Goal: Transaction & Acquisition: Purchase product/service

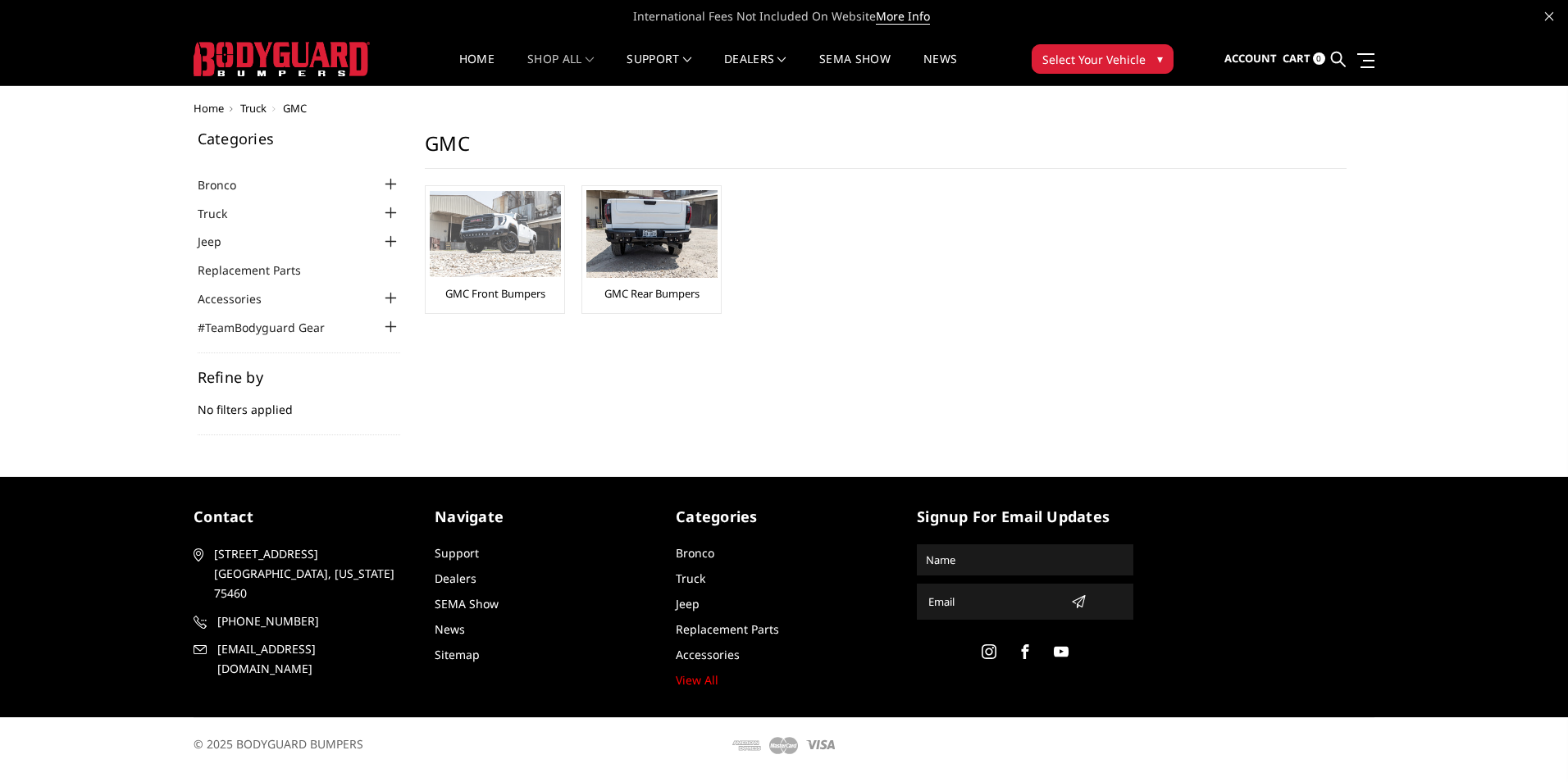
click at [475, 265] on img at bounding box center [496, 234] width 131 height 86
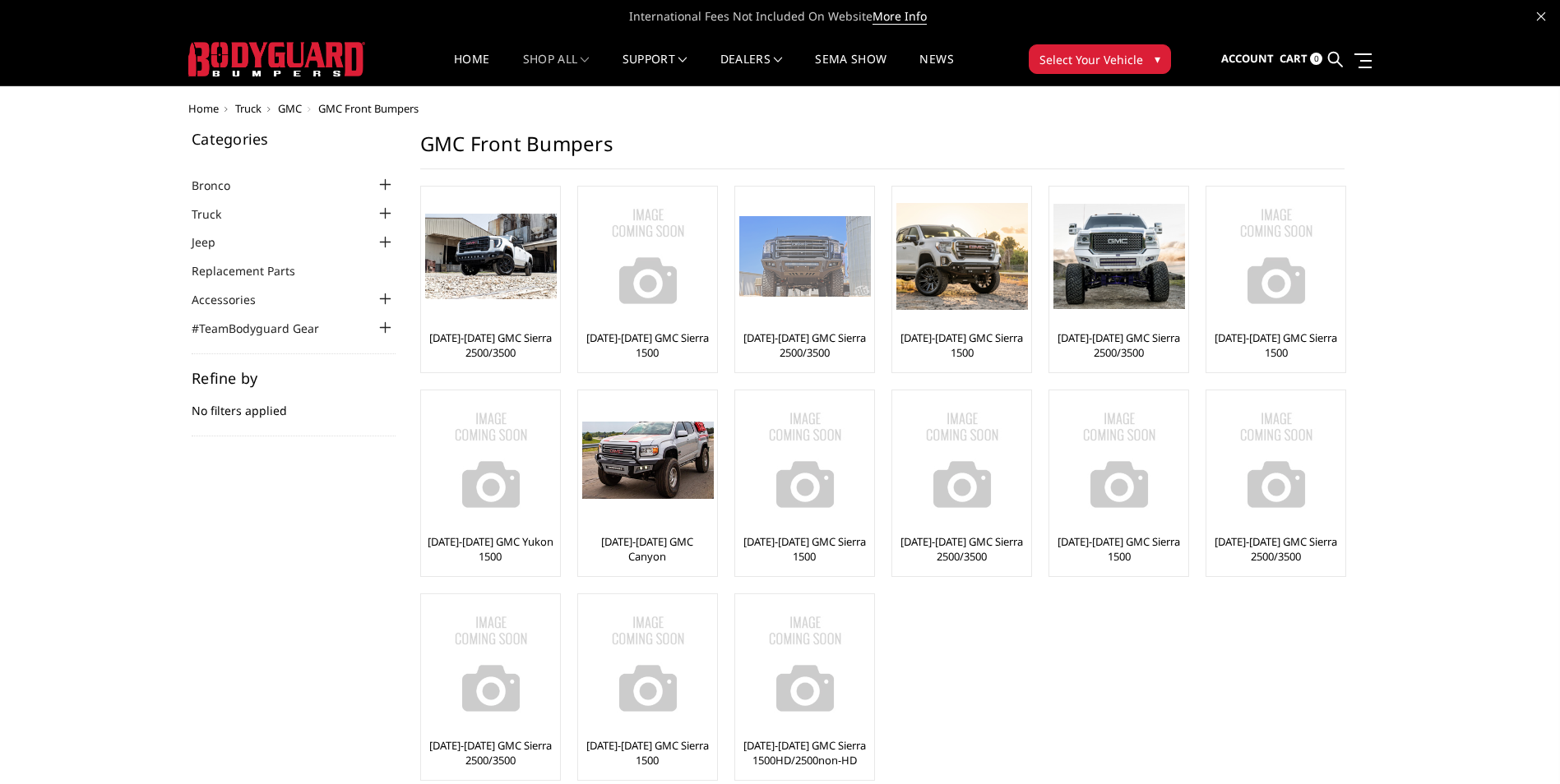
click at [823, 336] on link "[DATE]-[DATE] GMC Sierra 2500/3500" at bounding box center [804, 345] width 130 height 29
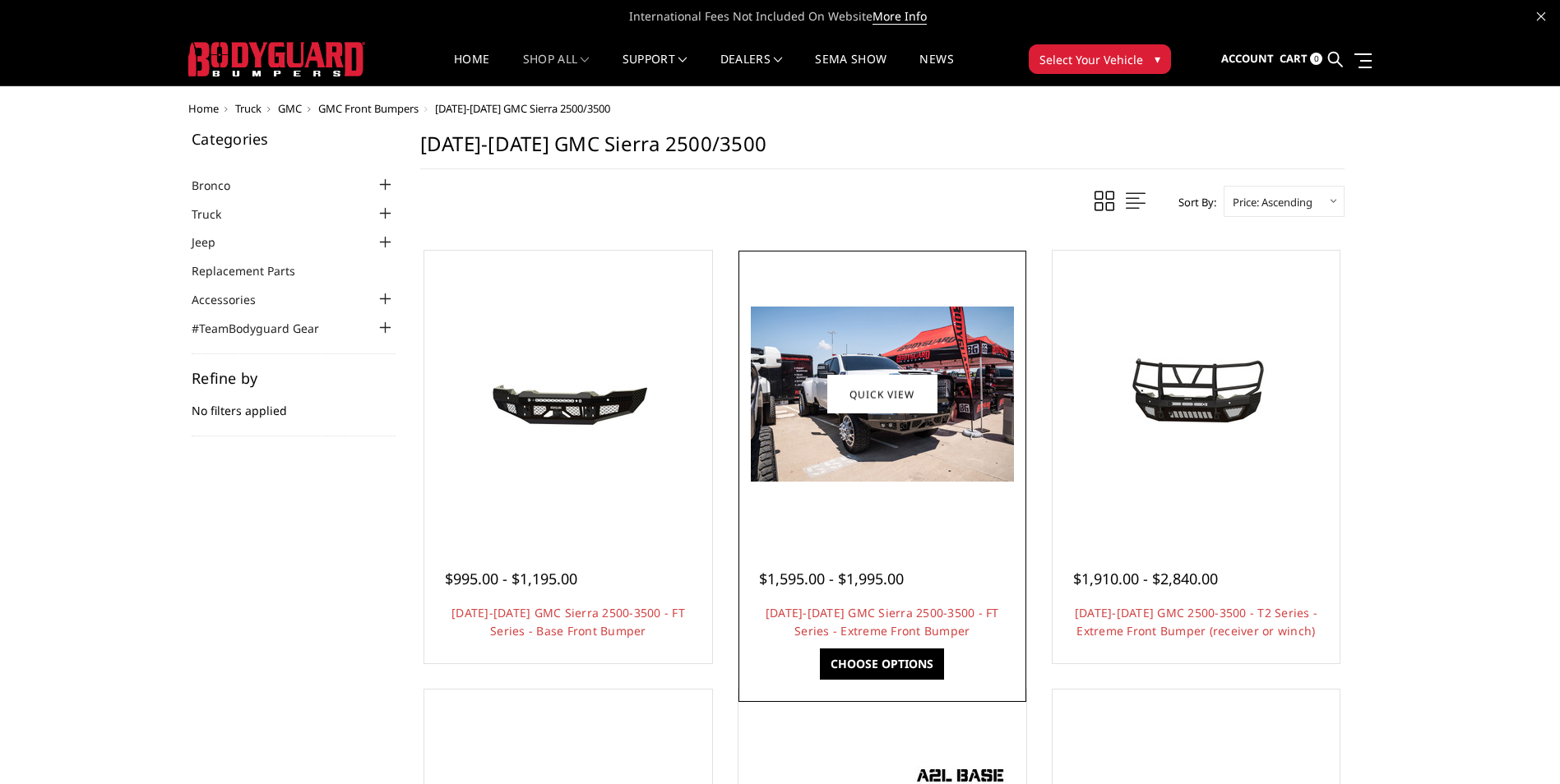
click at [910, 528] on div at bounding box center [882, 394] width 280 height 279
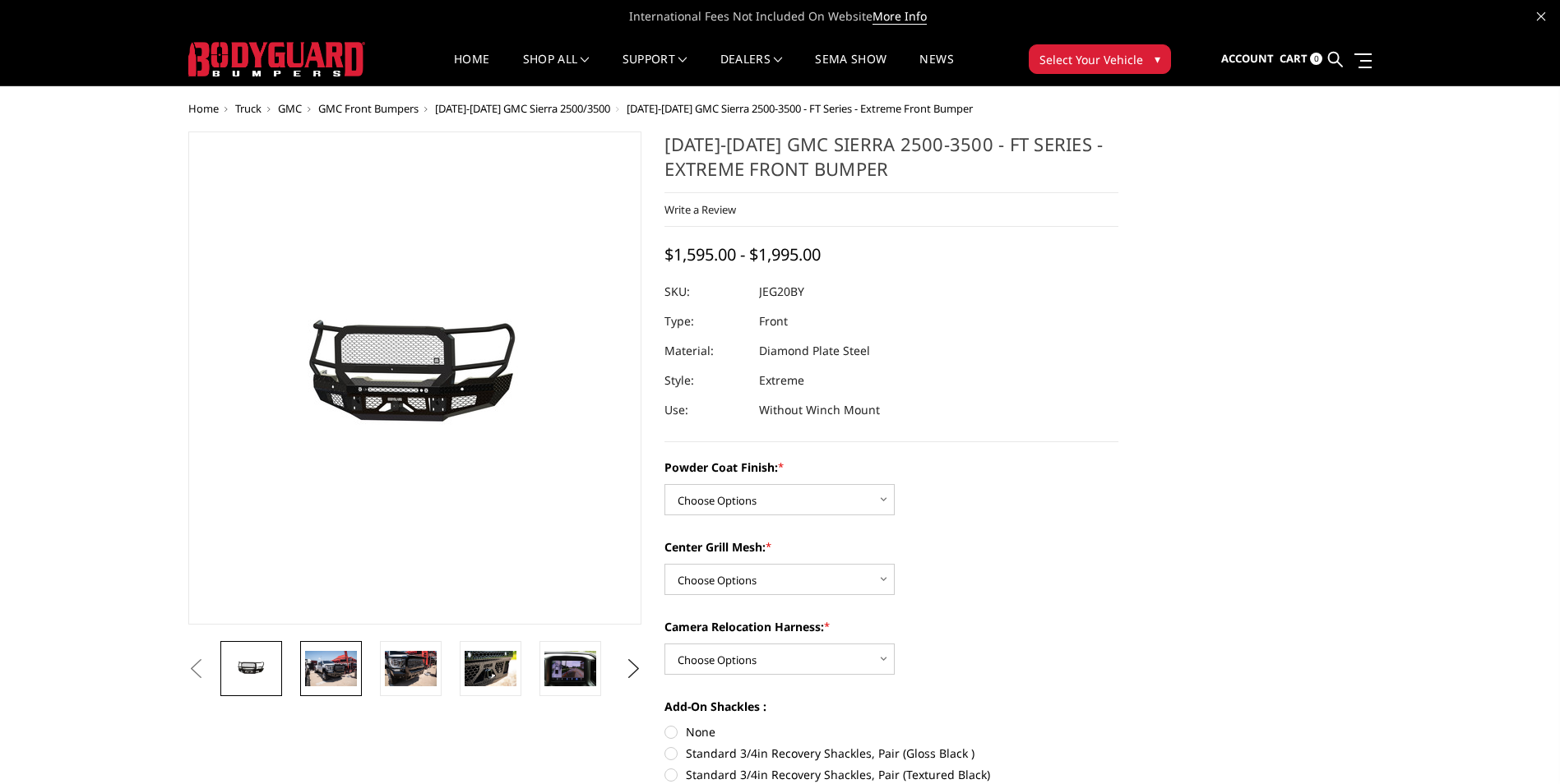
click at [326, 664] on img at bounding box center [331, 668] width 51 height 35
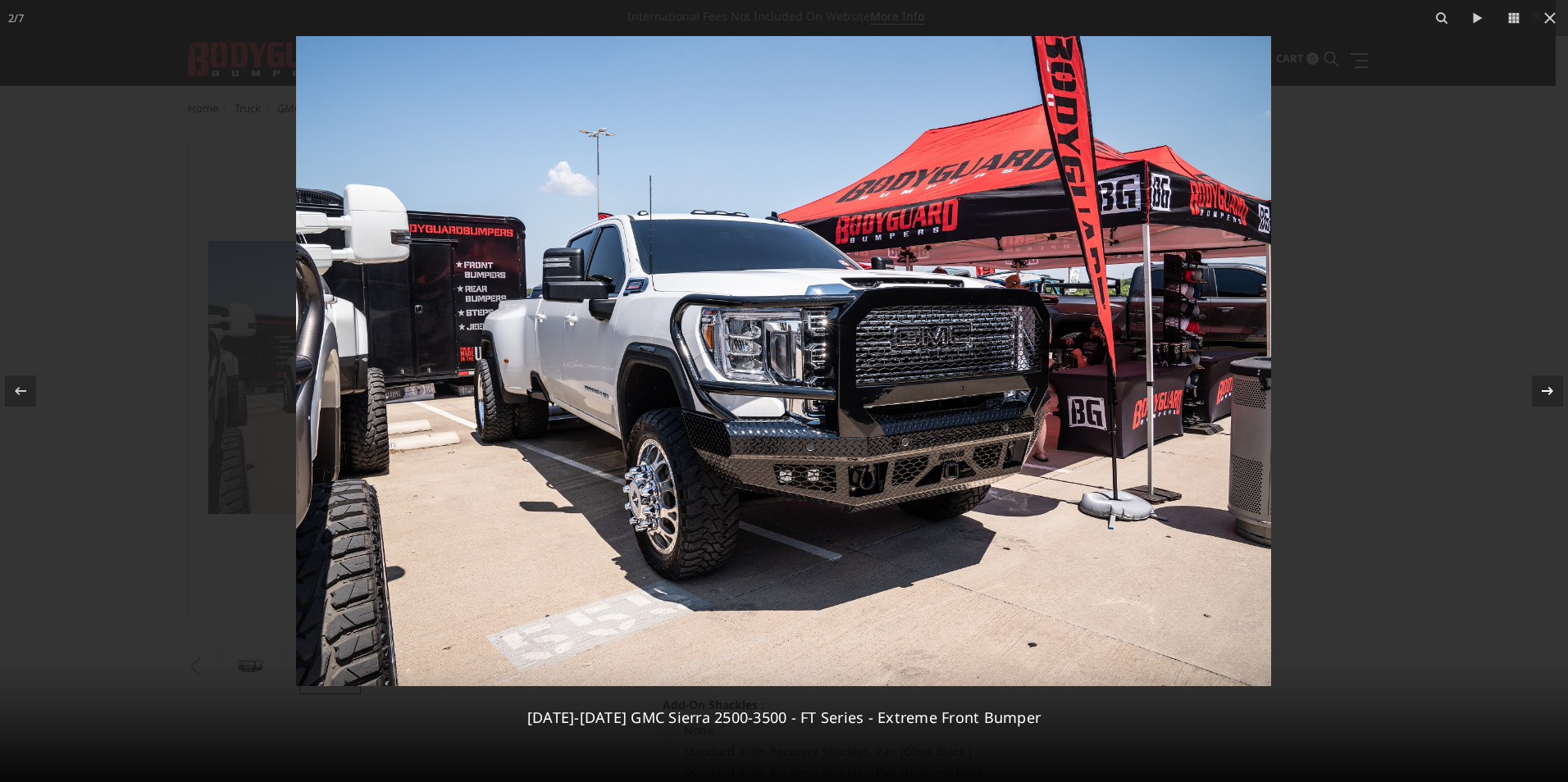
click at [1551, 391] on icon at bounding box center [1547, 390] width 12 height 8
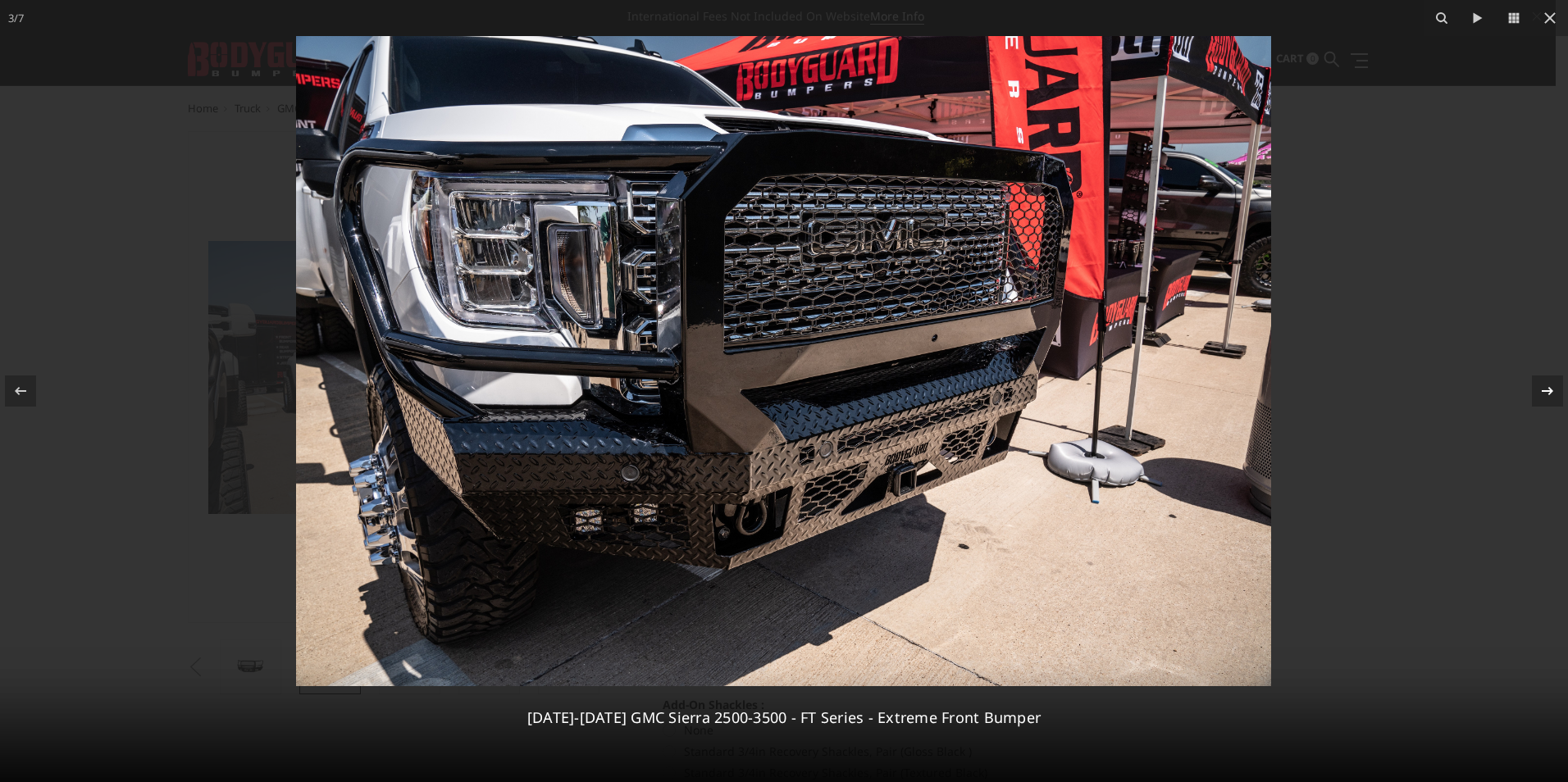
click at [1542, 391] on icon at bounding box center [1547, 390] width 12 height 8
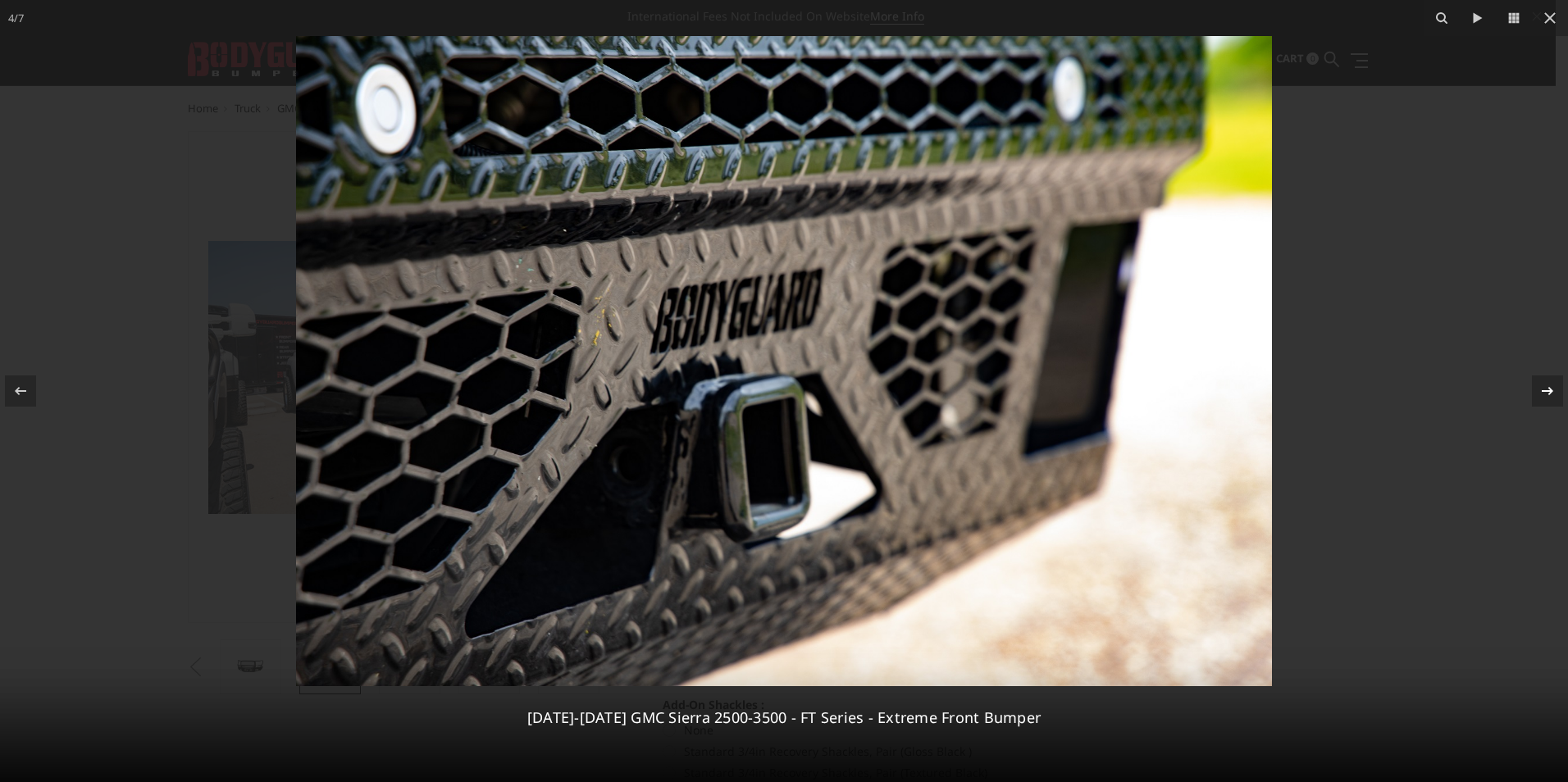
click at [1542, 391] on icon at bounding box center [1547, 390] width 12 height 8
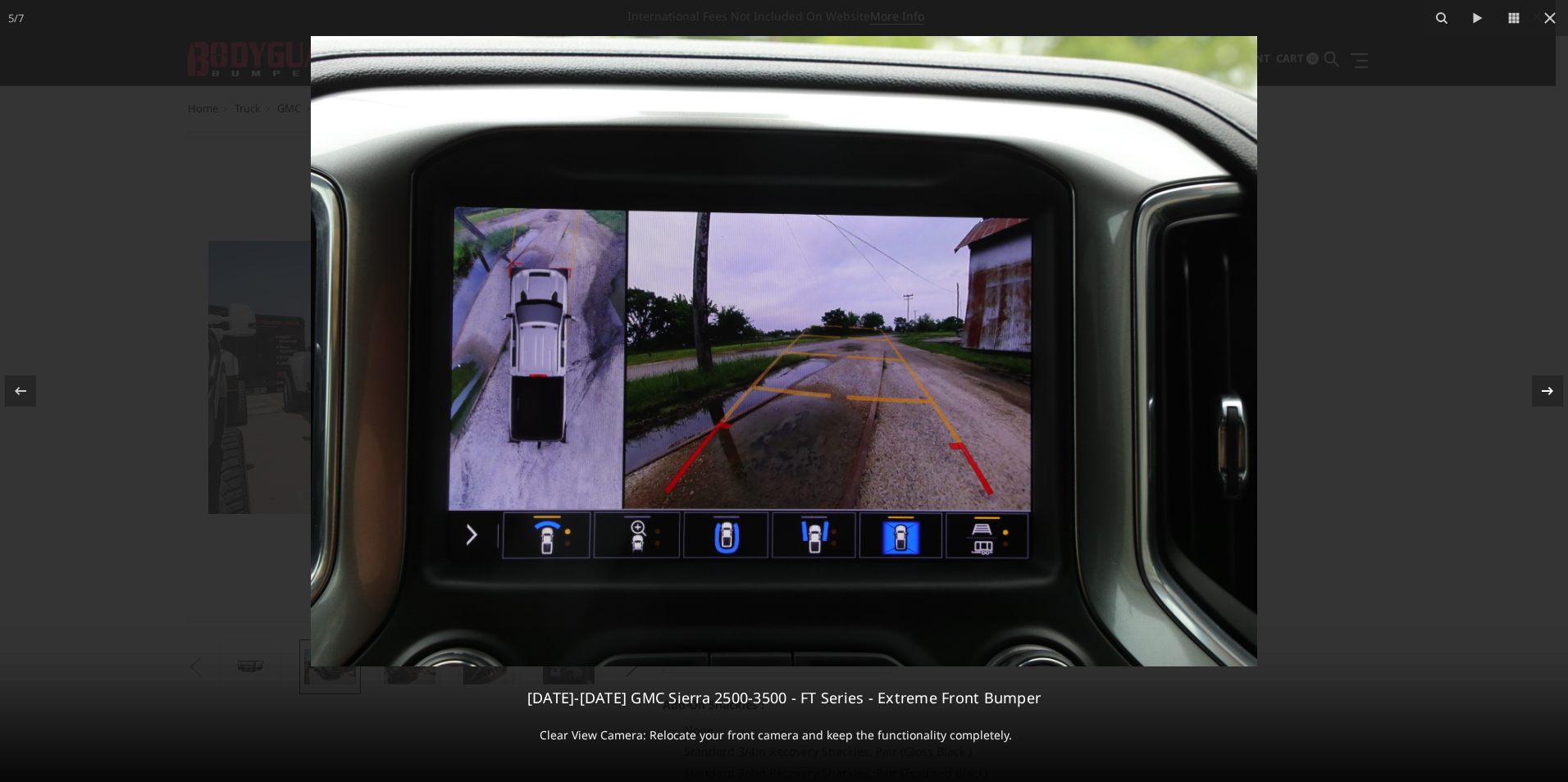
click at [1542, 391] on icon at bounding box center [1547, 390] width 12 height 8
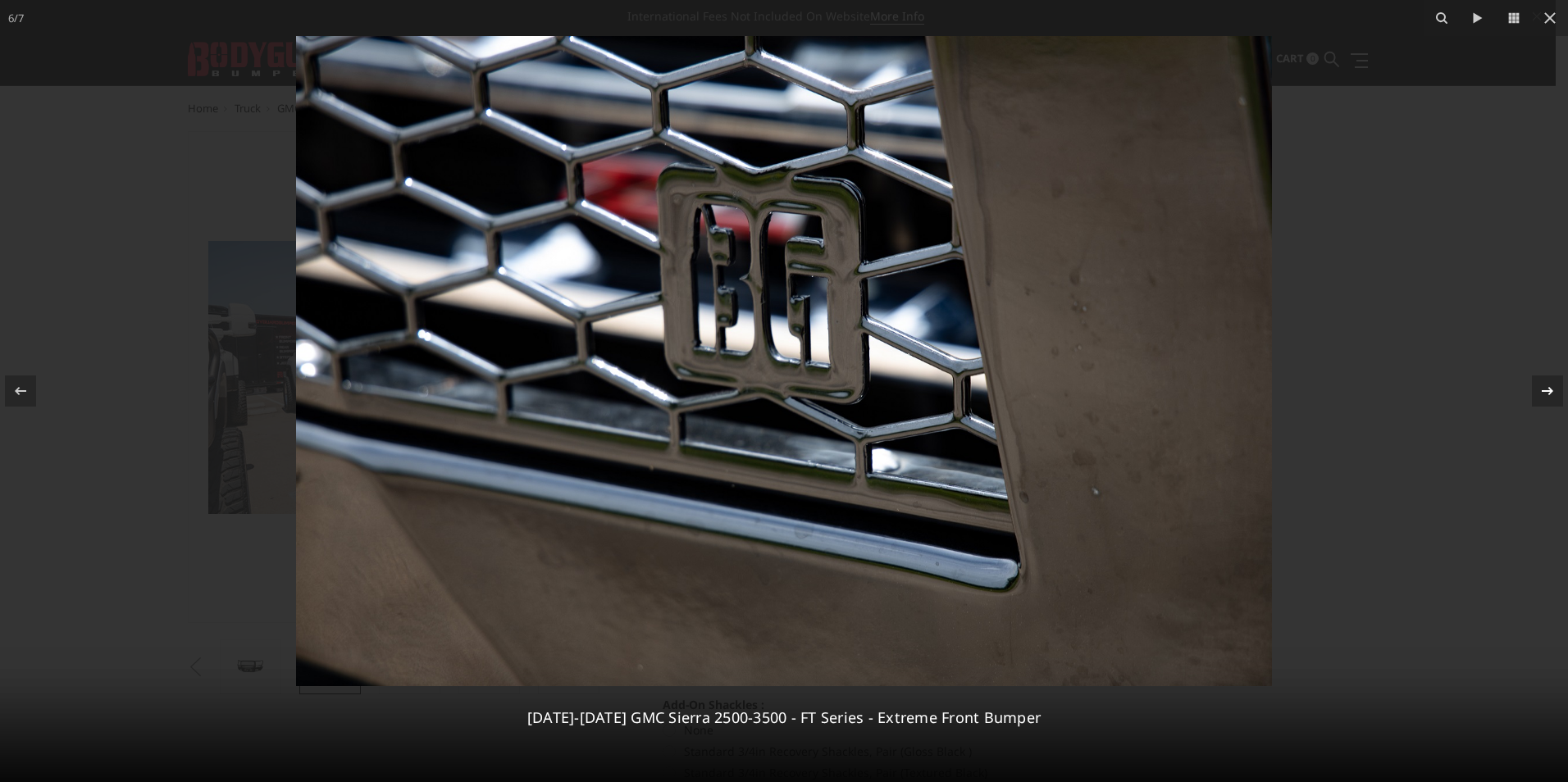
click at [1542, 396] on icon at bounding box center [1547, 391] width 19 height 19
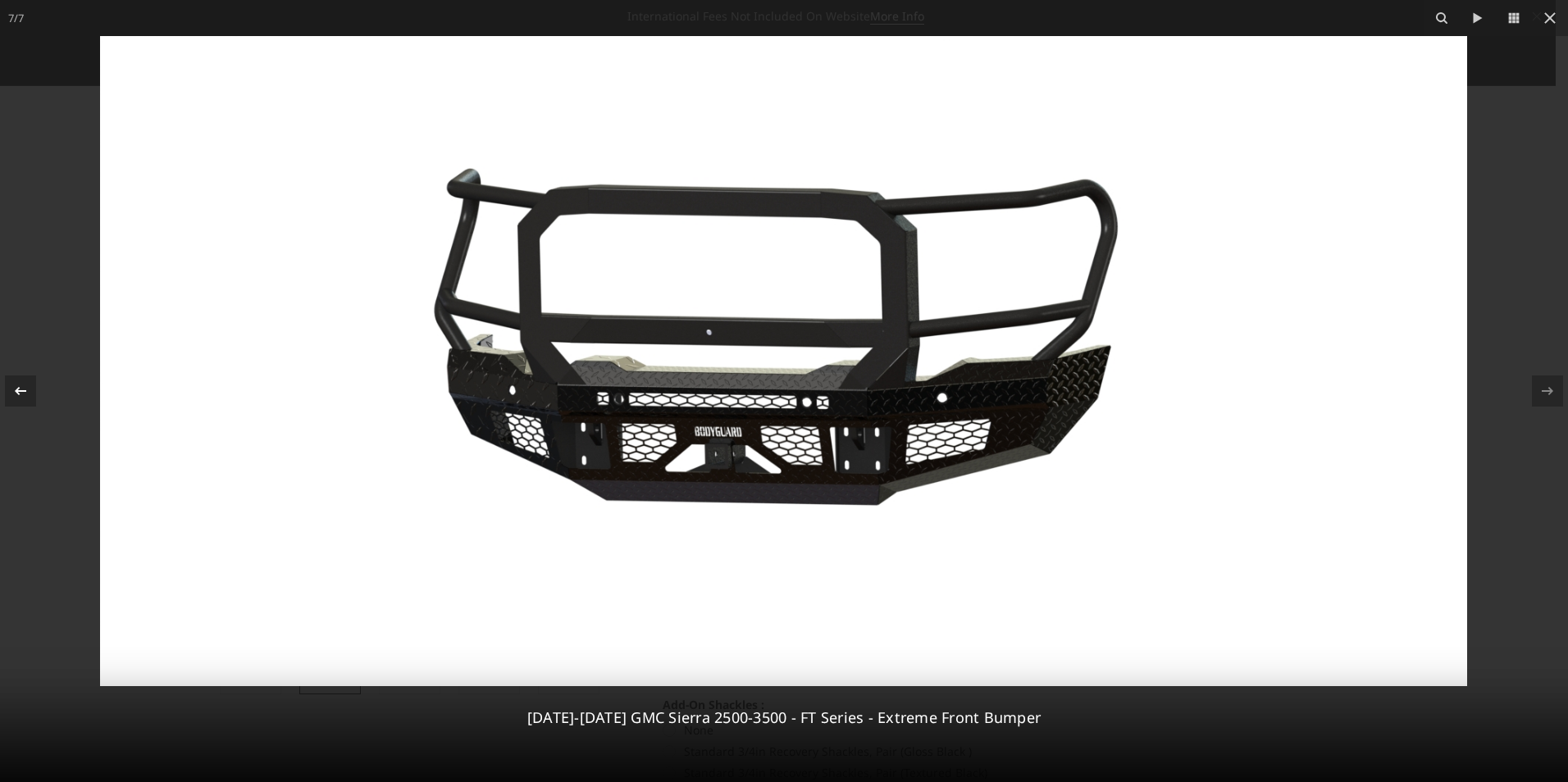
click at [27, 395] on icon at bounding box center [20, 391] width 19 height 19
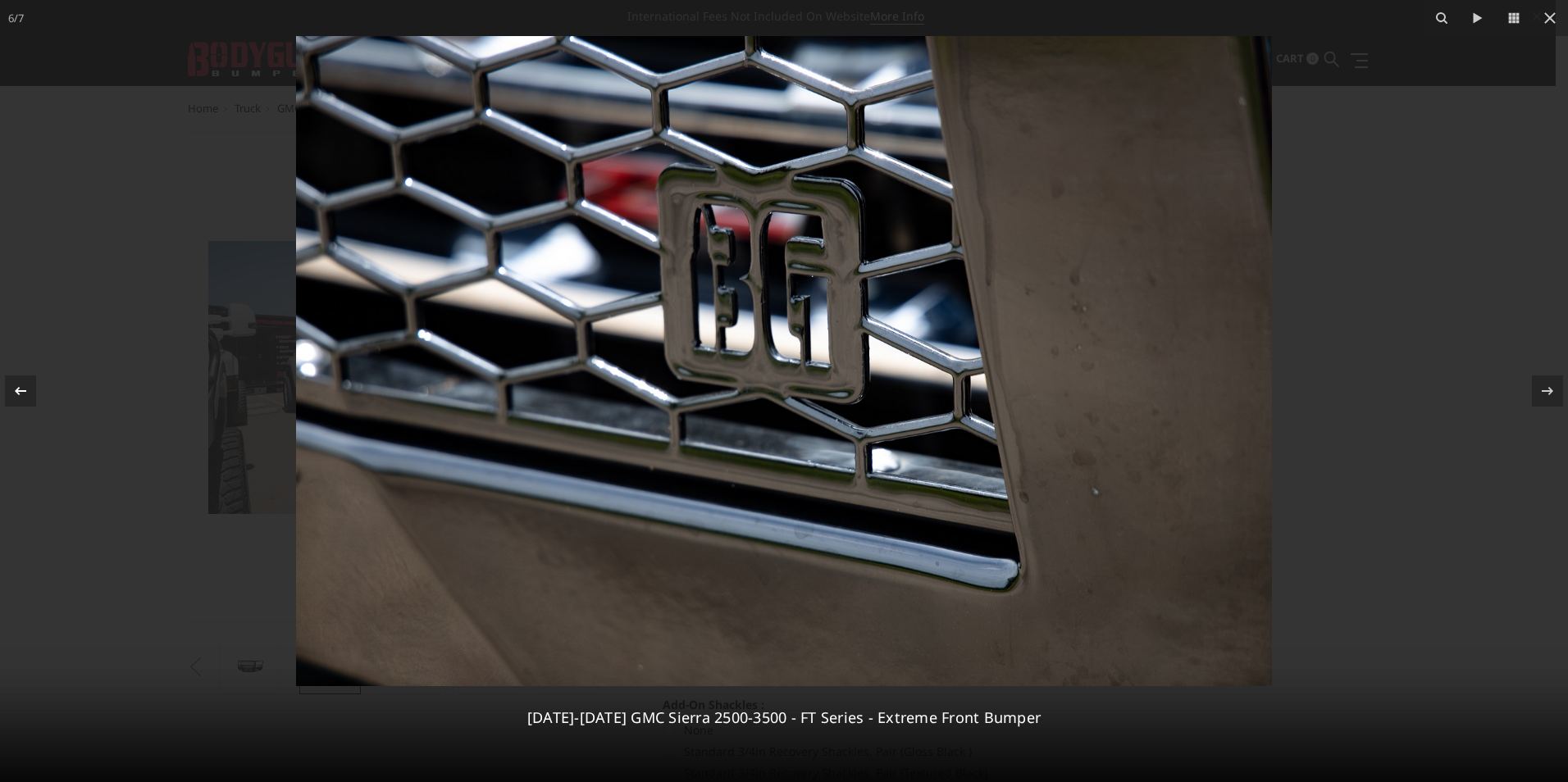
click at [27, 395] on icon at bounding box center [20, 391] width 19 height 19
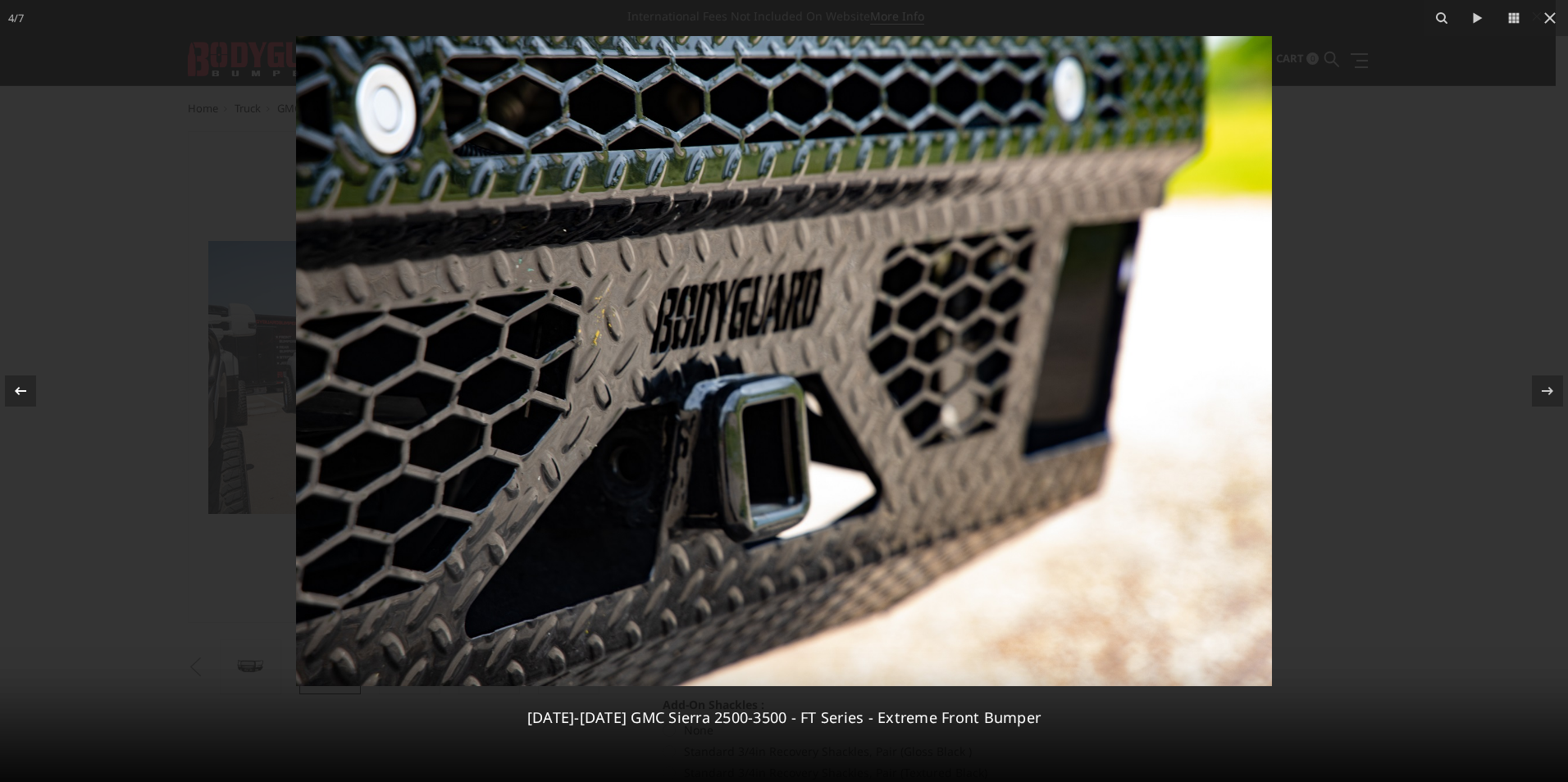
click at [27, 395] on icon at bounding box center [20, 391] width 19 height 19
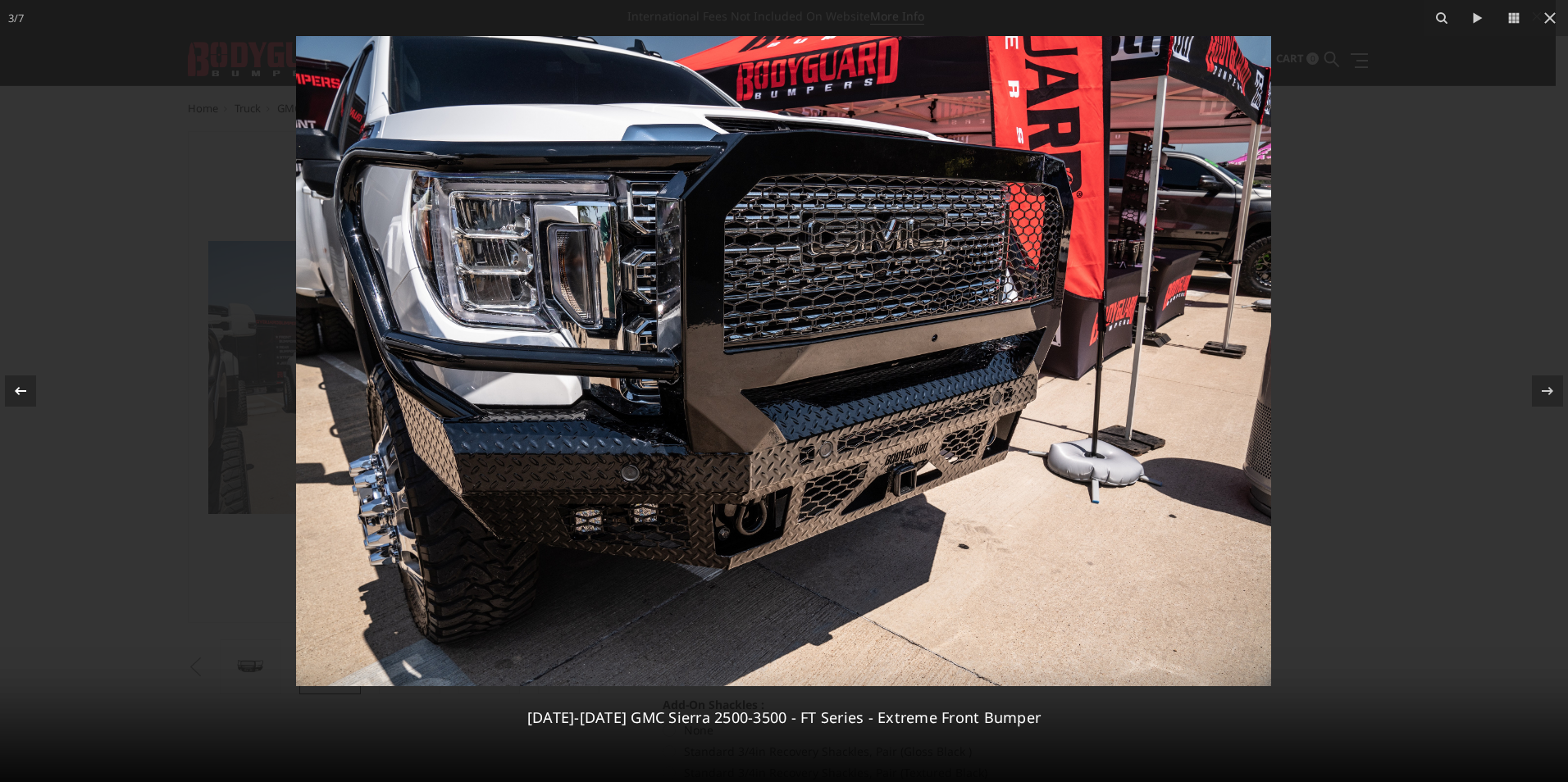
click at [27, 395] on icon at bounding box center [20, 391] width 19 height 19
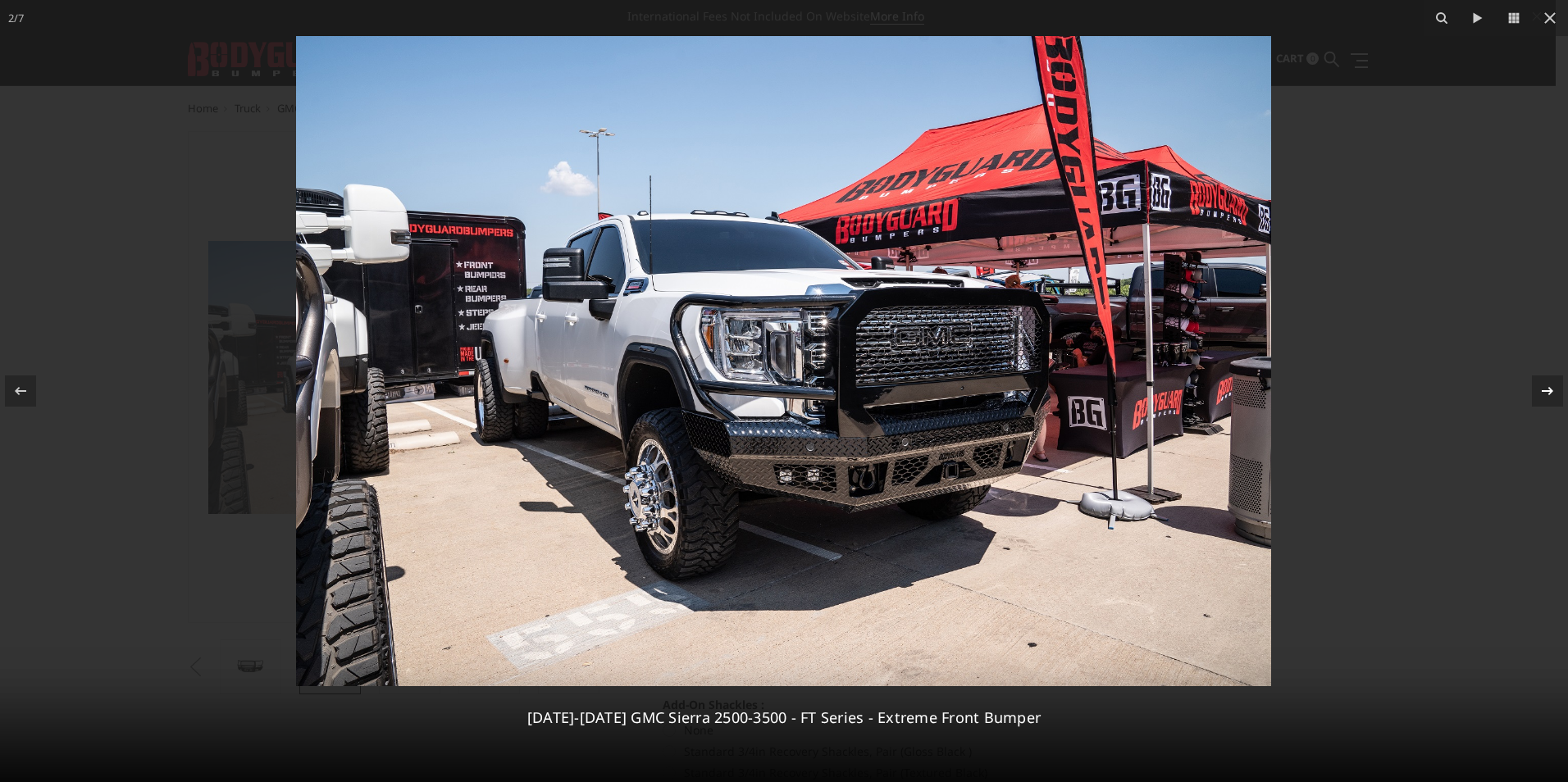
click at [1530, 386] on button at bounding box center [1539, 391] width 58 height 82
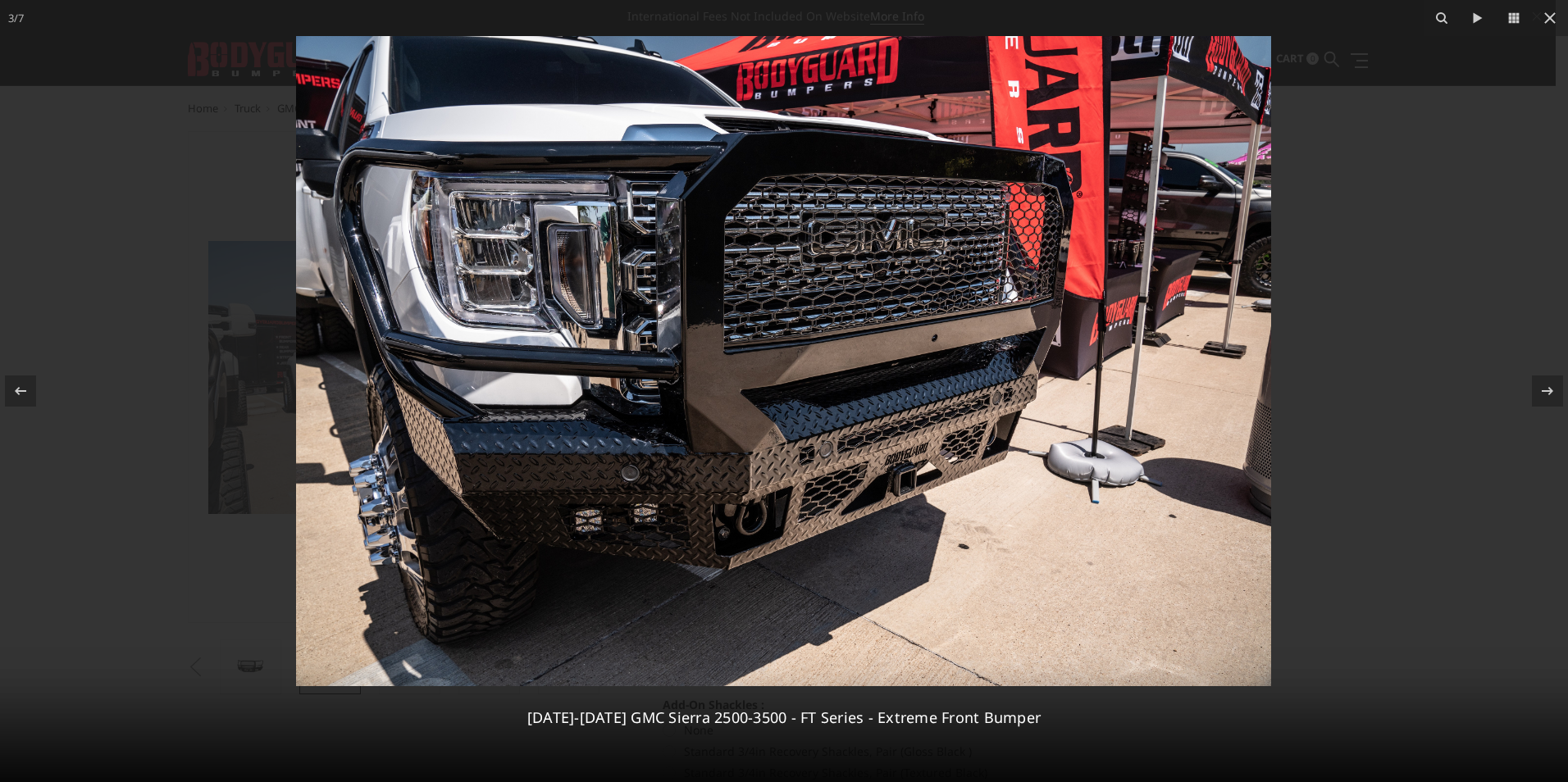
click at [1473, 347] on div at bounding box center [784, 391] width 1568 height 782
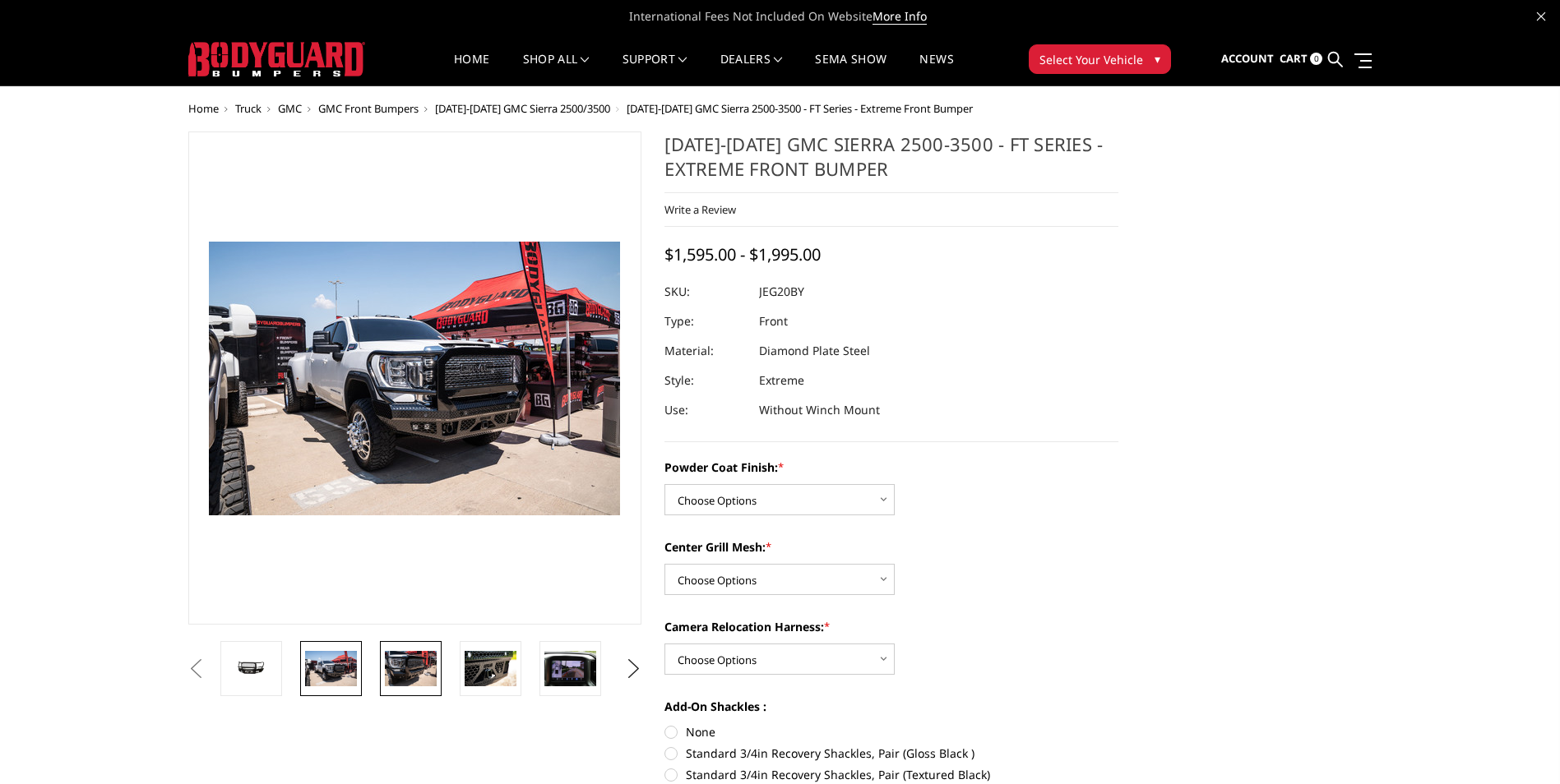
click at [411, 680] on img at bounding box center [411, 668] width 51 height 35
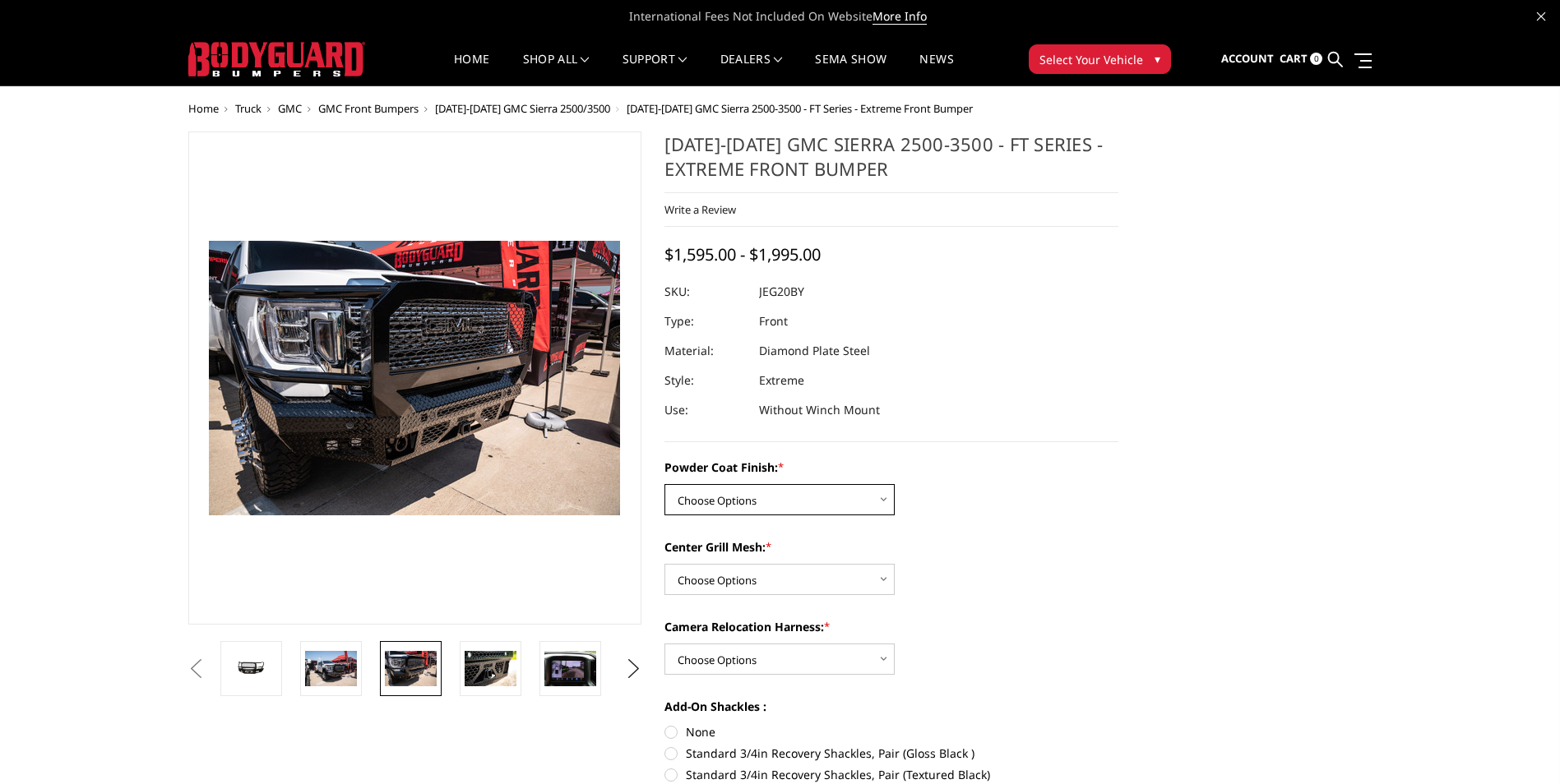
click at [834, 497] on select "Choose Options Bare Metal Gloss Black Powder Coat Textured Black Powder Coat" at bounding box center [779, 499] width 230 height 31
select select "3256"
click at [665, 484] on select "Choose Options Bare Metal Gloss Black Powder Coat Textured Black Powder Coat" at bounding box center [779, 499] width 230 height 31
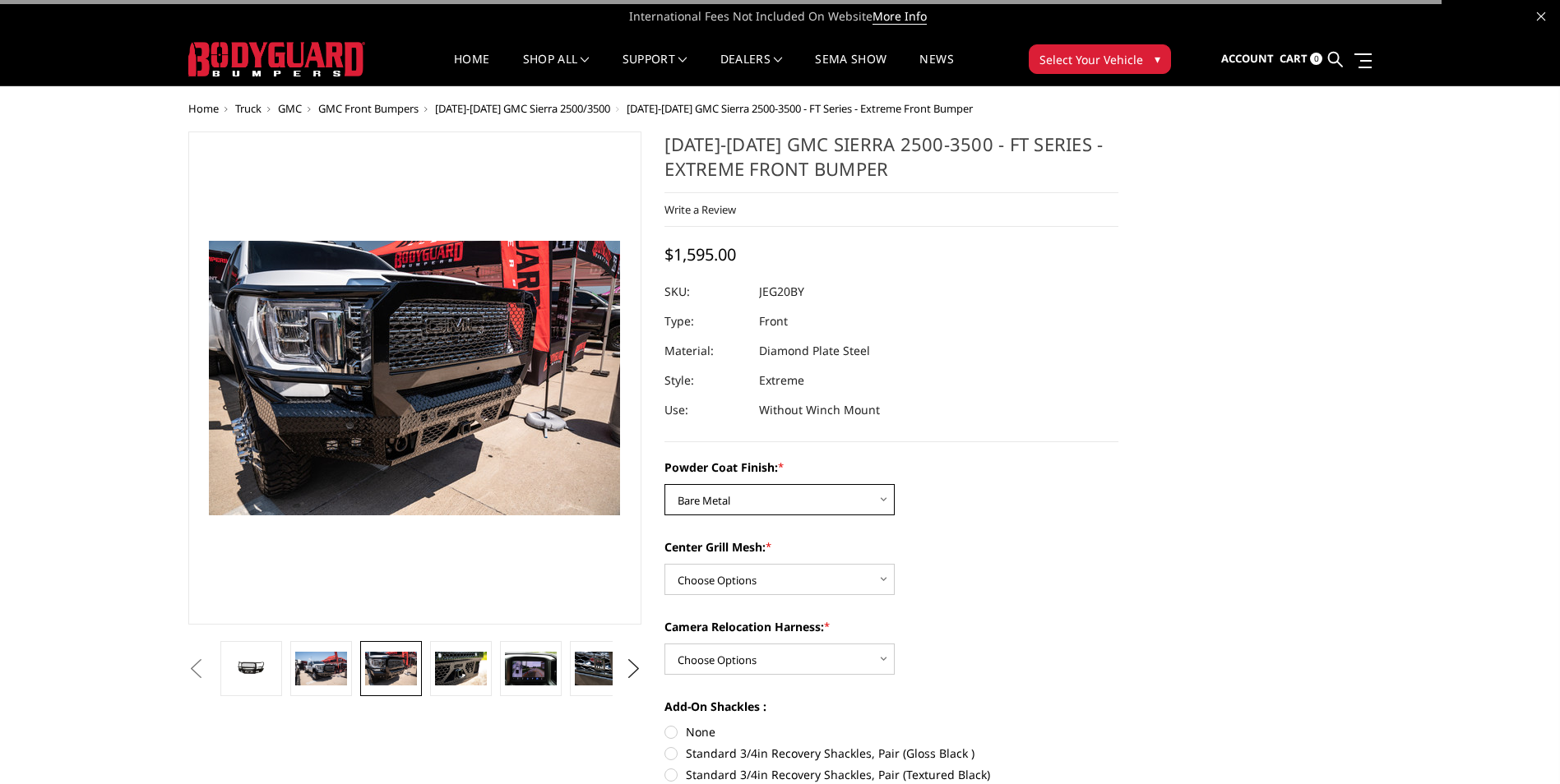
scroll to position [82, 0]
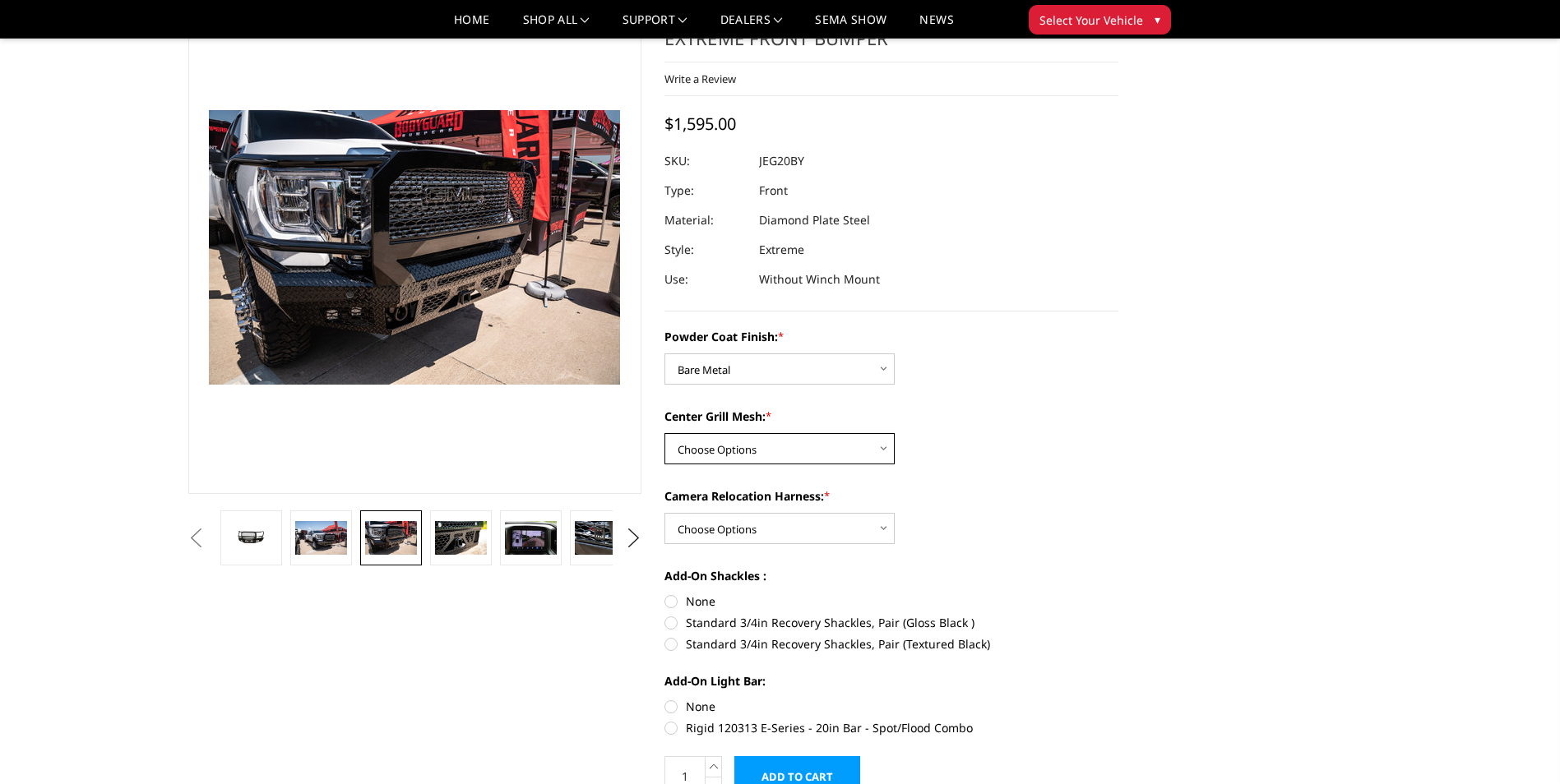
click at [870, 447] on select "Choose Options WITH Expanded Metal in Center Grill WITHOUT Expanded Metal in Ce…" at bounding box center [779, 448] width 230 height 31
select select "3259"
click at [665, 433] on select "Choose Options WITH Expanded Metal in Center Grill WITHOUT Expanded Metal in Ce…" at bounding box center [779, 448] width 230 height 31
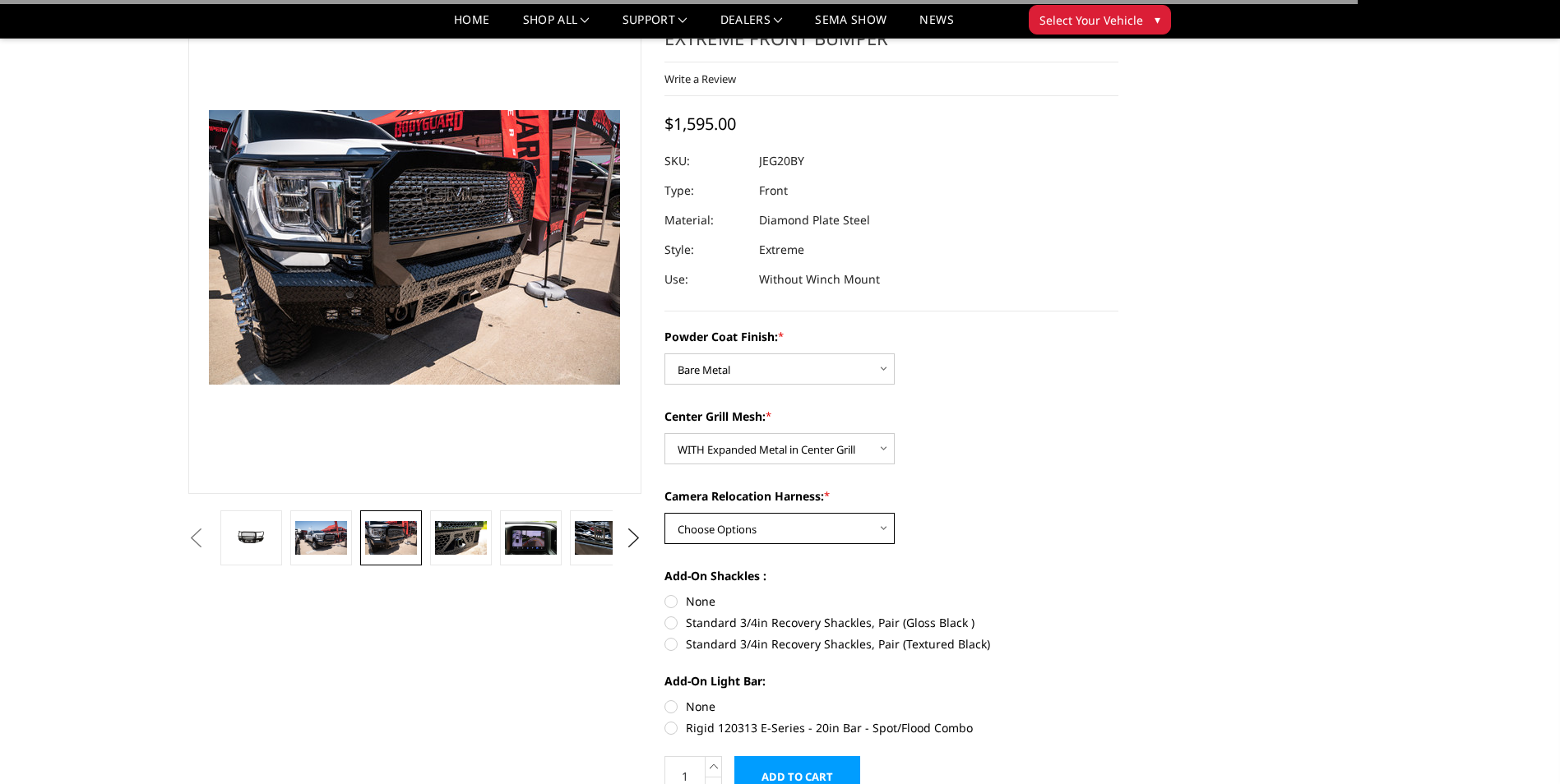
click at [870, 528] on select "Choose Options WITH Camera Relocation Harness WITHOUT Camera Relocation Harness" at bounding box center [779, 528] width 230 height 31
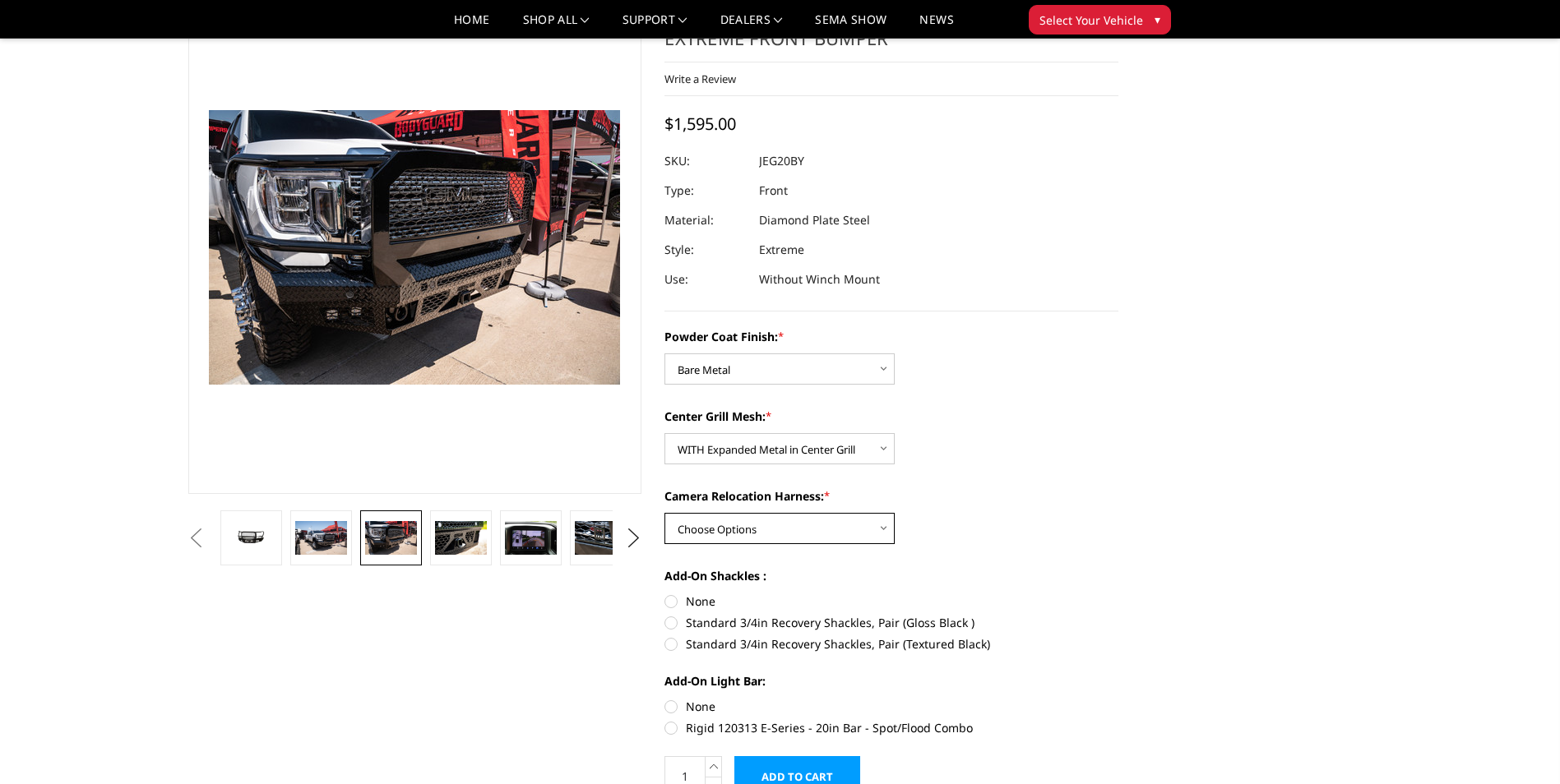
select select "3261"
click at [665, 513] on select "Choose Options WITH Camera Relocation Harness WITHOUT Camera Relocation Harness" at bounding box center [779, 528] width 230 height 31
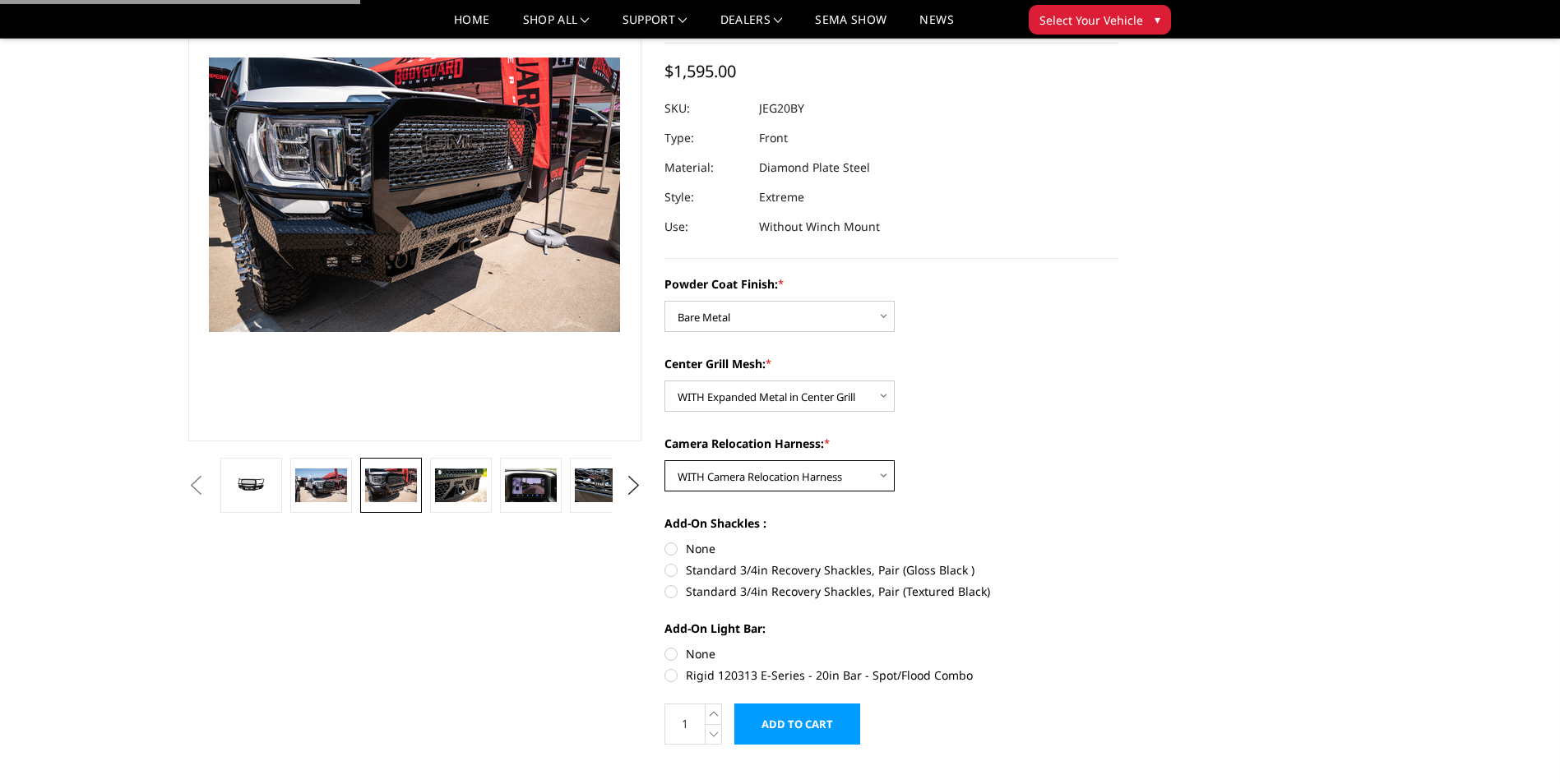
scroll to position [164, 0]
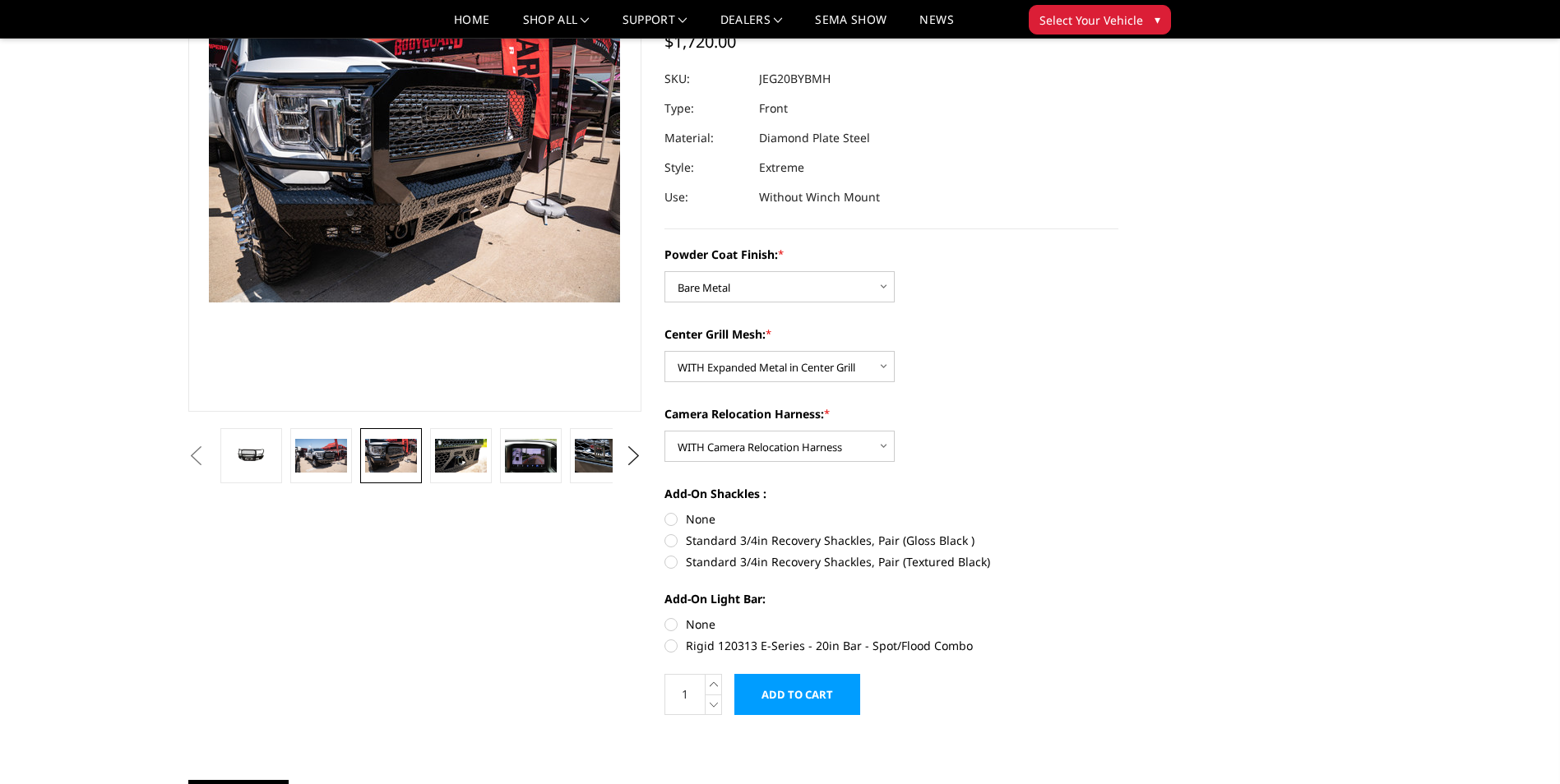
click at [670, 521] on label "None" at bounding box center [892, 518] width 454 height 17
click at [666, 511] on input "None" at bounding box center [665, 510] width 1 height 1
radio input "true"
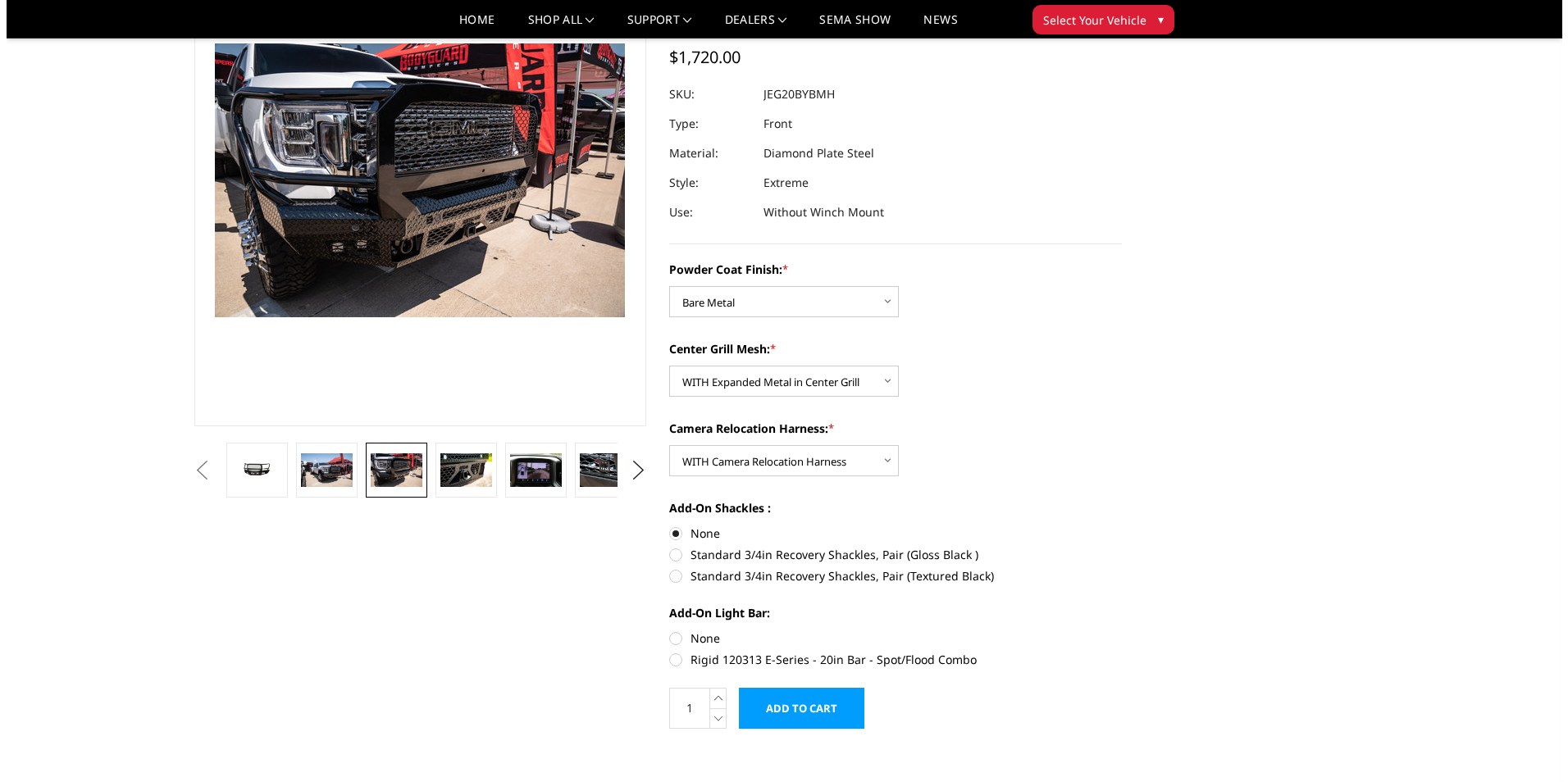
scroll to position [328, 0]
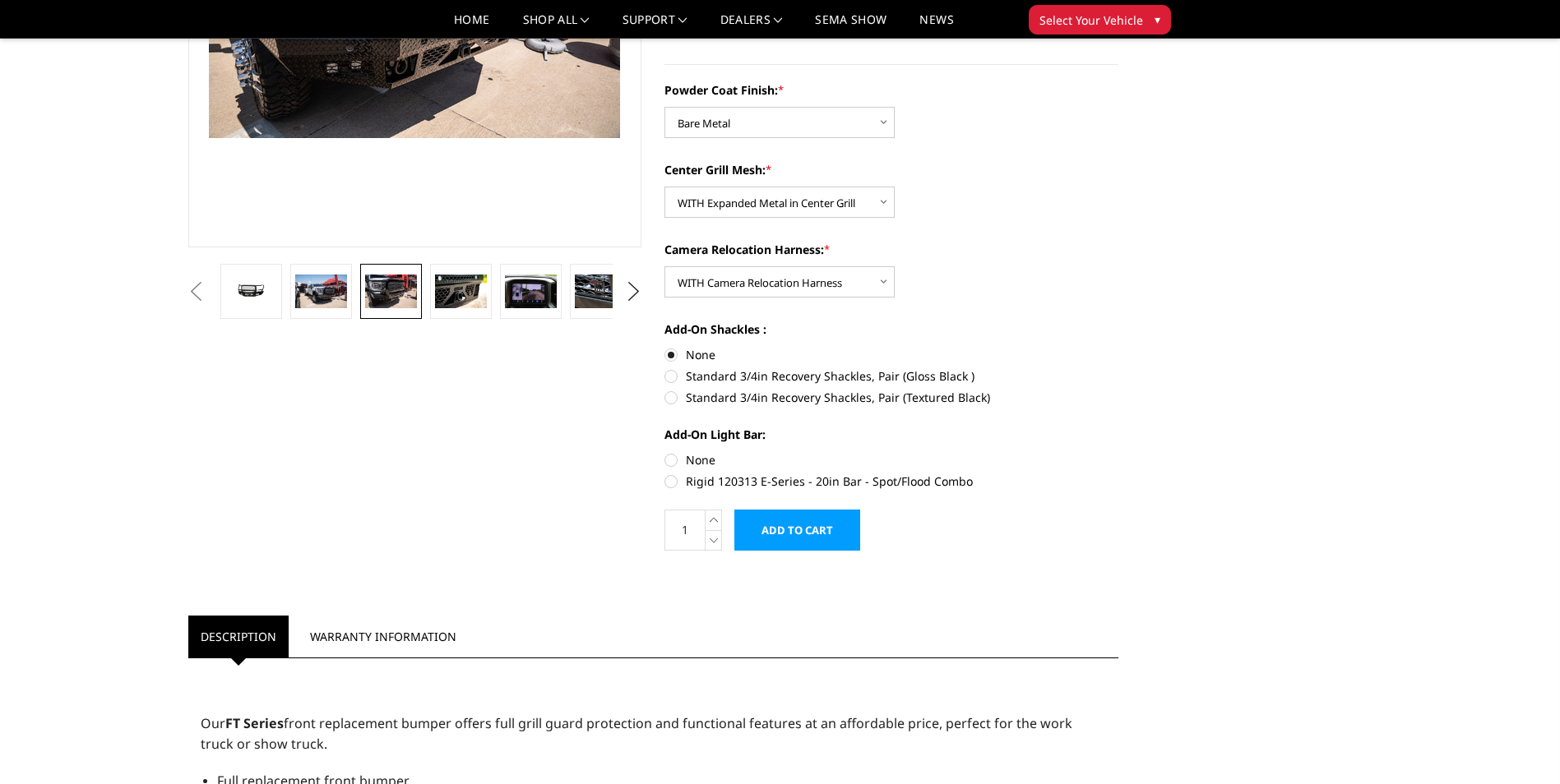
click at [807, 527] on input "Add to Cart" at bounding box center [797, 530] width 126 height 41
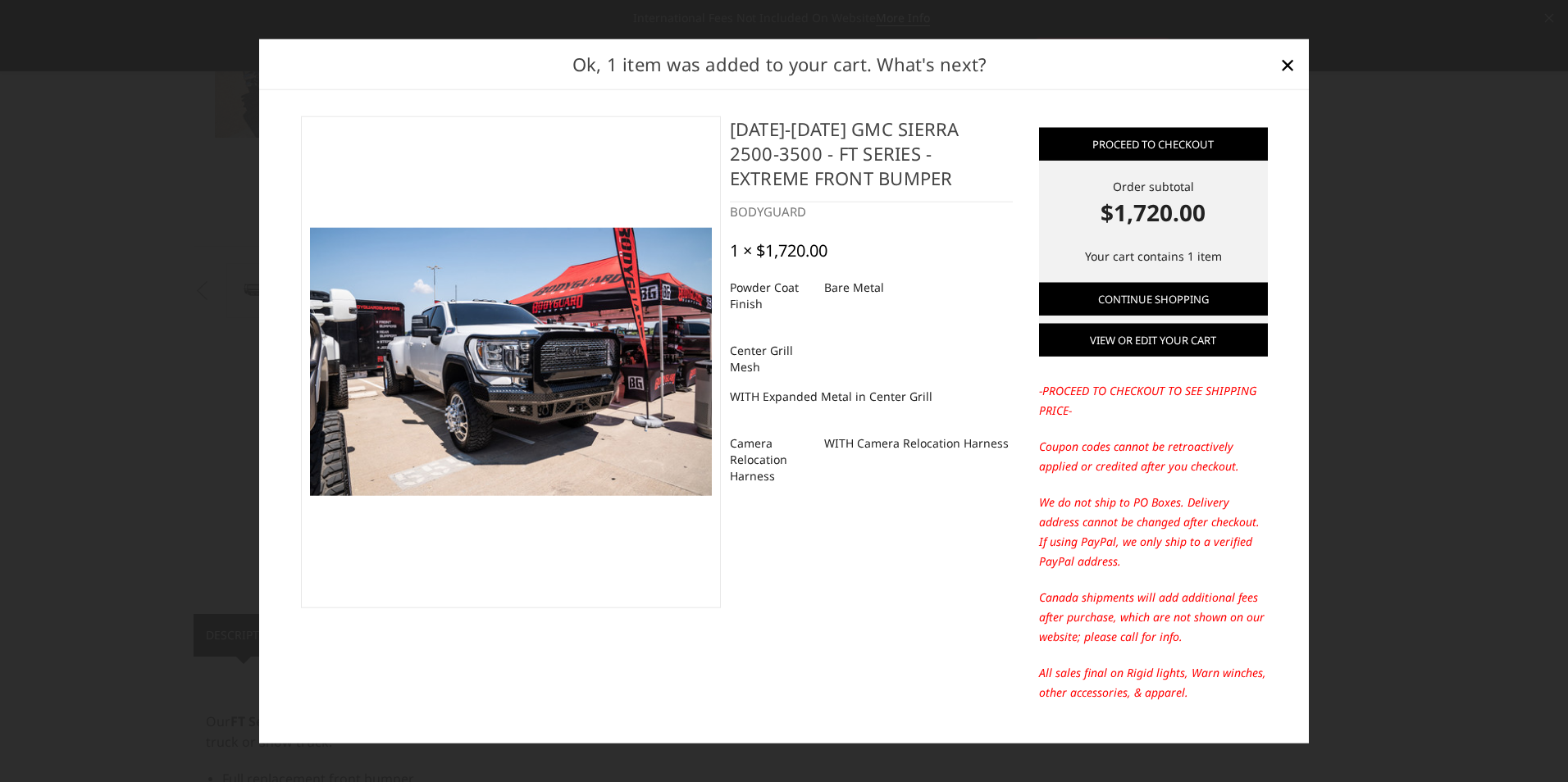
click at [1135, 349] on link "View or edit your cart" at bounding box center [1153, 340] width 229 height 33
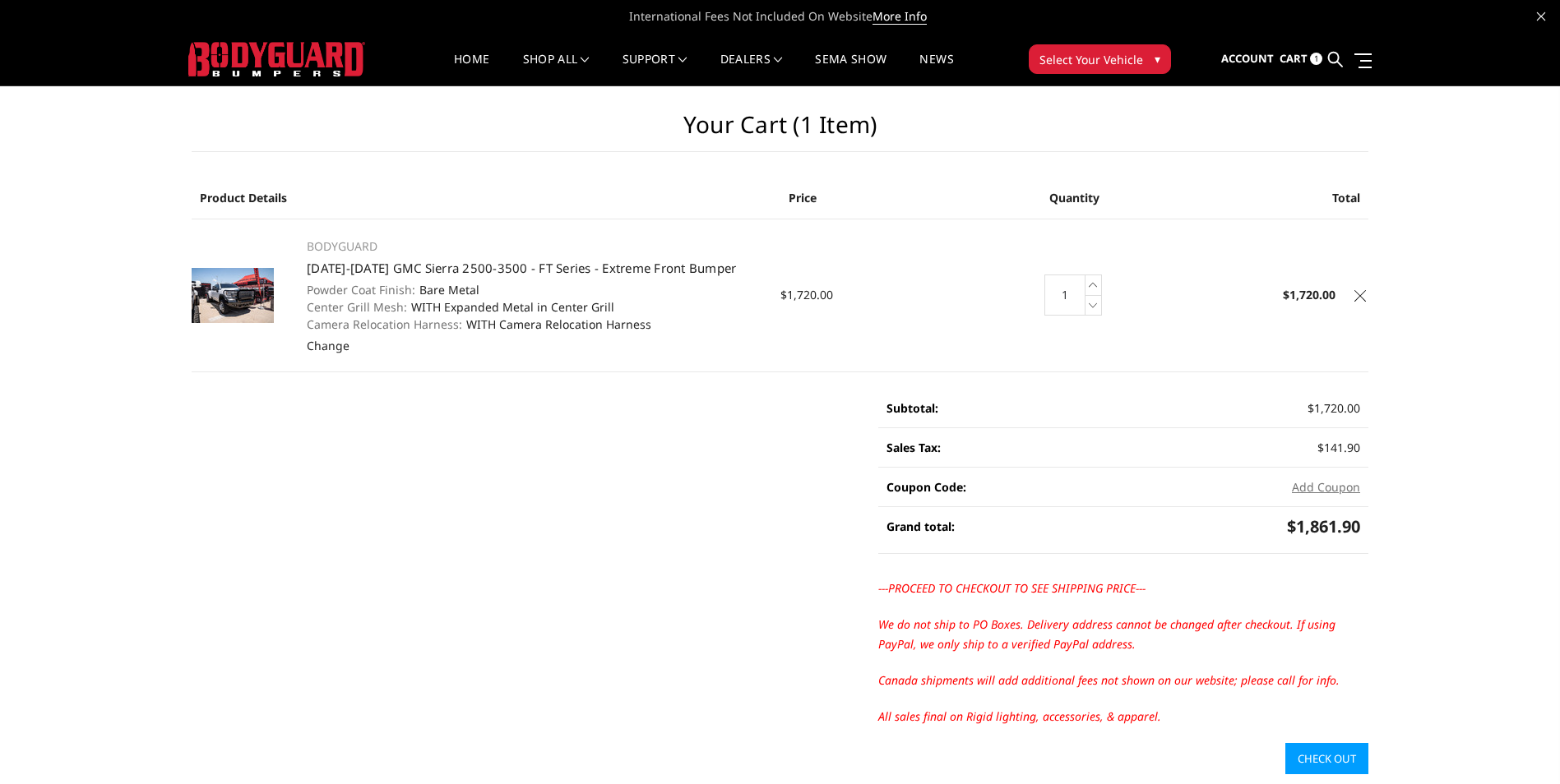
scroll to position [82, 0]
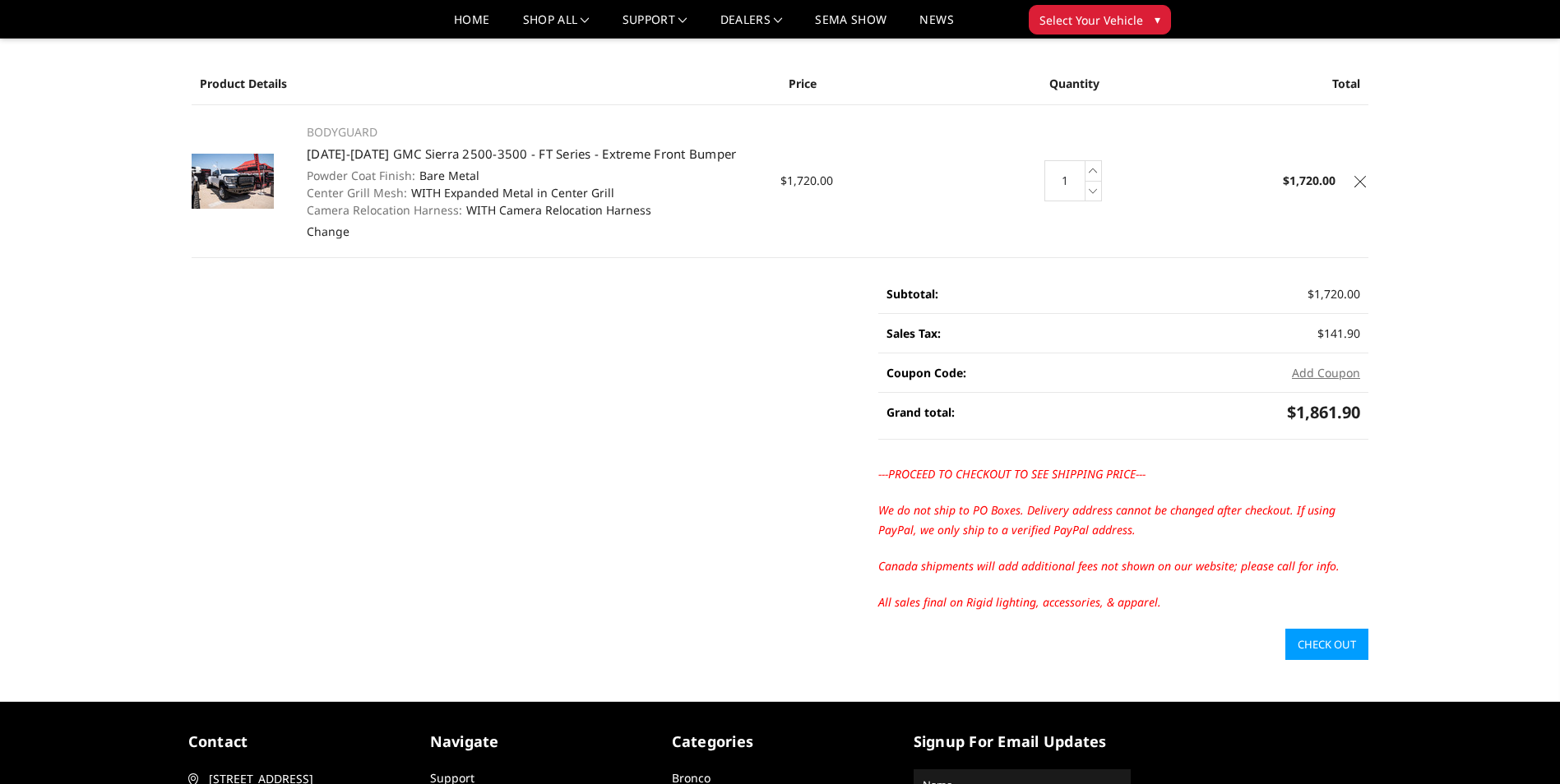
click at [1333, 633] on link "Check out" at bounding box center [1327, 644] width 83 height 31
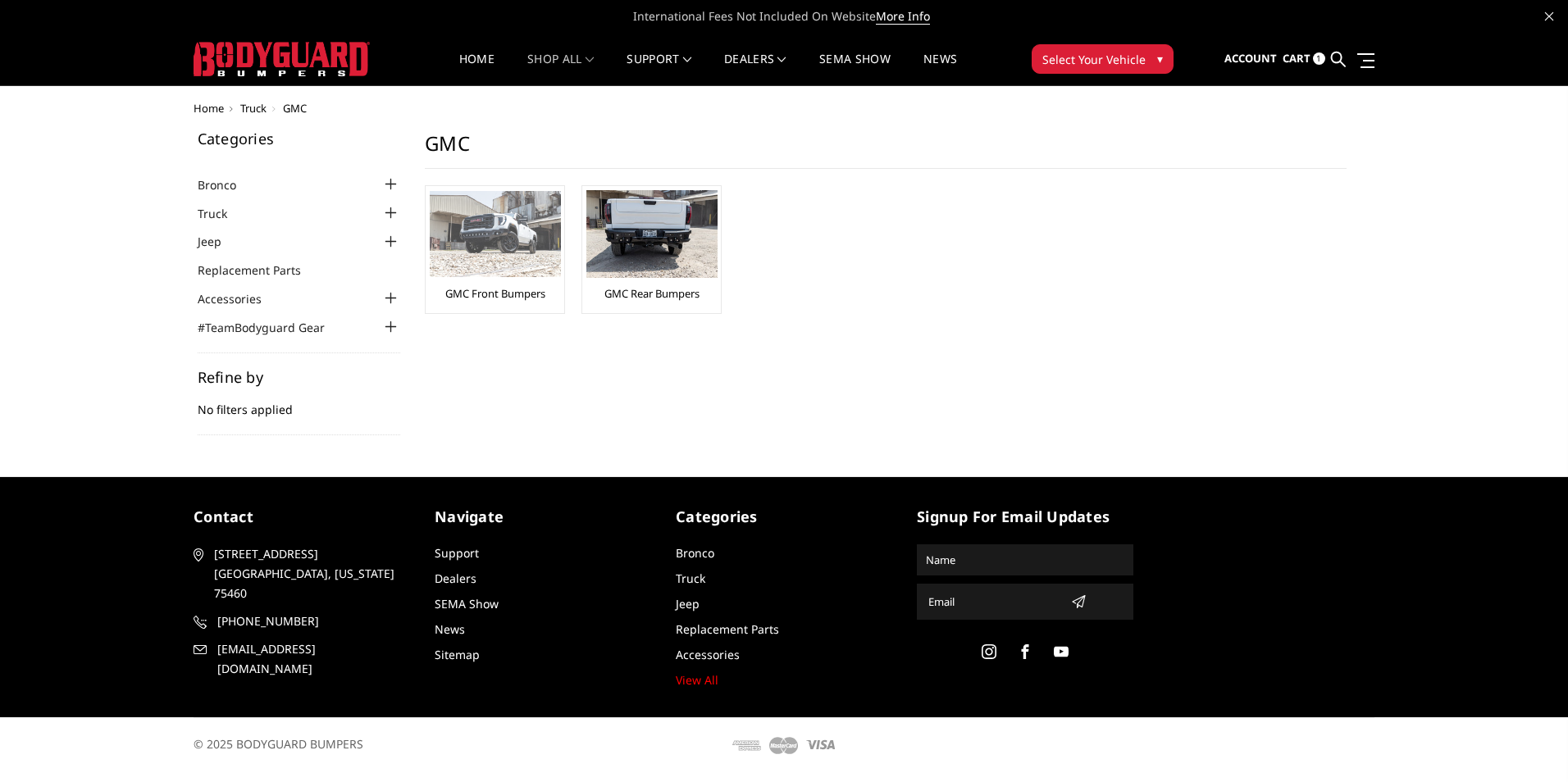
click at [488, 256] on img at bounding box center [496, 234] width 131 height 86
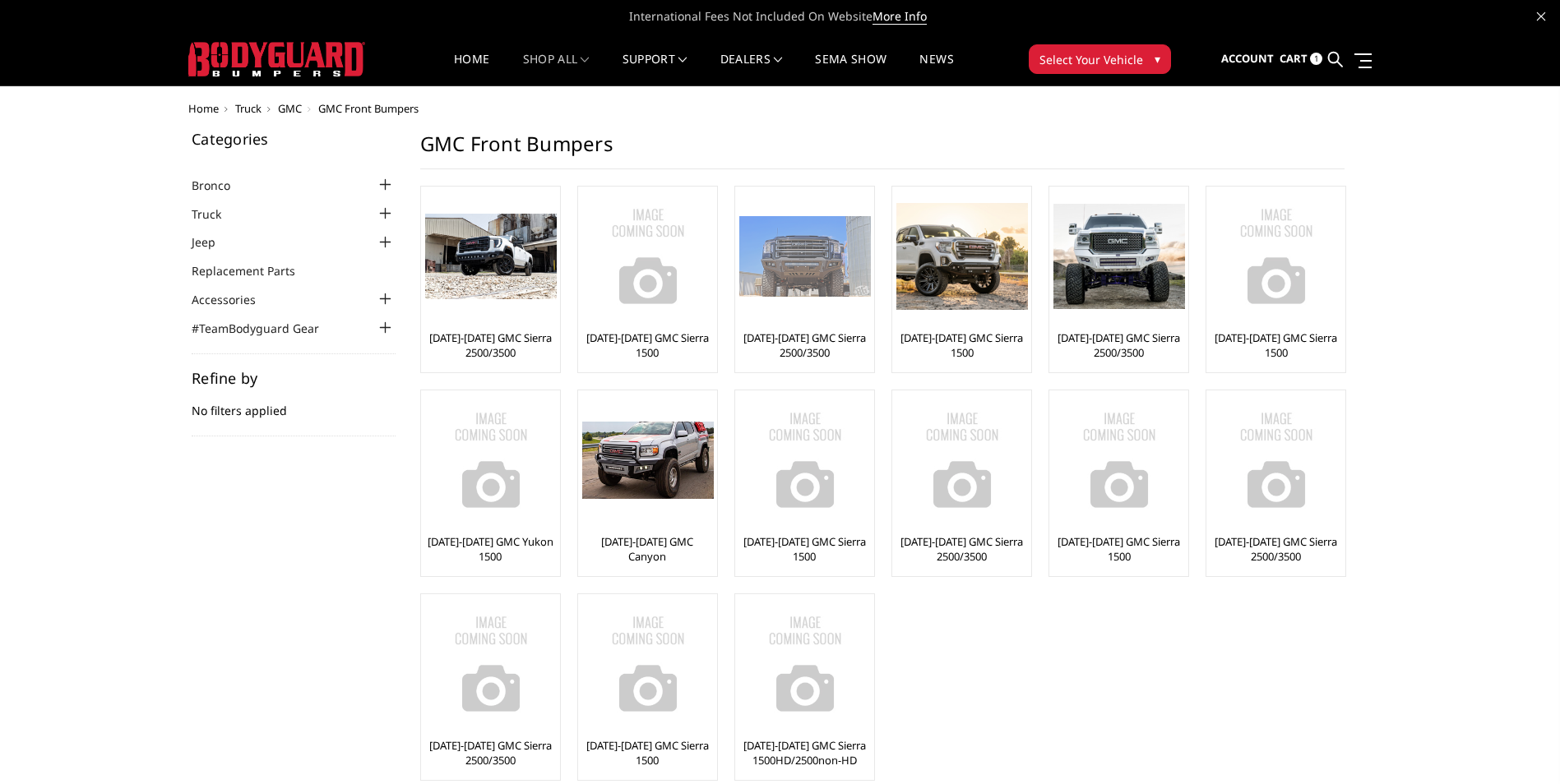
click at [815, 352] on link "[DATE]-[DATE] GMC Sierra 2500/3500" at bounding box center [804, 345] width 130 height 29
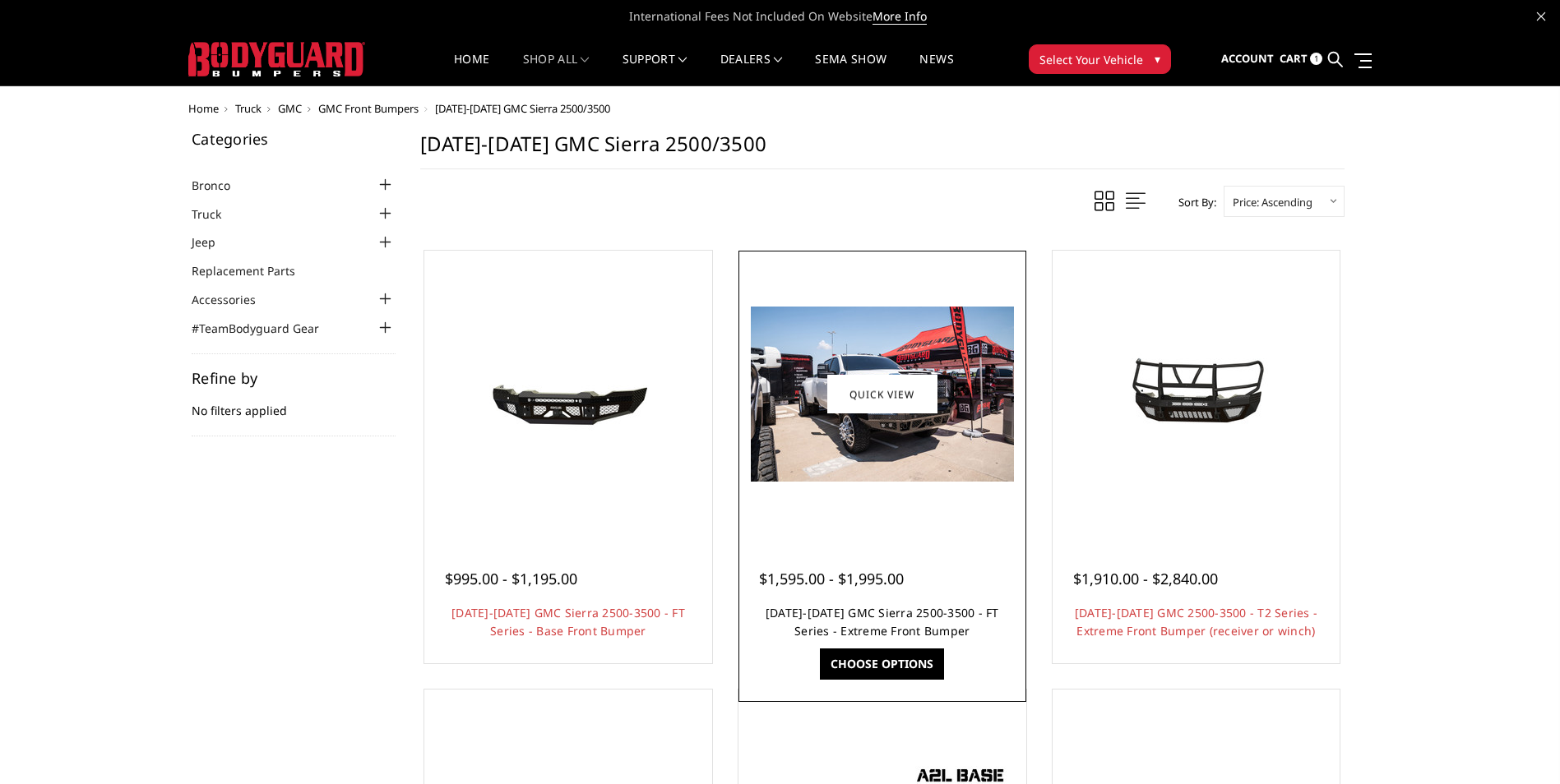
click at [863, 618] on link "2020-2023 GMC Sierra 2500-3500 - FT Series - Extreme Front Bumper" at bounding box center [882, 622] width 233 height 34
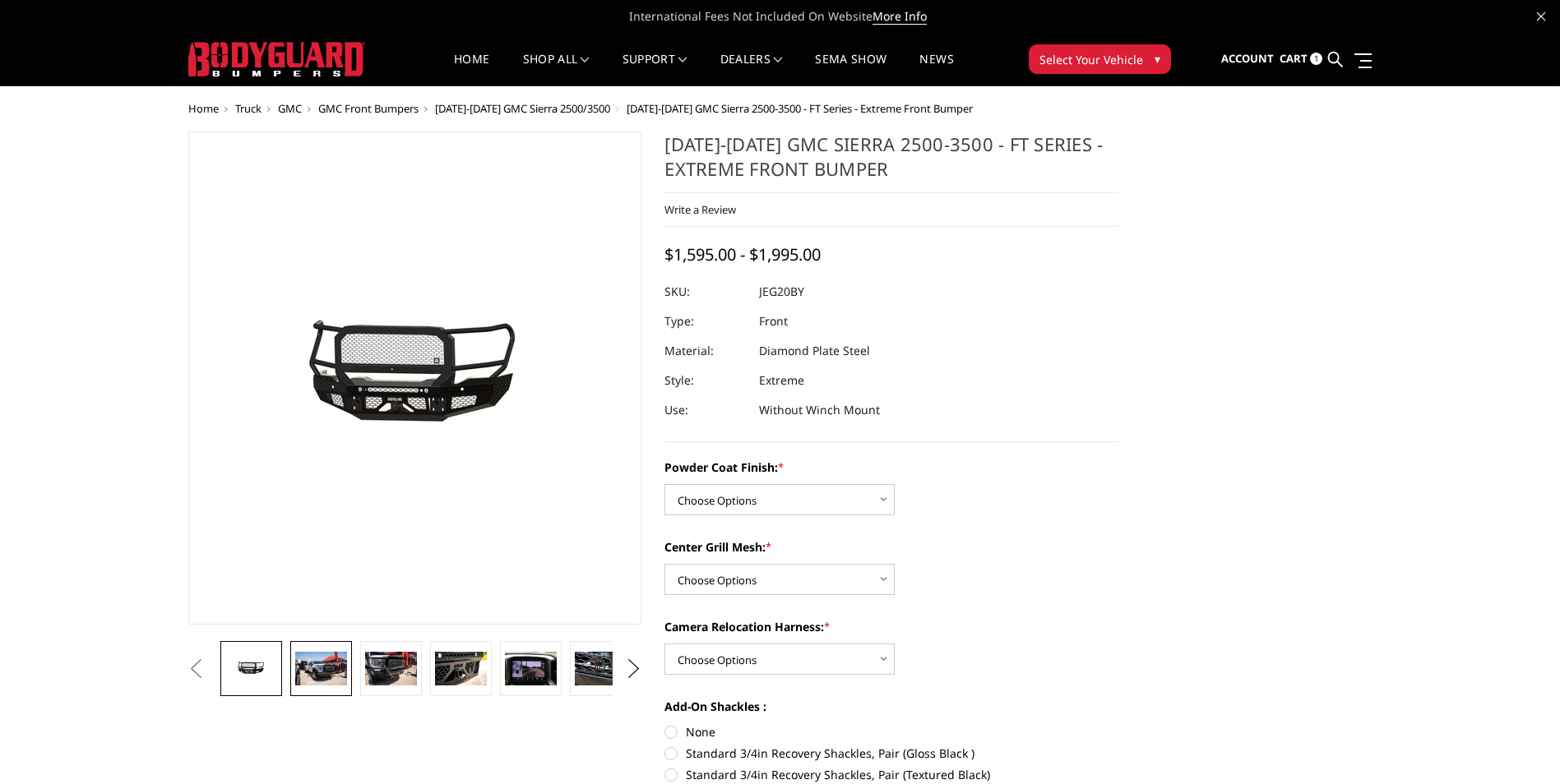
click at [324, 684] on img at bounding box center [321, 669] width 51 height 35
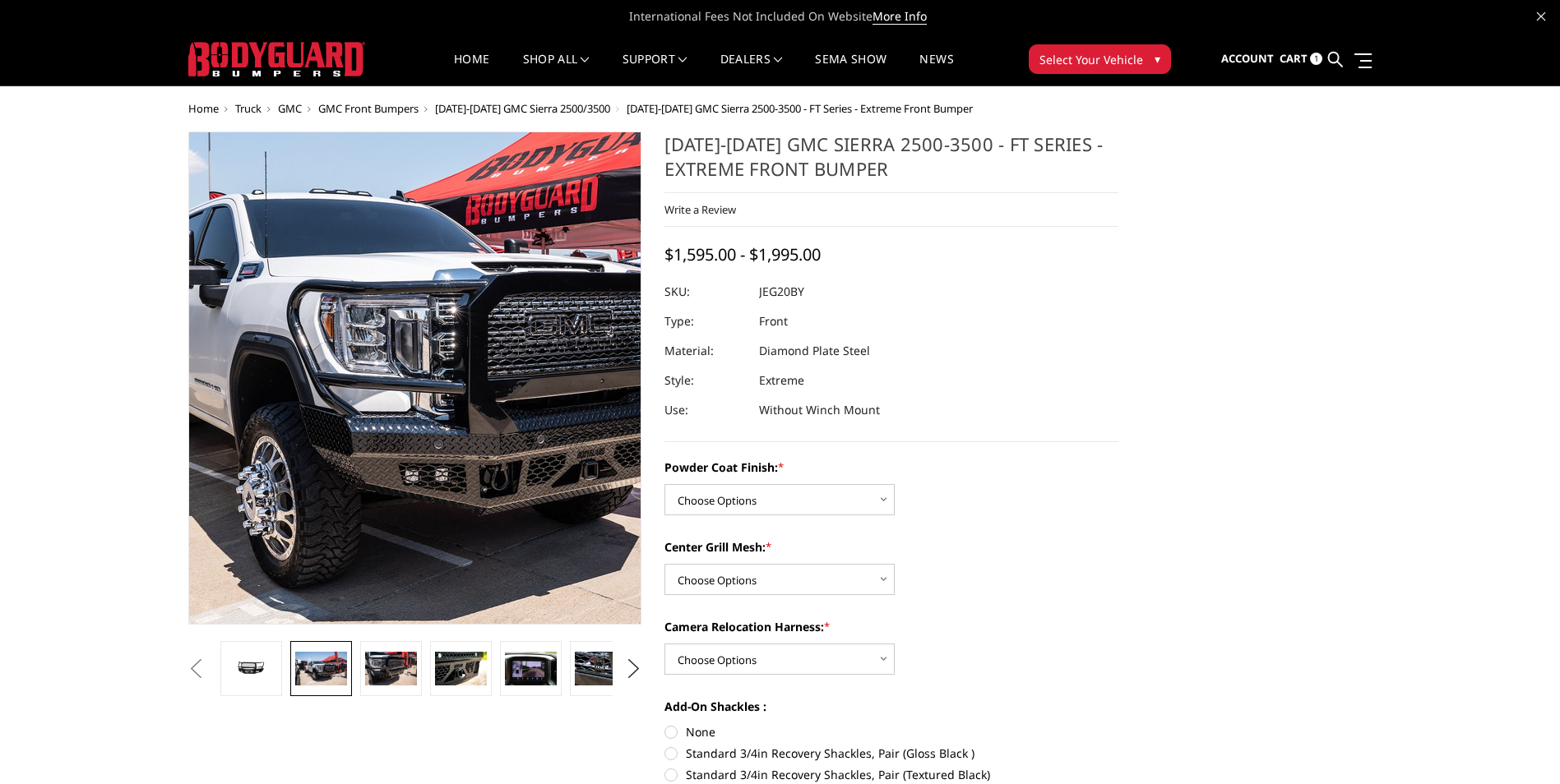
click at [449, 342] on img at bounding box center [409, 351] width 1052 height 702
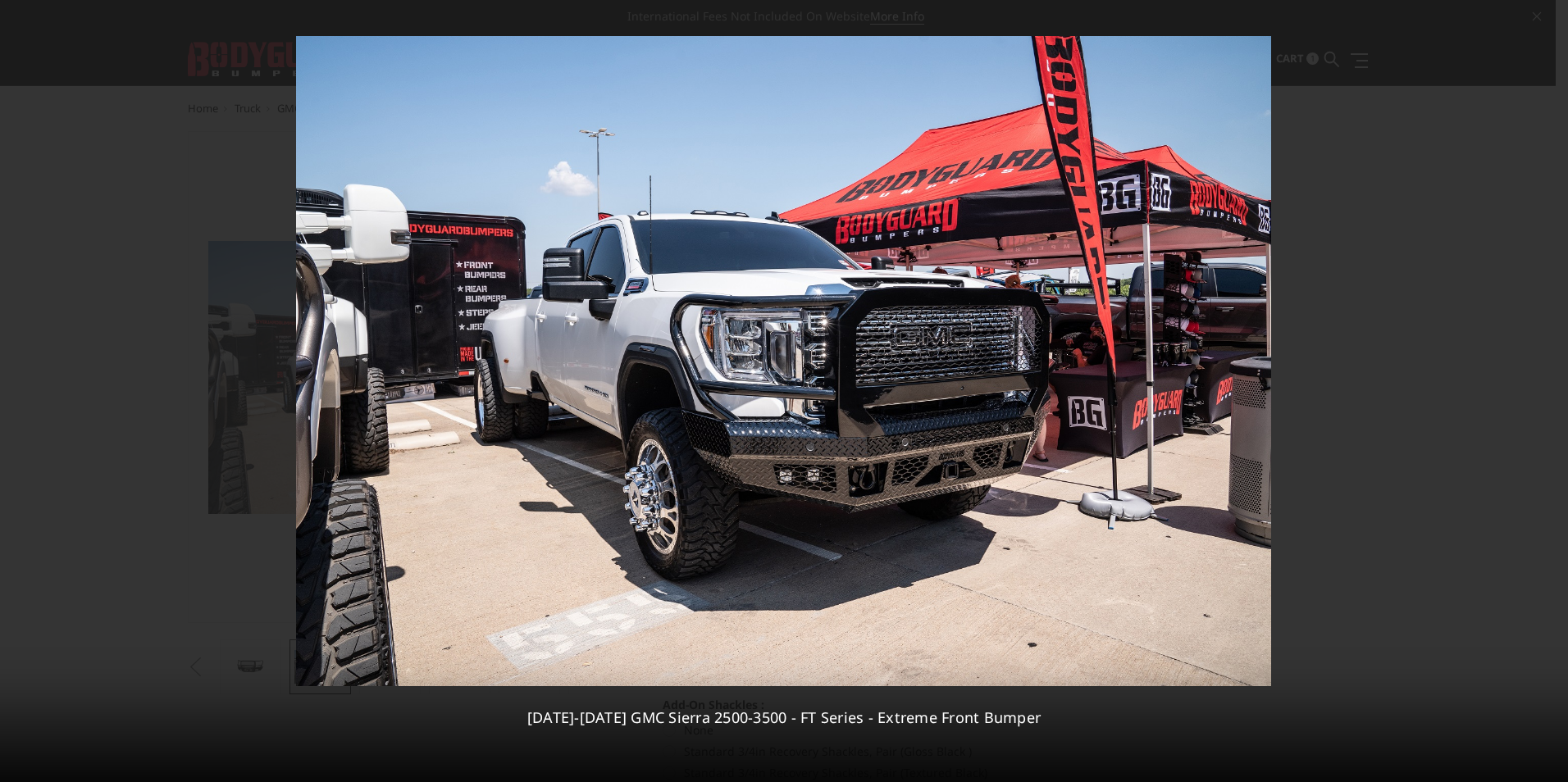
click at [1549, 391] on div "2 / [PHONE_NUMBER][DATE][DATE] GMC Sierra 2500-3500 - FT Series - Extreme Front…" at bounding box center [784, 391] width 1568 height 782
click at [1549, 391] on icon at bounding box center [1547, 390] width 12 height 8
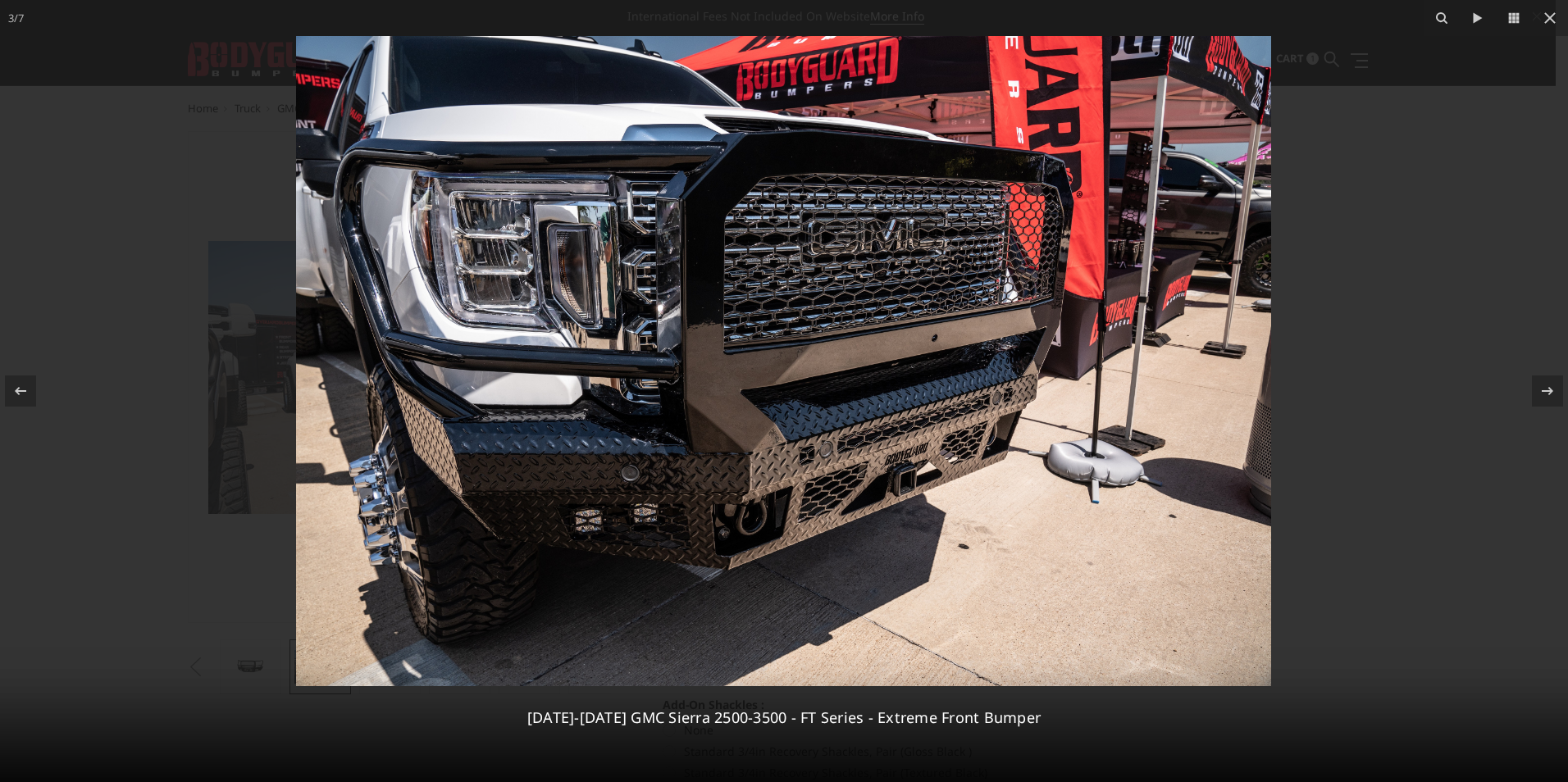
click at [1410, 540] on div at bounding box center [784, 391] width 1568 height 782
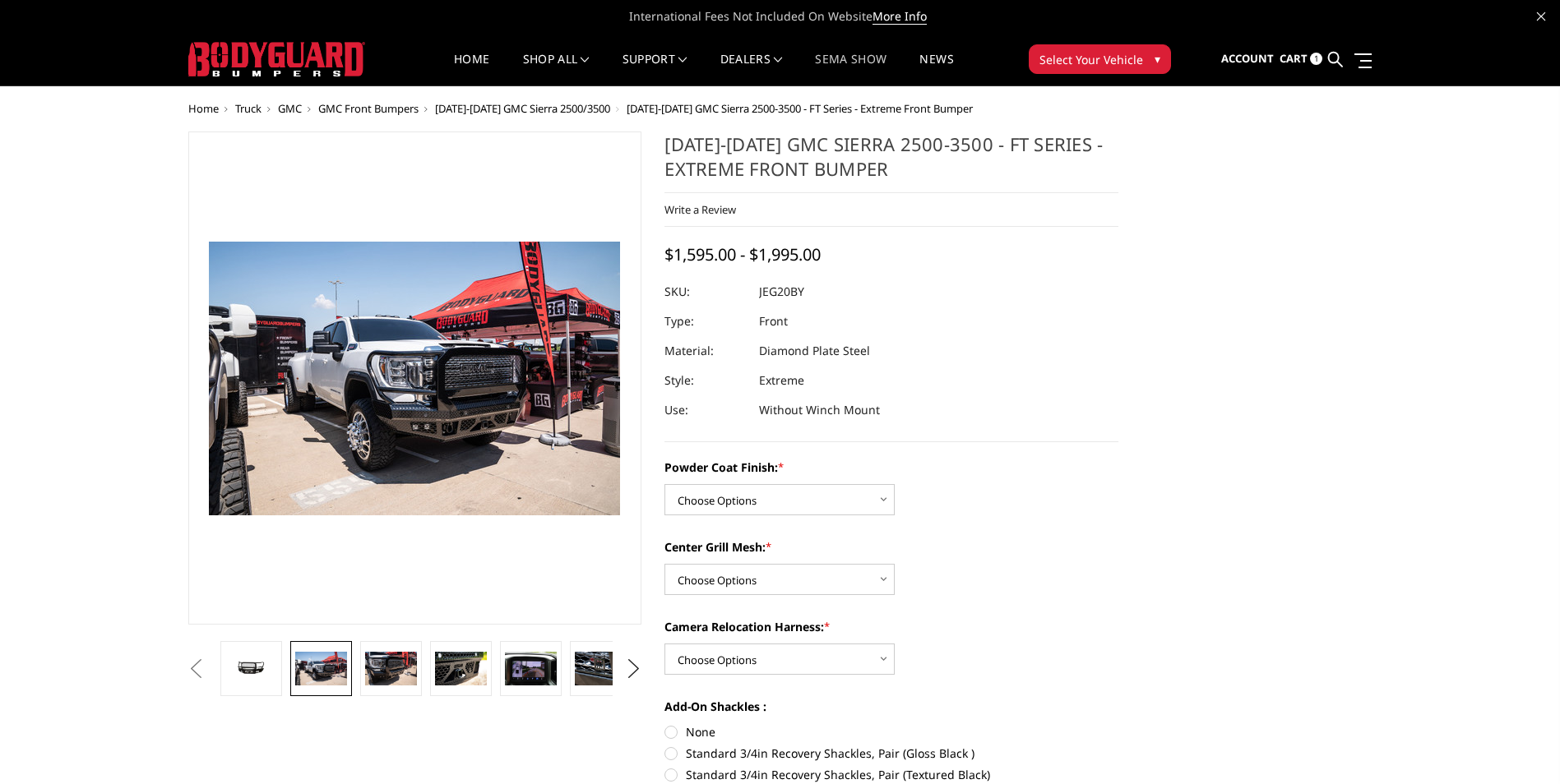
click at [850, 56] on link "SEMA Show" at bounding box center [850, 69] width 72 height 32
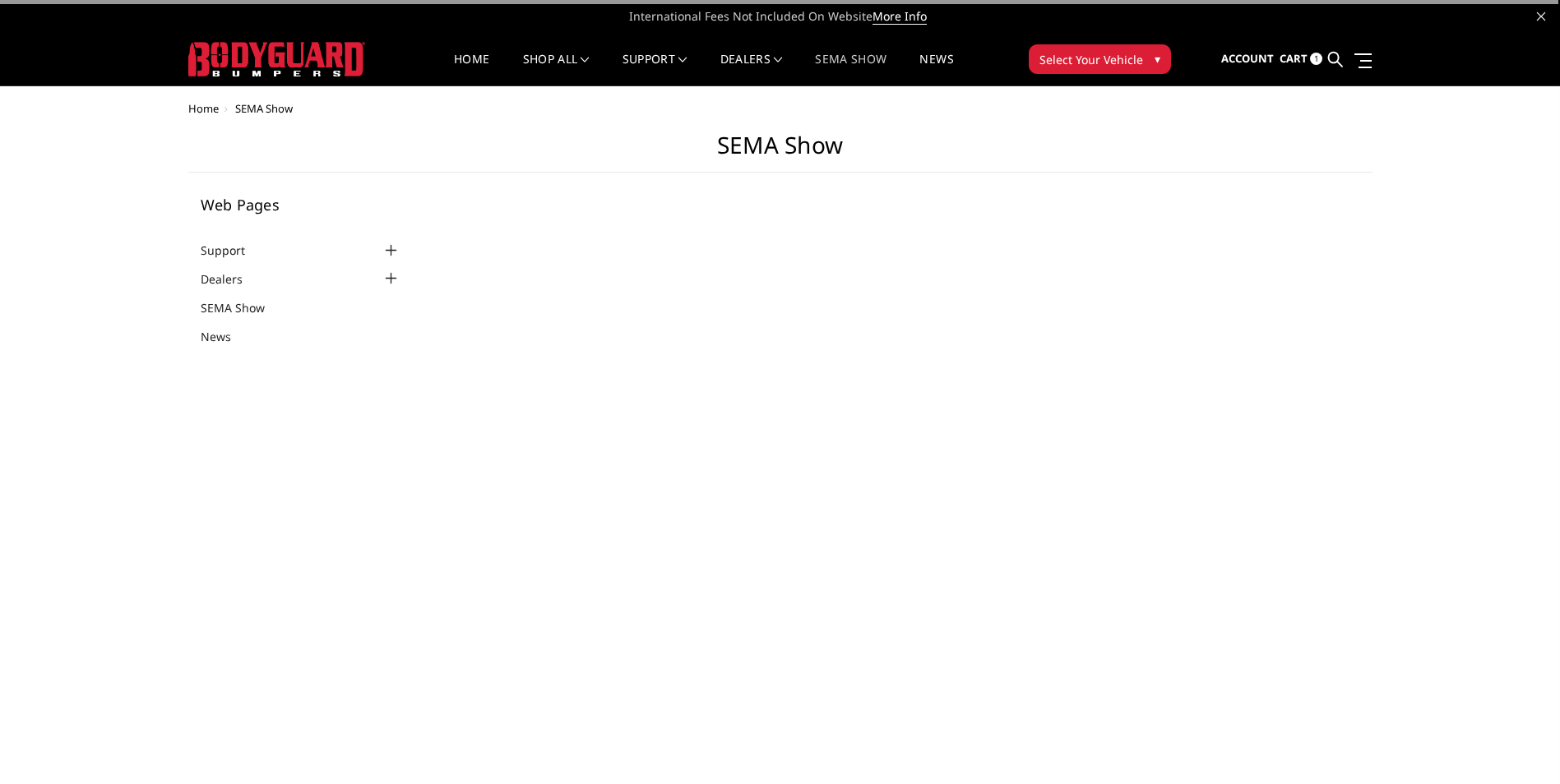
select select "US"
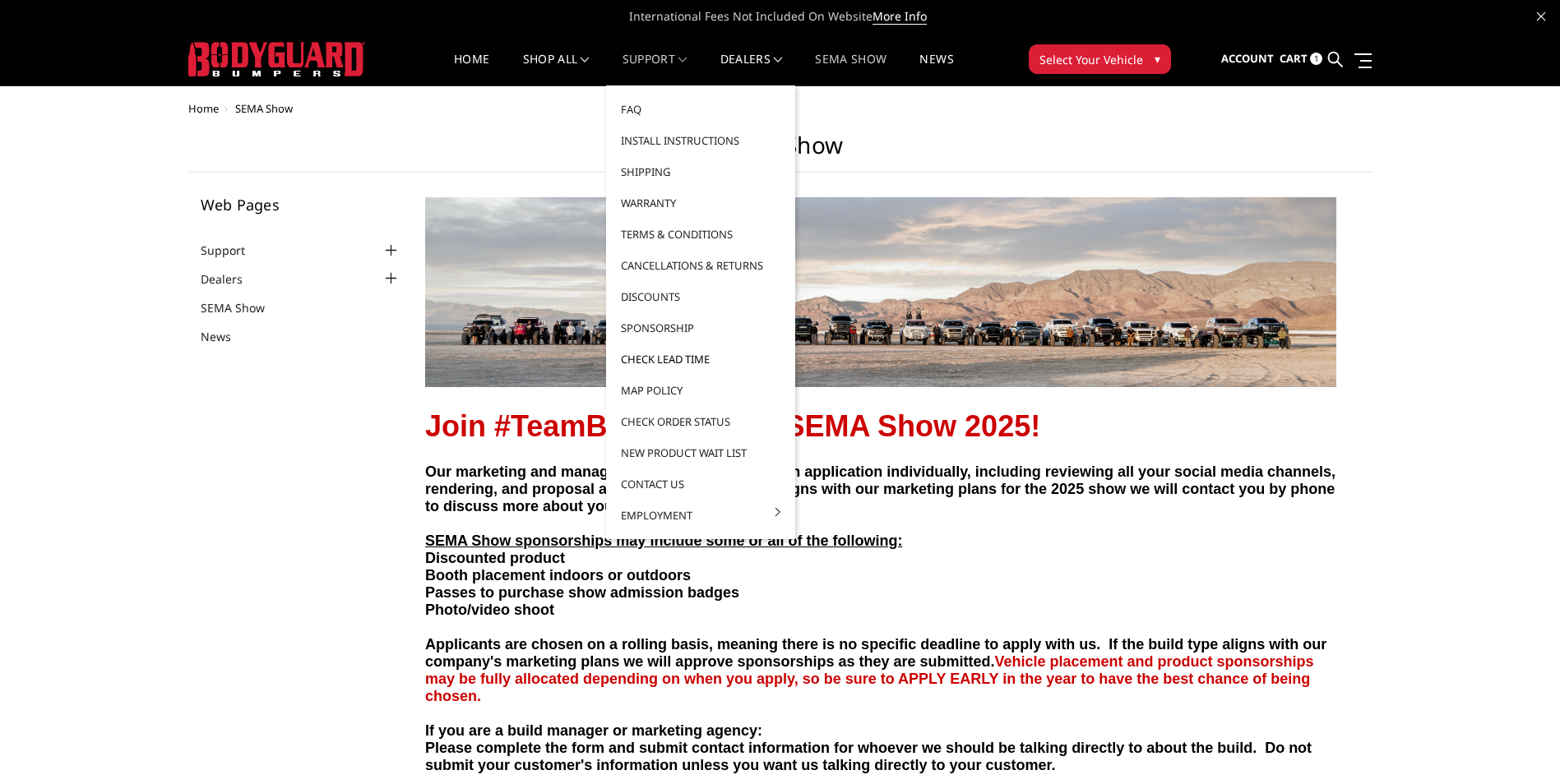
click at [681, 359] on link "Check Lead Time" at bounding box center [700, 358] width 176 height 31
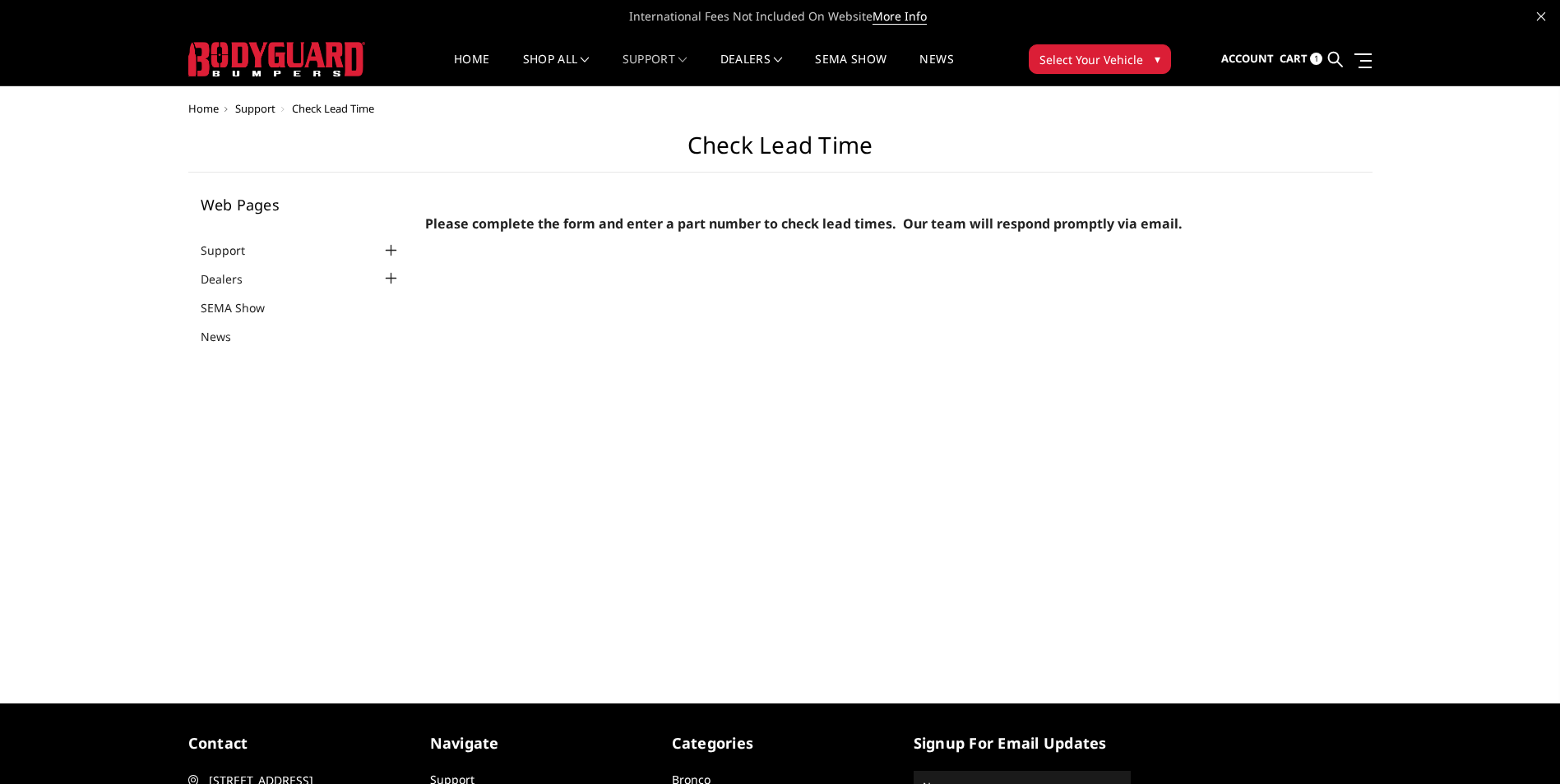
select select "US"
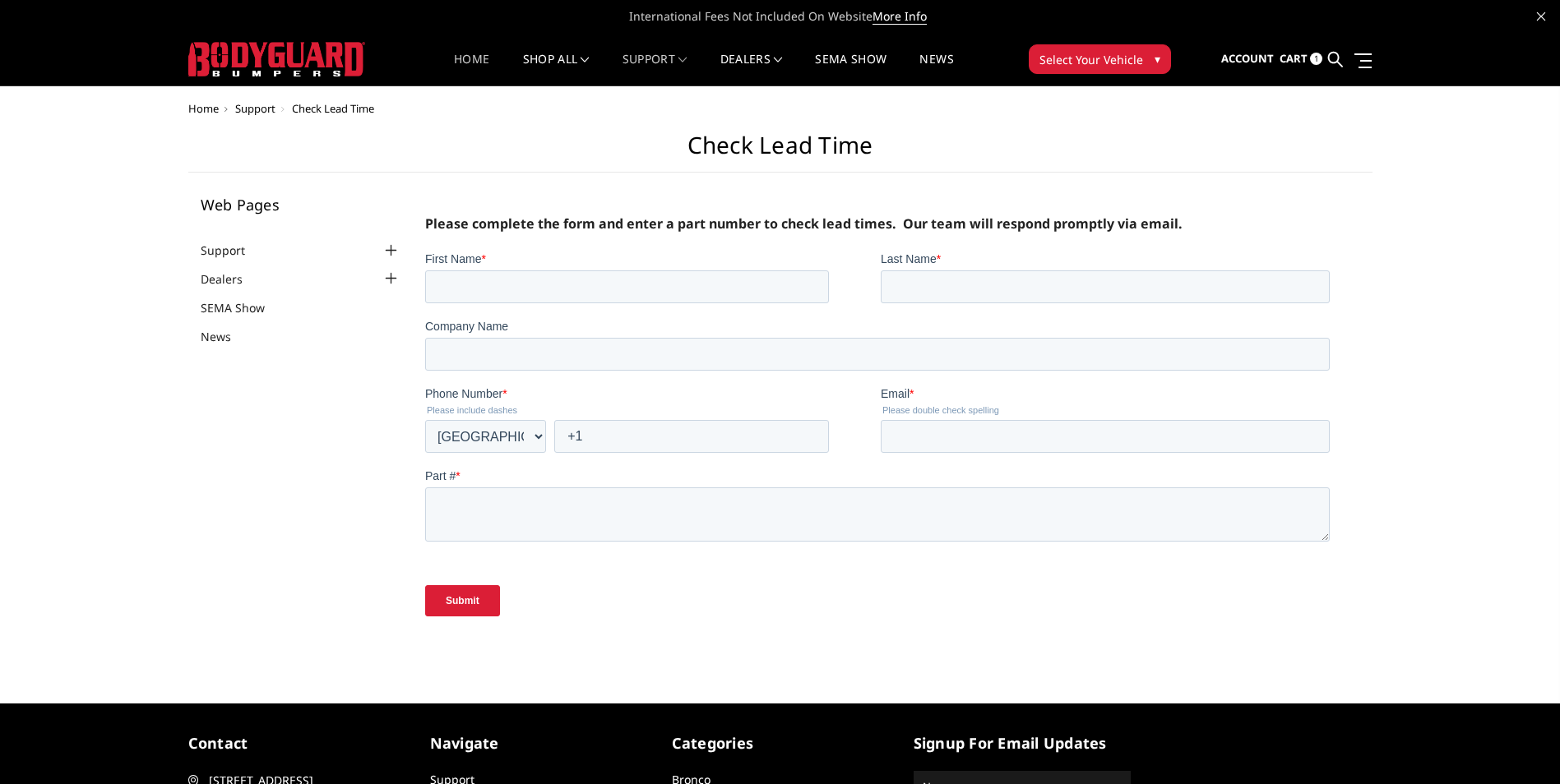
click at [479, 74] on link "Home" at bounding box center [472, 69] width 35 height 32
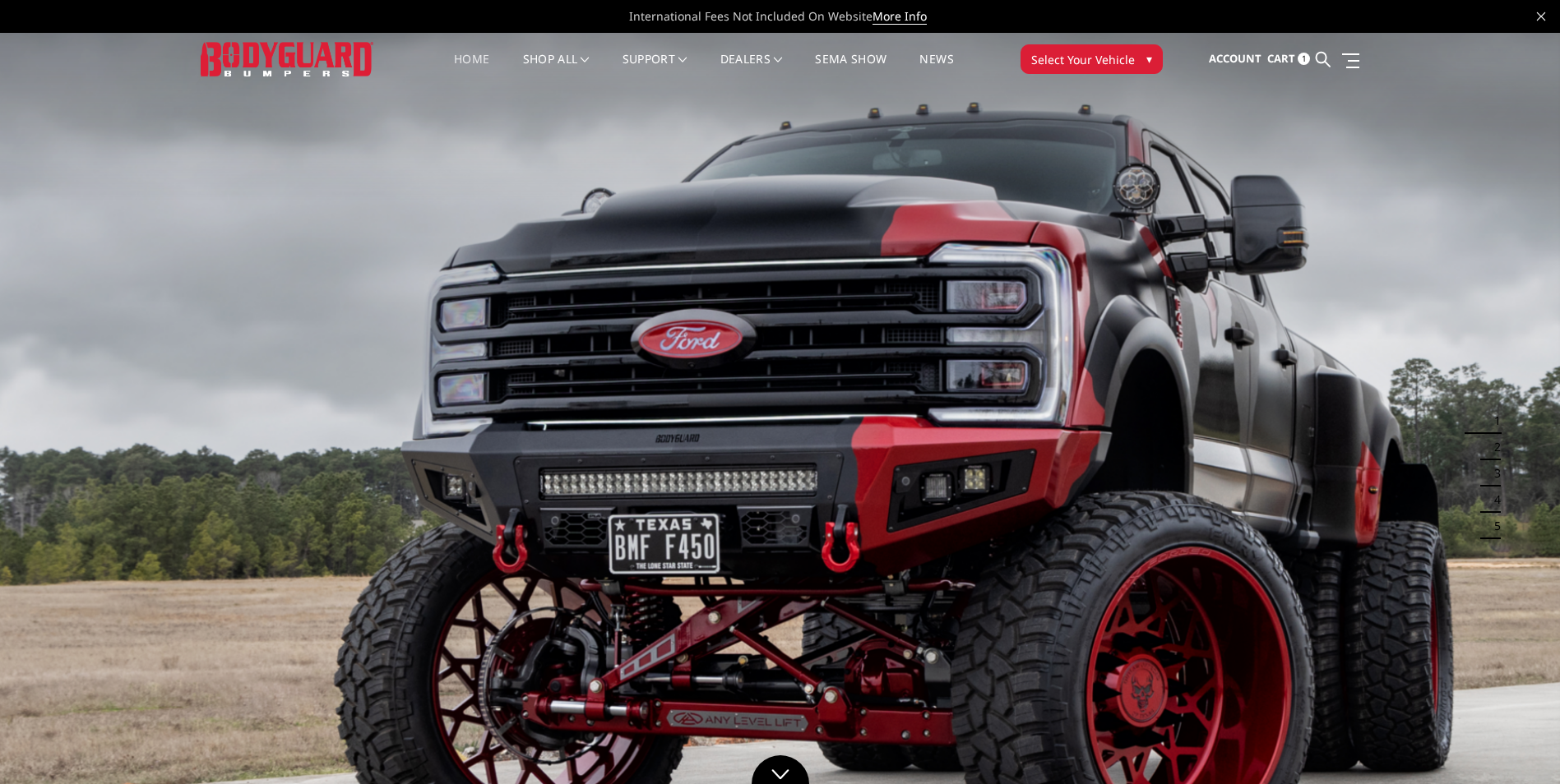
click at [1496, 441] on button "2" at bounding box center [1493, 447] width 17 height 27
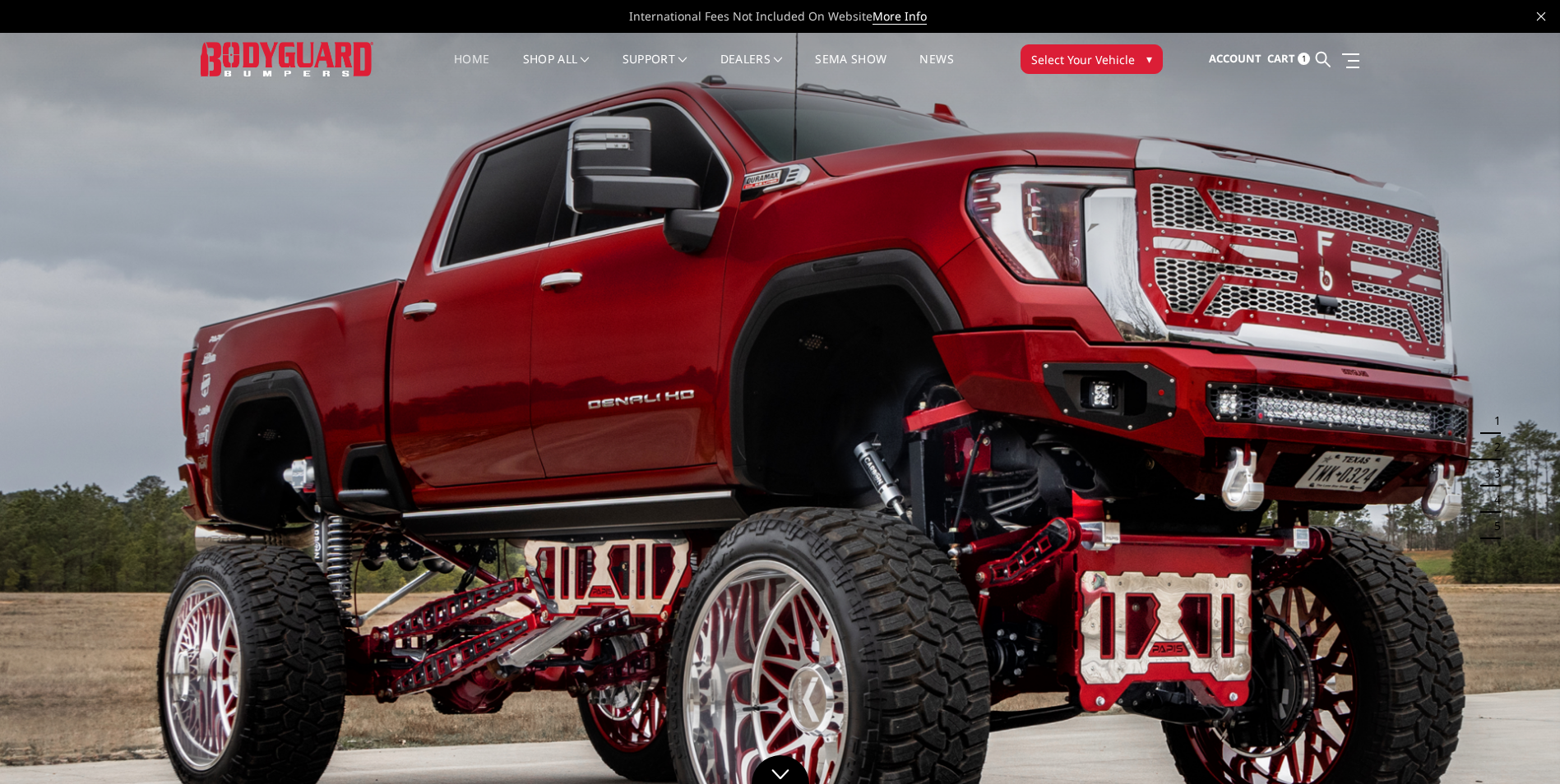
click at [1491, 476] on button "3" at bounding box center [1493, 474] width 17 height 27
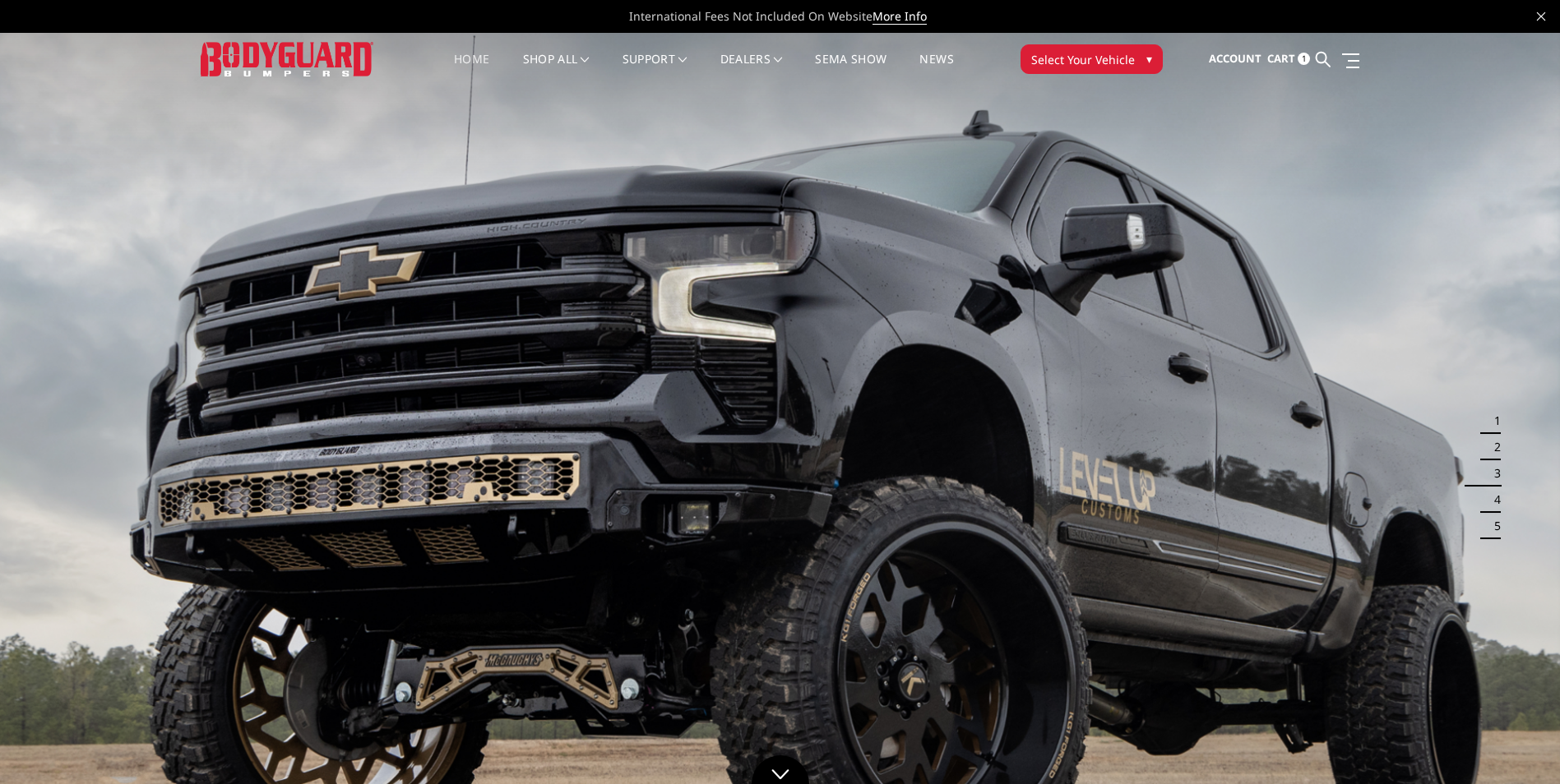
click at [1491, 498] on button "4" at bounding box center [1493, 500] width 17 height 27
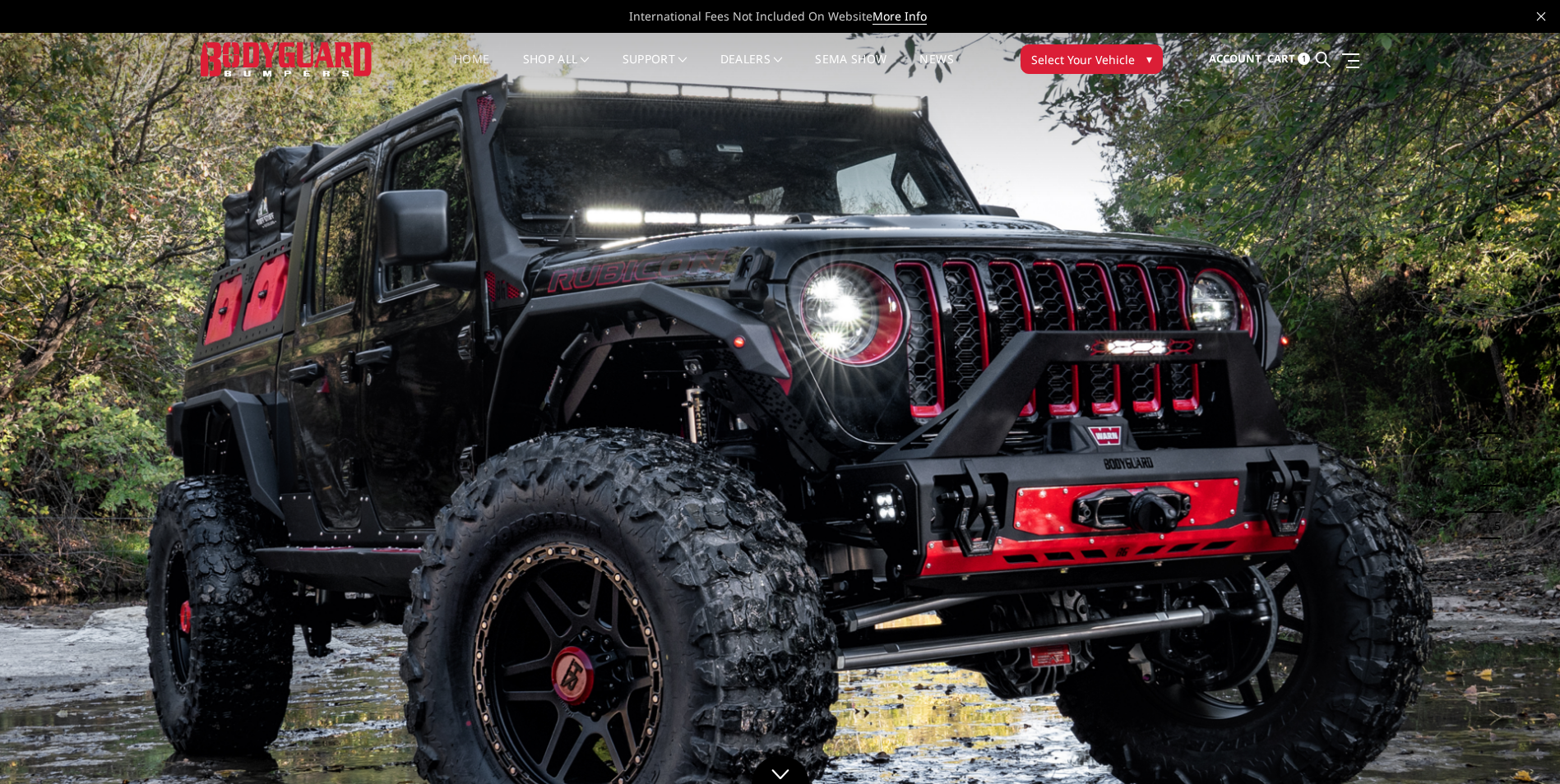
click at [1491, 530] on button "5" at bounding box center [1493, 526] width 17 height 27
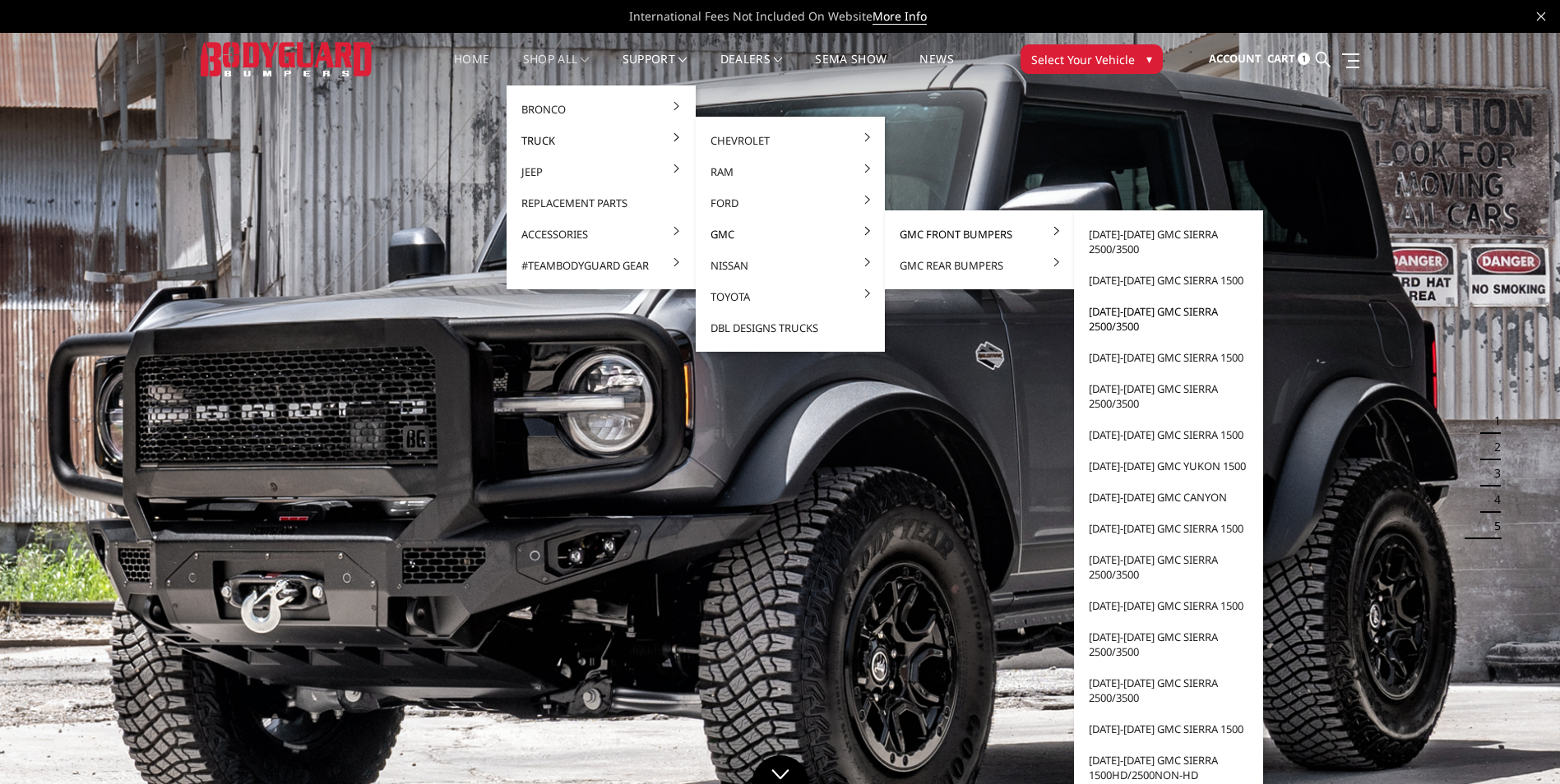
click at [1161, 323] on link "[DATE]-[DATE] GMC Sierra 2500/3500" at bounding box center [1169, 319] width 176 height 46
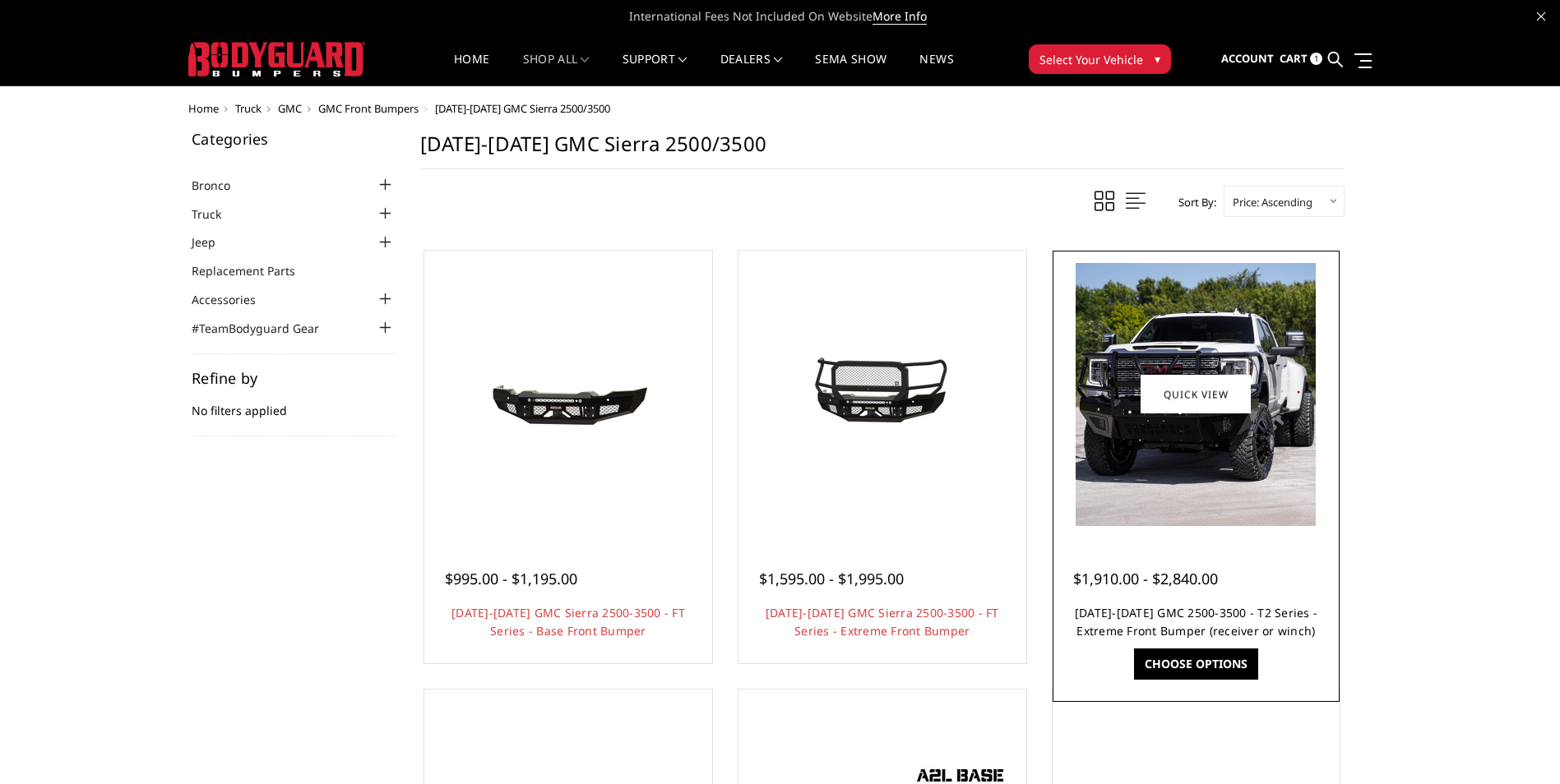
click at [1259, 612] on link "2020-2023 GMC 2500-3500 - T2 Series - Extreme Front Bumper (receiver or winch)" at bounding box center [1195, 622] width 242 height 34
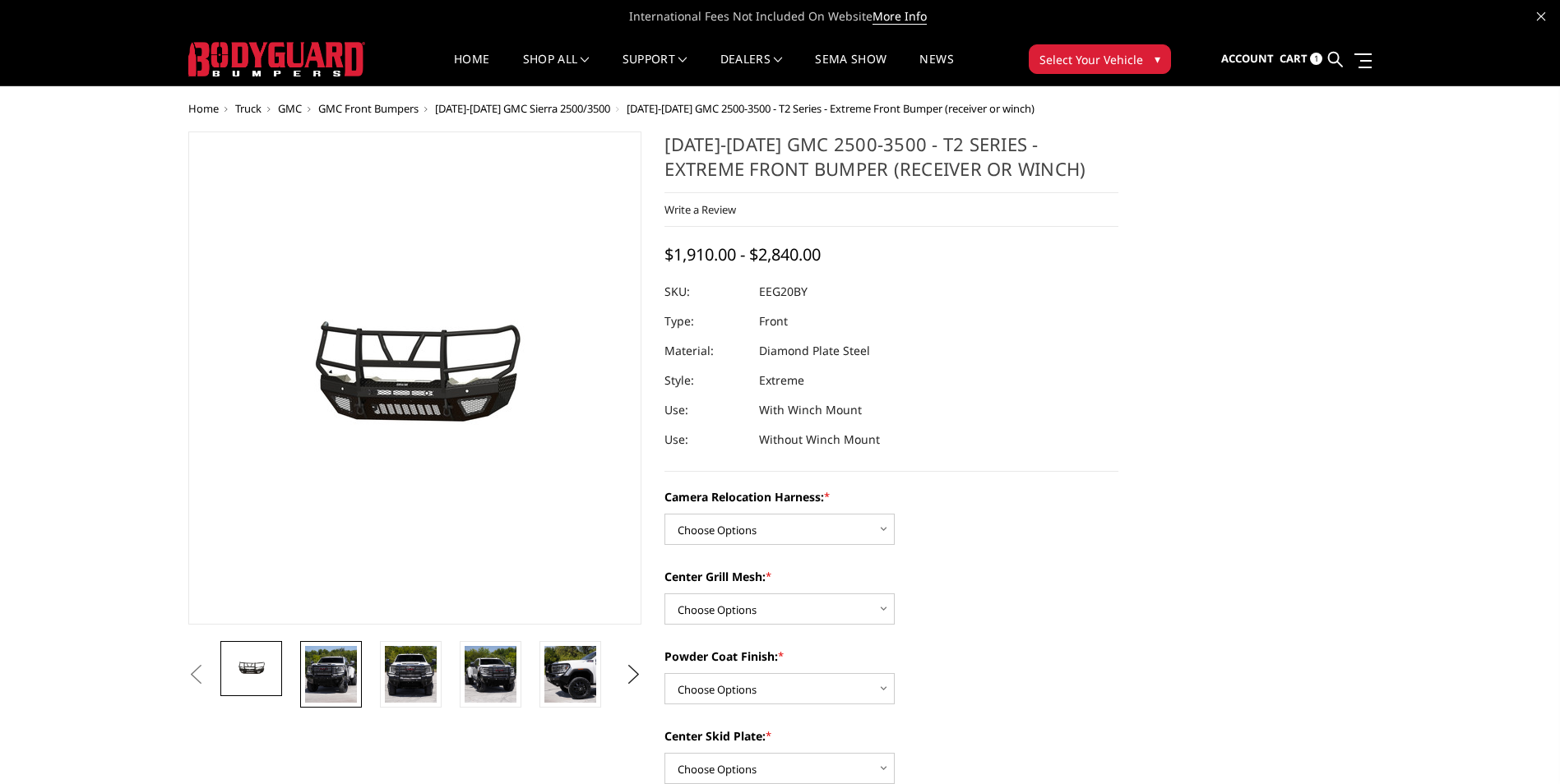
click at [327, 662] on img at bounding box center [331, 674] width 51 height 57
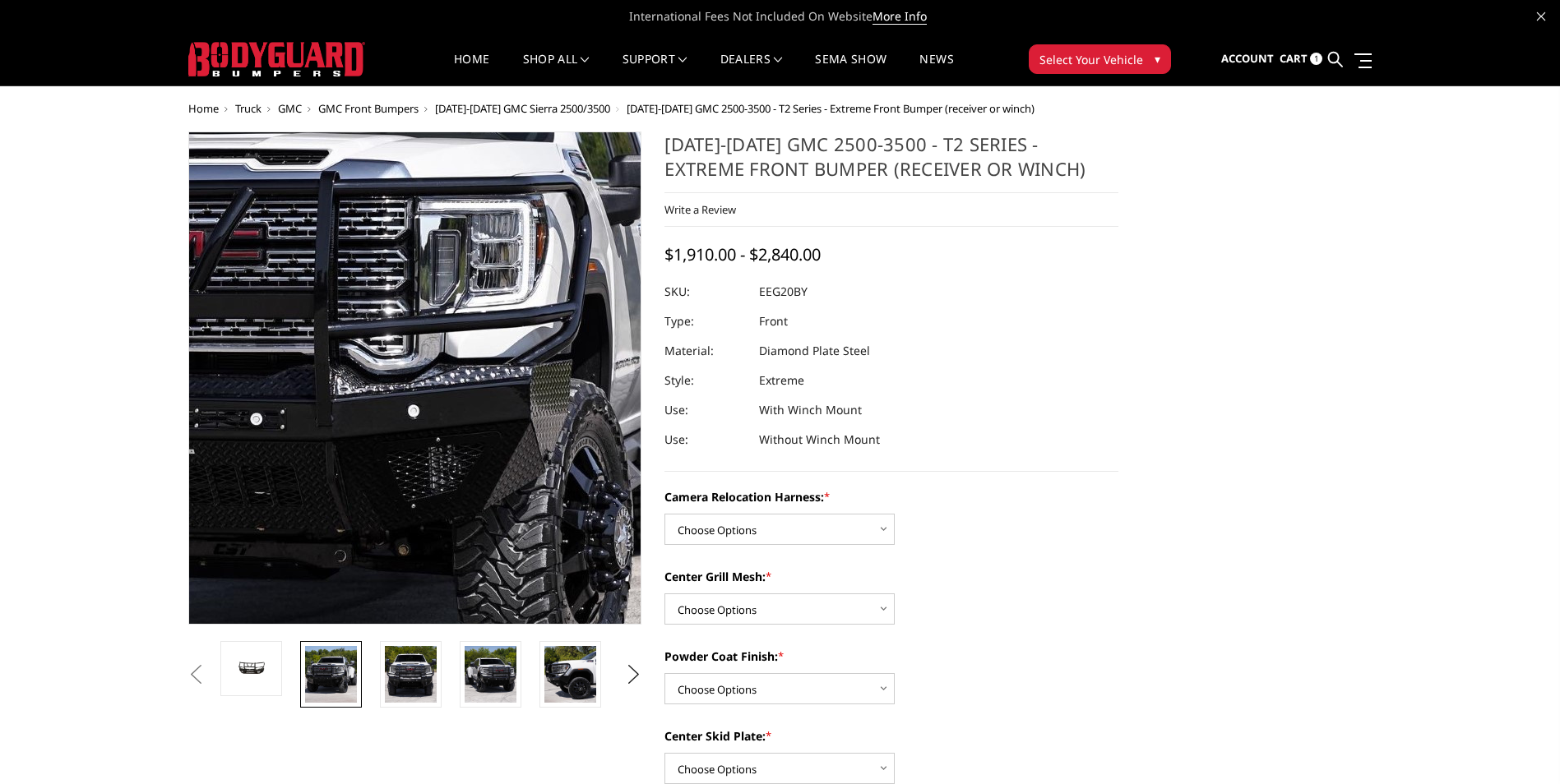
click at [501, 408] on img at bounding box center [319, 345] width 960 height 1052
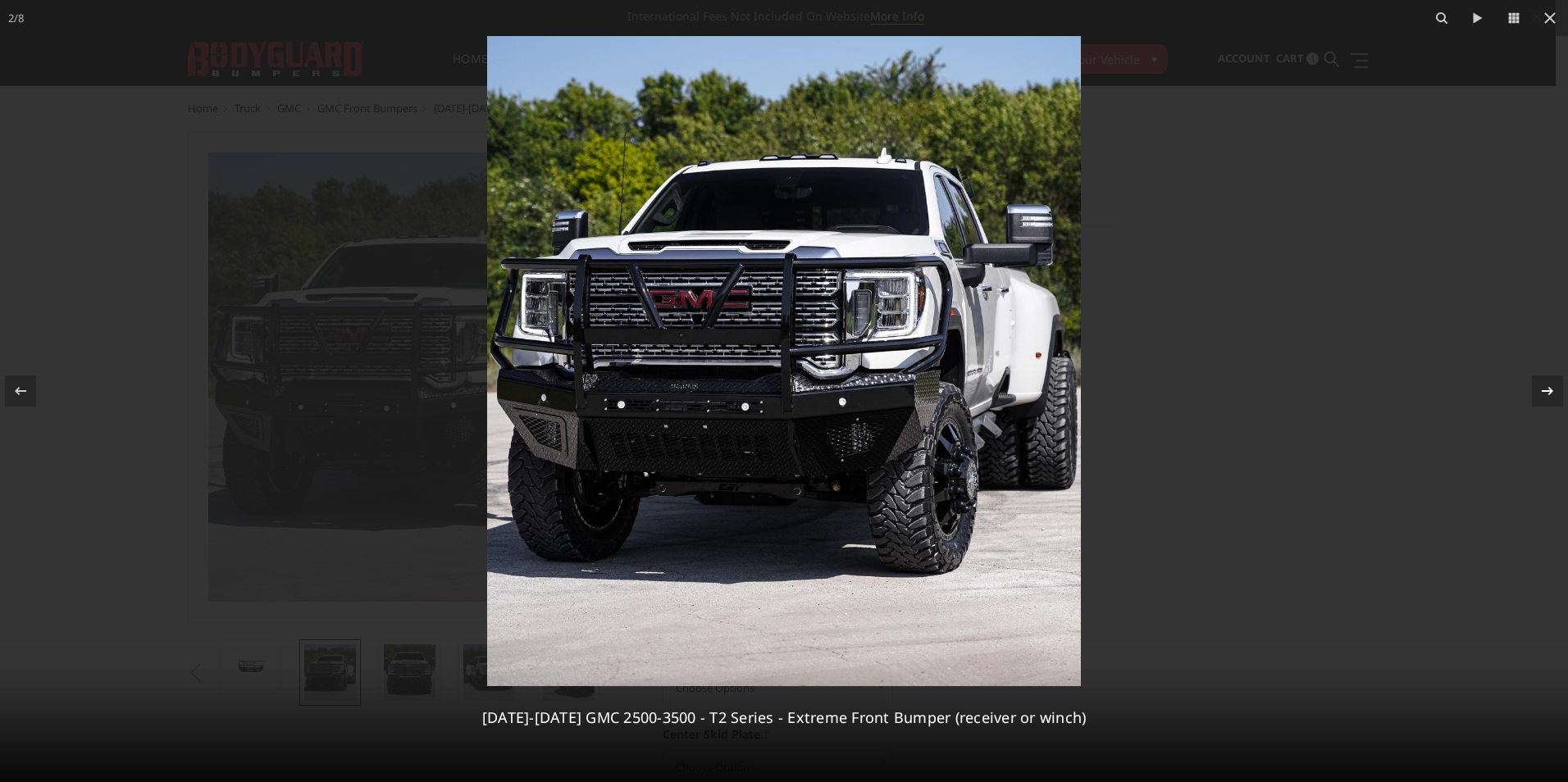
click at [1555, 396] on div at bounding box center [1547, 390] width 31 height 31
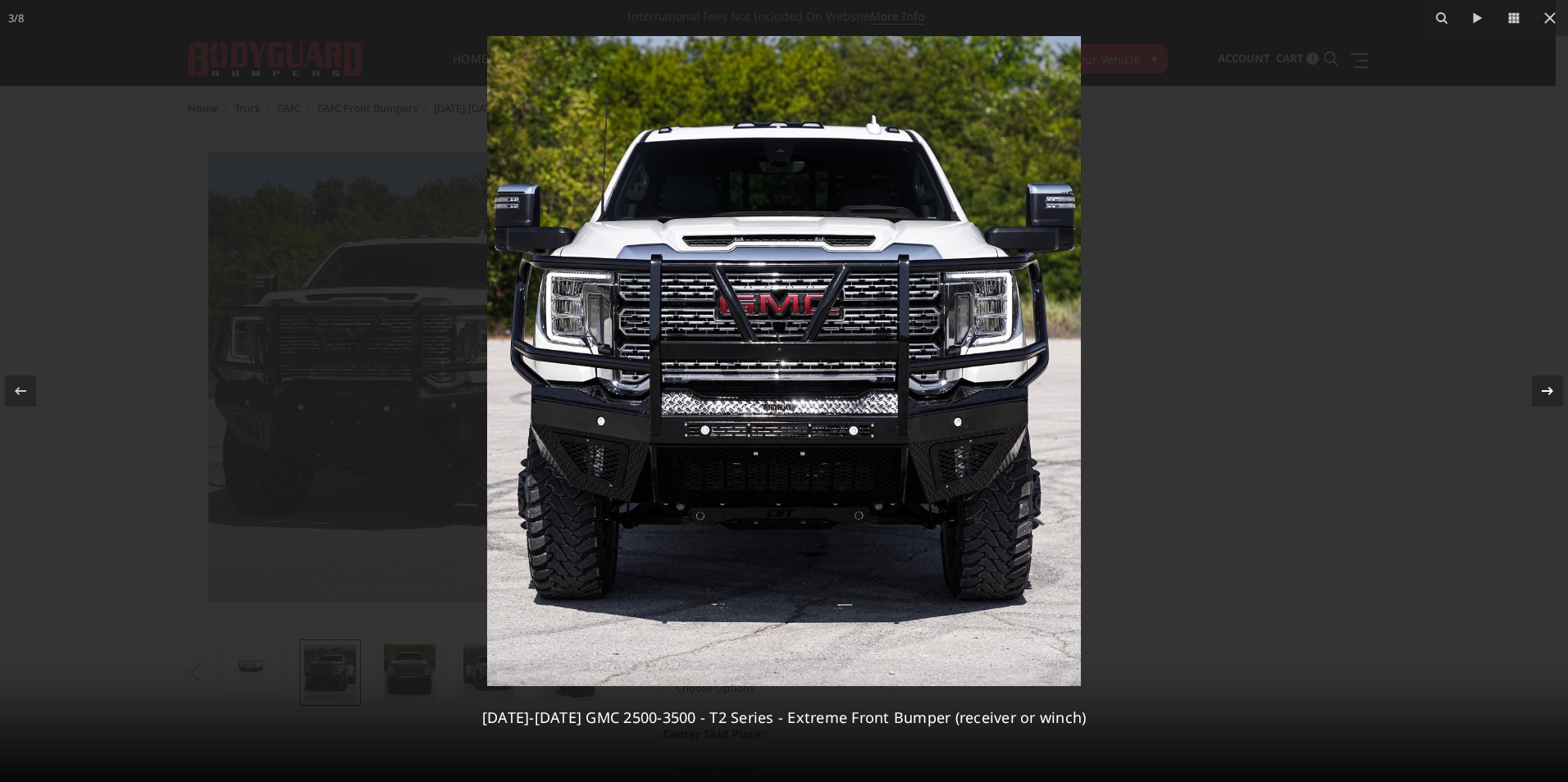
click at [1555, 396] on div at bounding box center [1547, 390] width 31 height 31
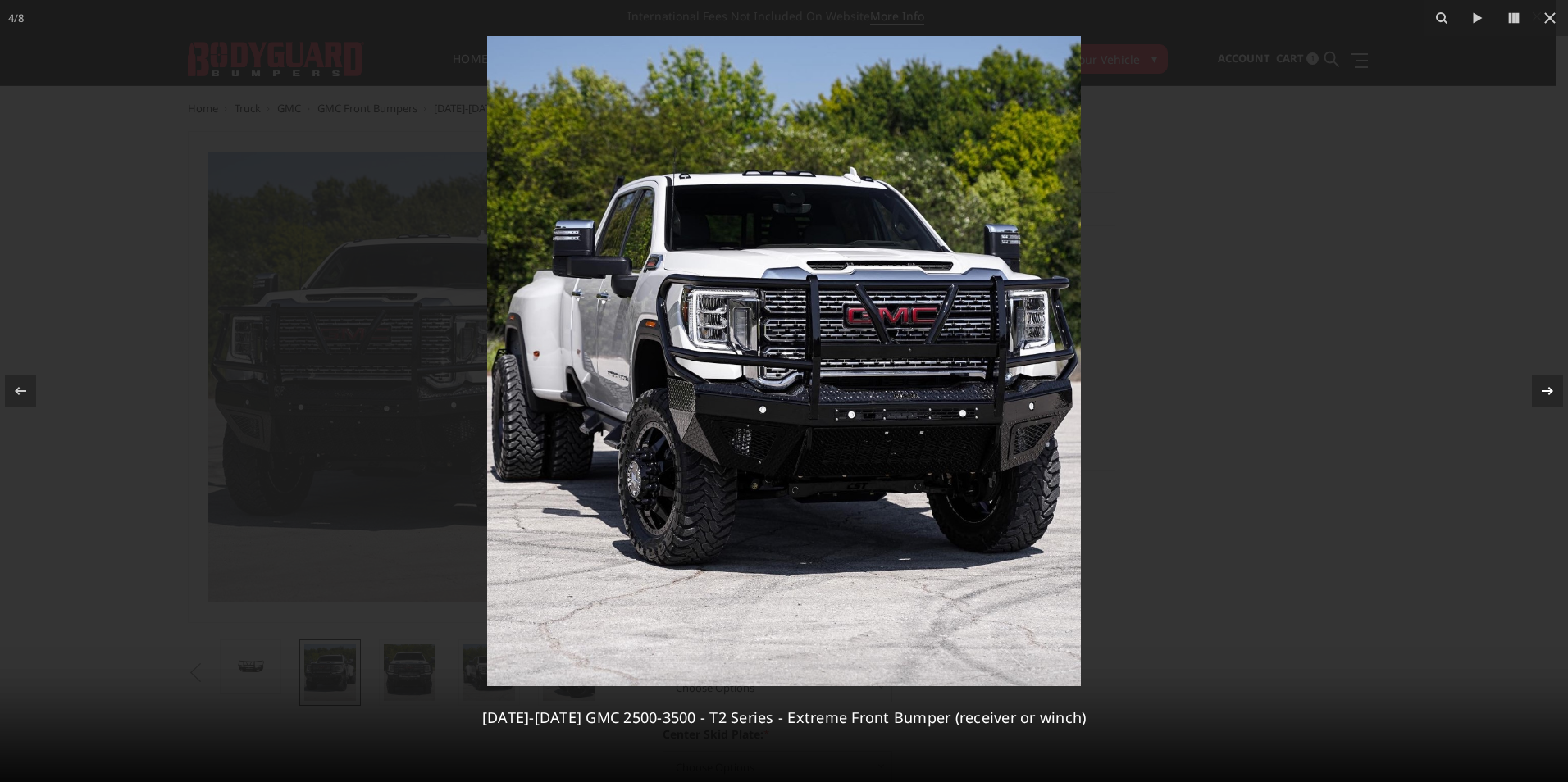
click at [1555, 396] on div at bounding box center [1547, 390] width 31 height 31
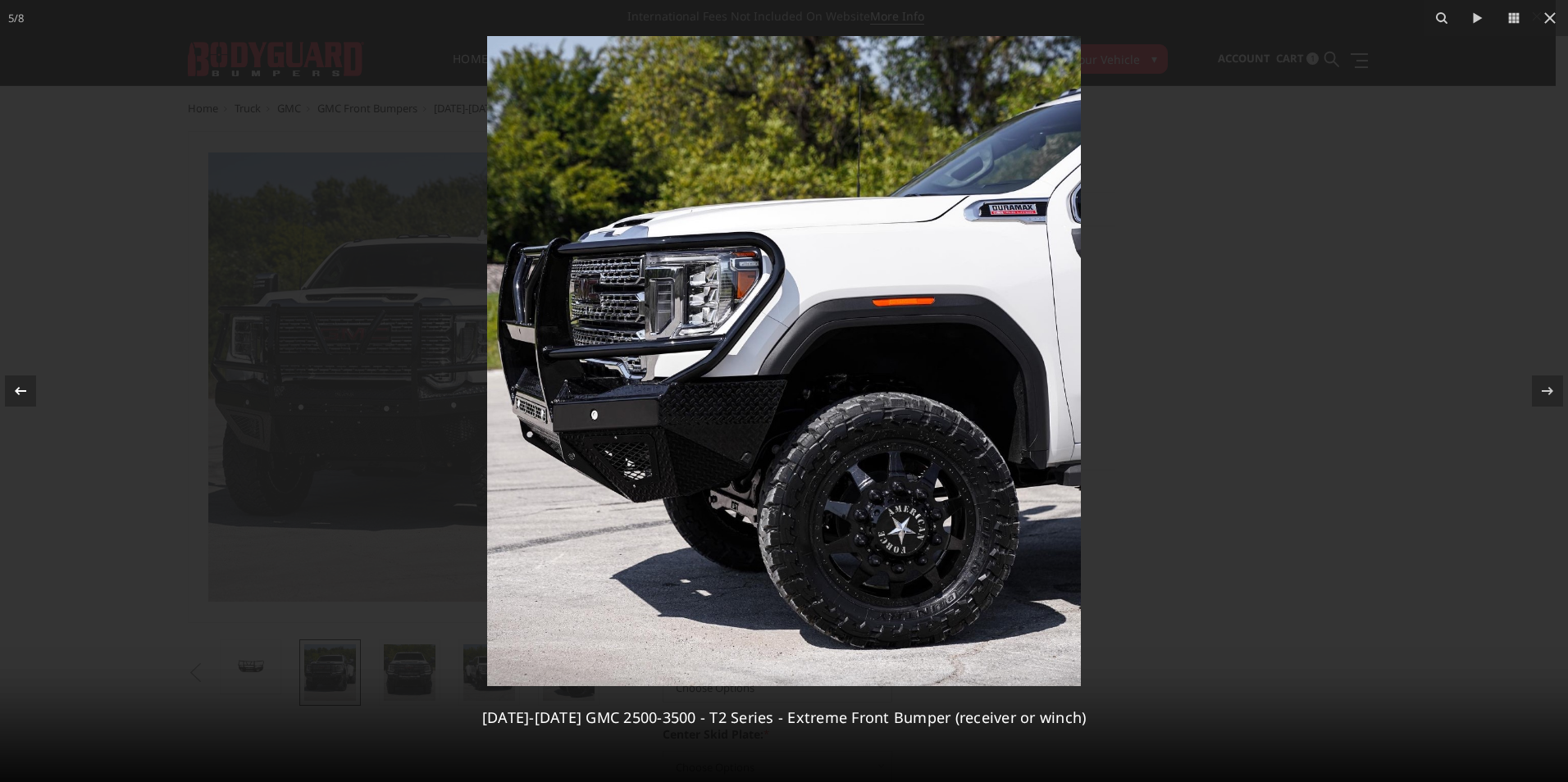
click at [19, 378] on div at bounding box center [20, 390] width 31 height 31
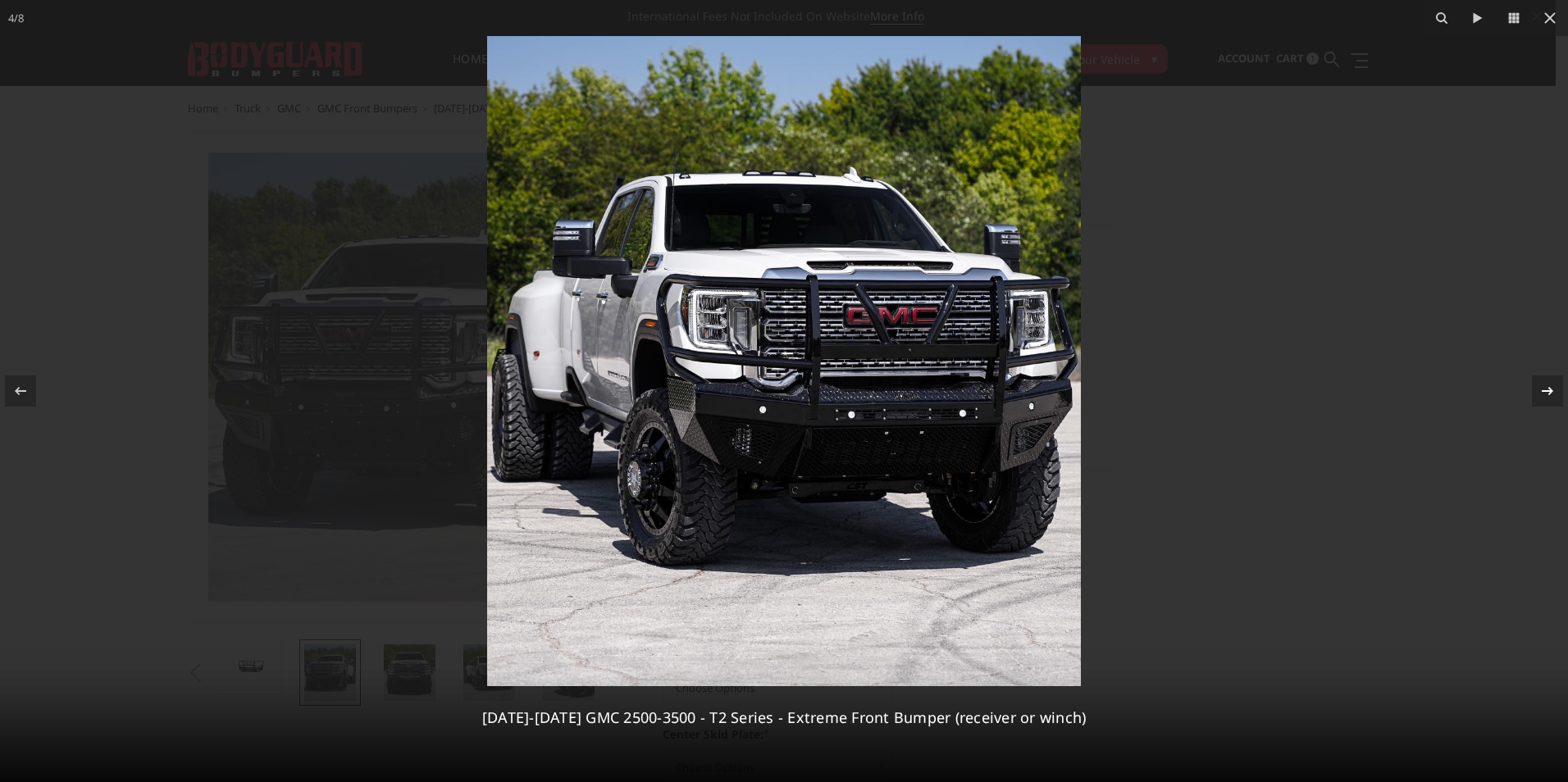
click at [1555, 390] on div at bounding box center [1547, 390] width 31 height 31
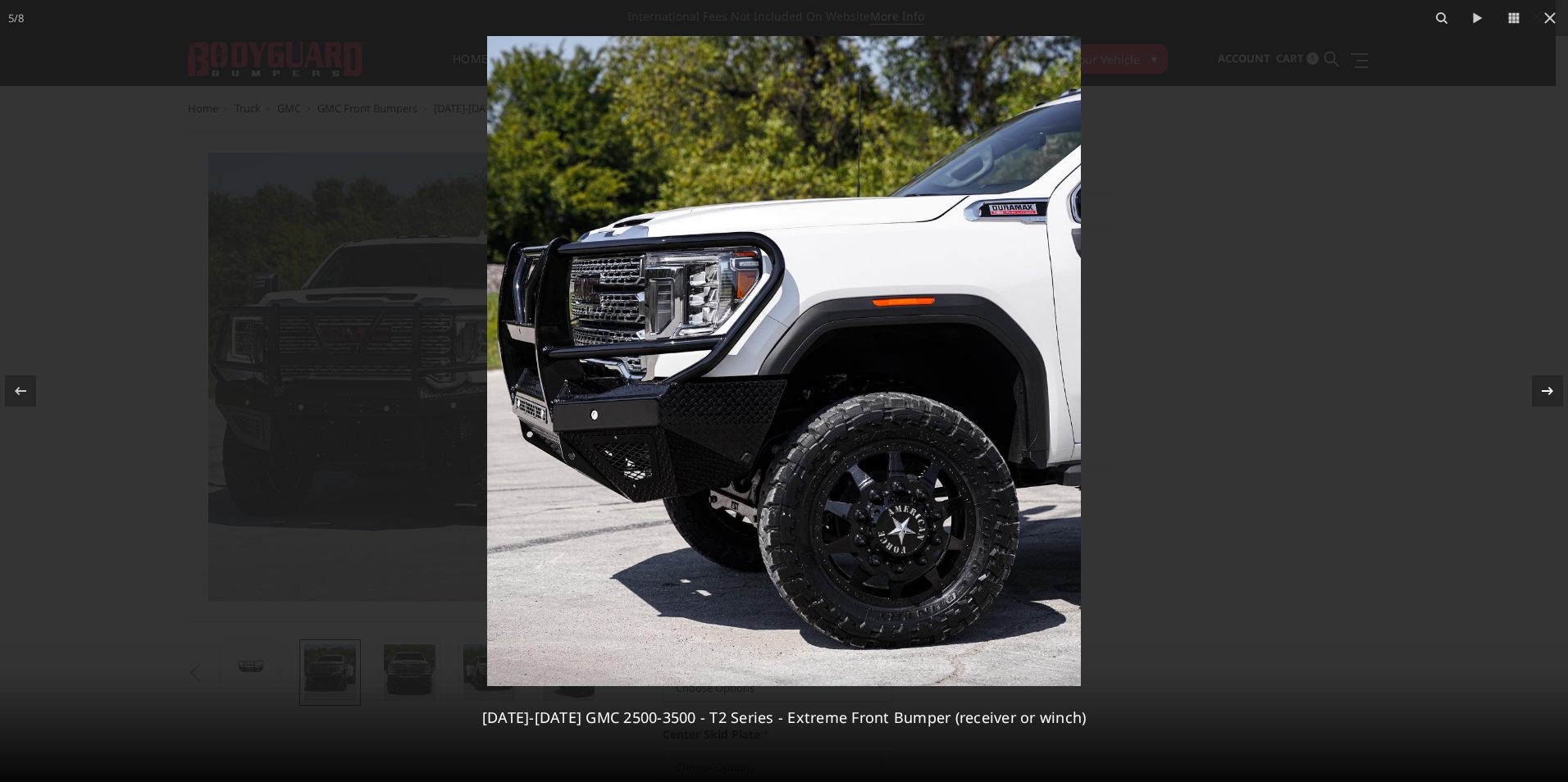
click at [1555, 390] on div at bounding box center [1547, 390] width 31 height 31
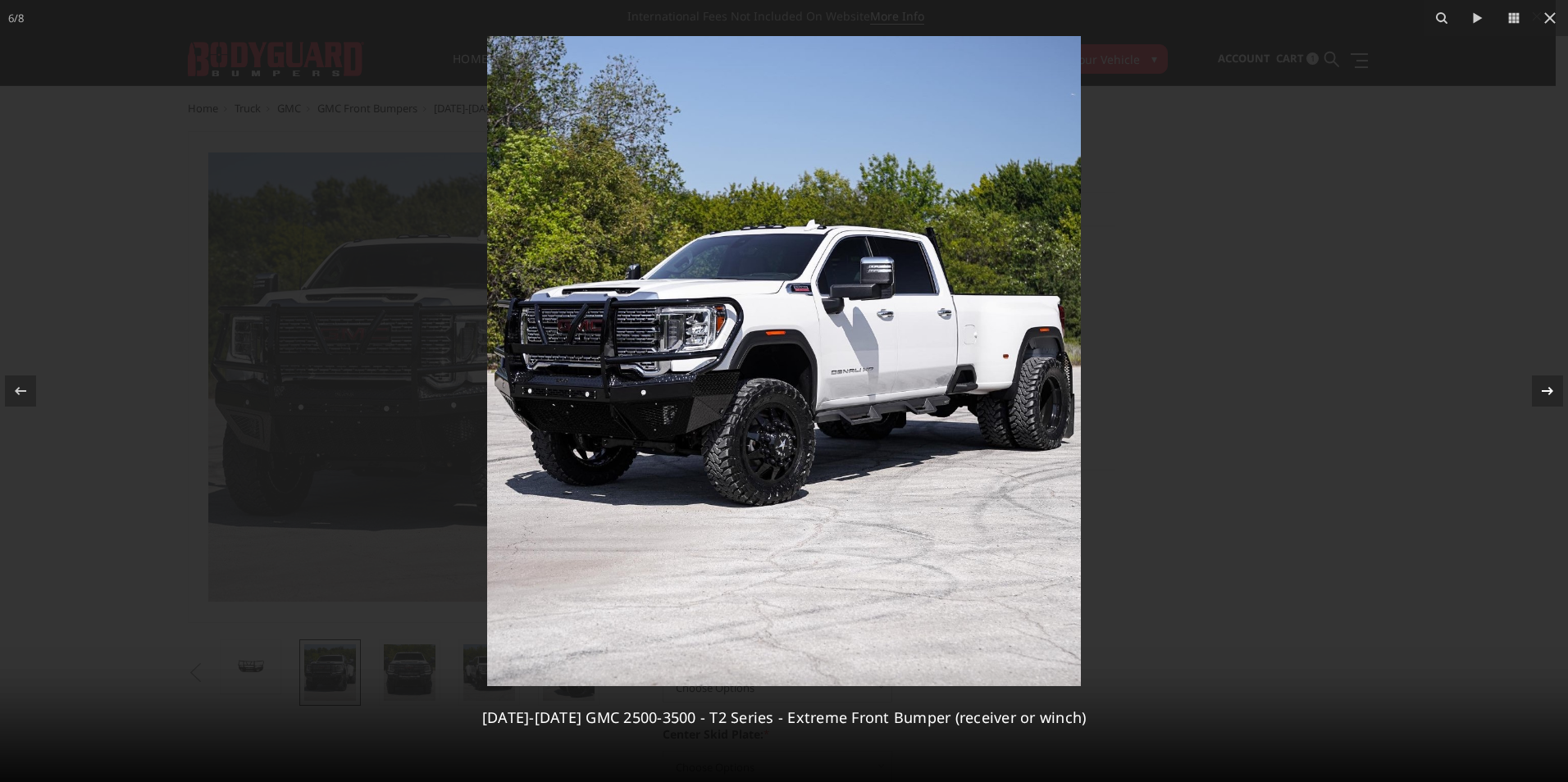
click at [1541, 395] on icon at bounding box center [1547, 391] width 19 height 19
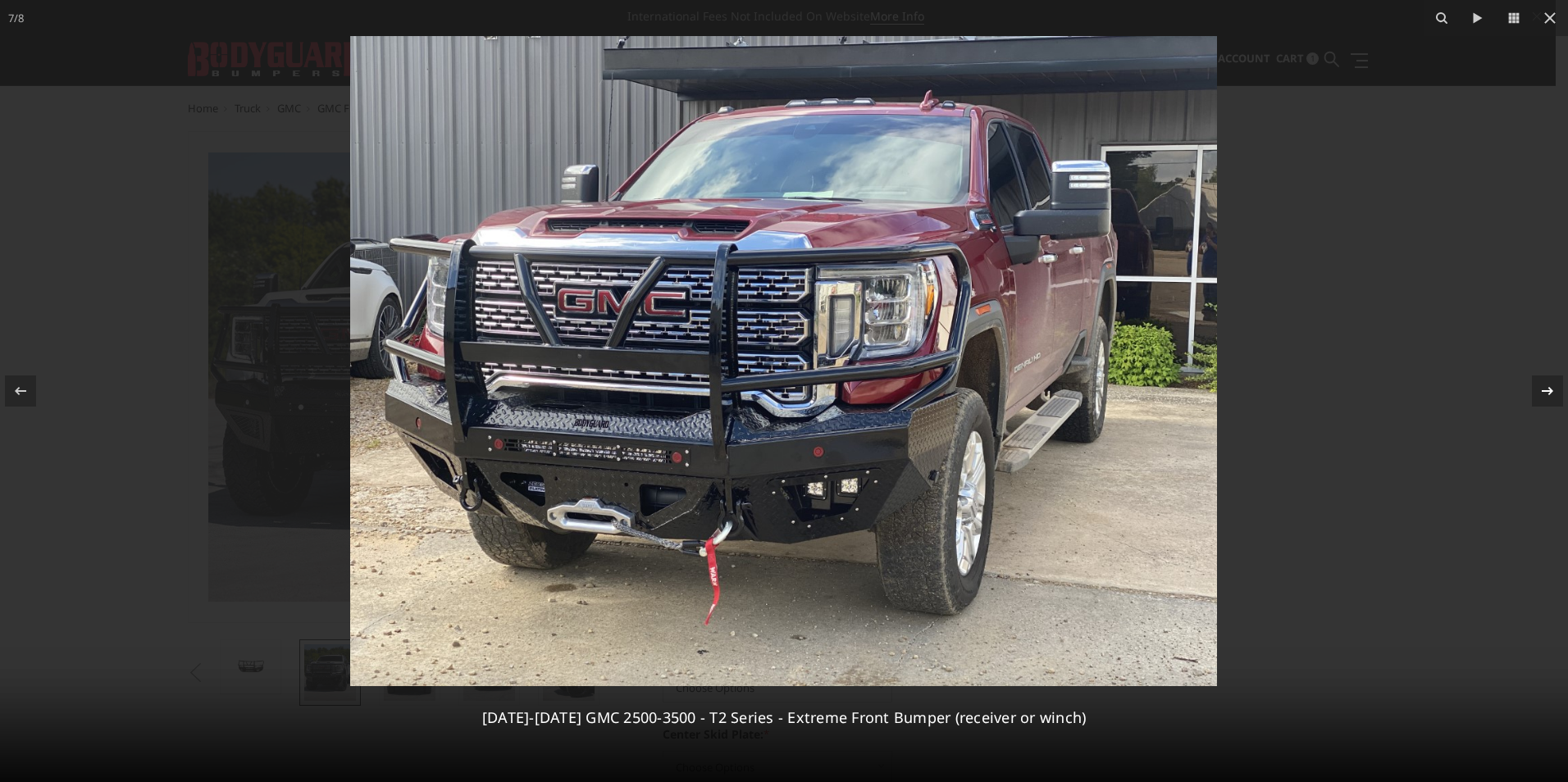
click at [1541, 395] on icon at bounding box center [1547, 391] width 19 height 19
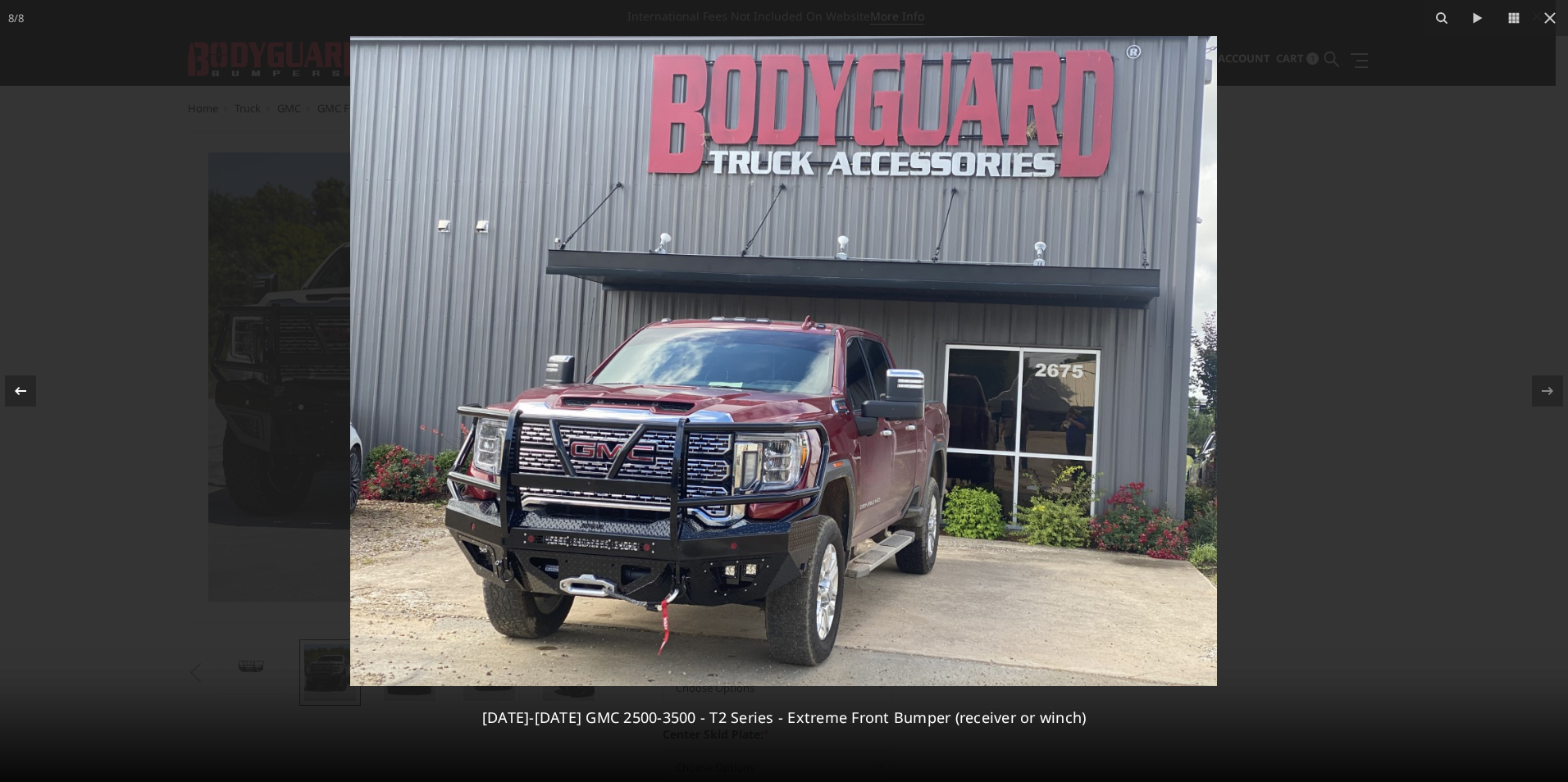
click at [9, 396] on div at bounding box center [20, 390] width 31 height 31
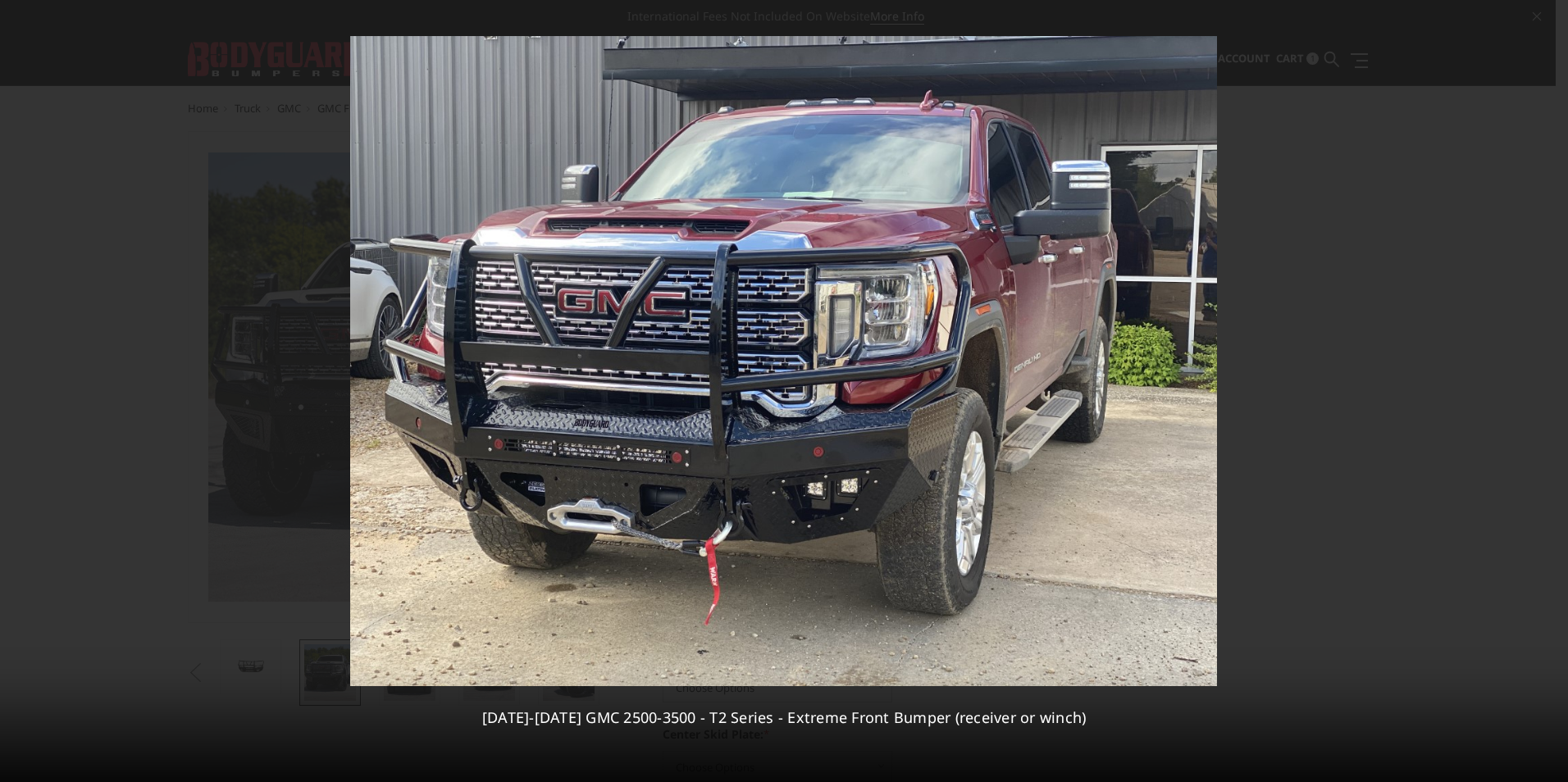
click at [9, 396] on div "7 / 8 2020-2023 GMC 2500-3500 - T2 Series - Extreme Front Bumper (receiver or w…" at bounding box center [784, 391] width 1568 height 782
click at [9, 396] on div at bounding box center [20, 390] width 31 height 31
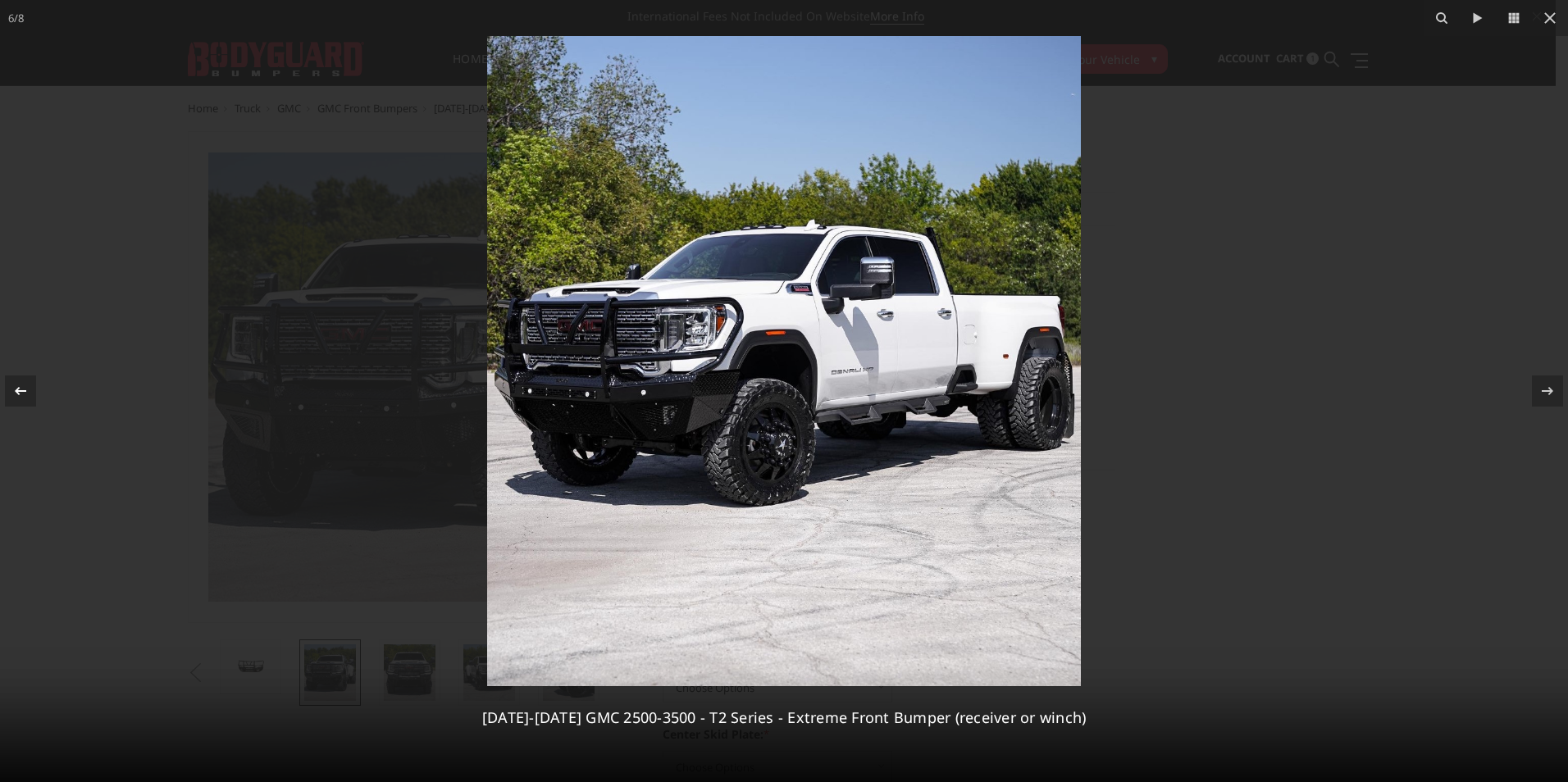
click at [13, 398] on icon at bounding box center [20, 391] width 19 height 19
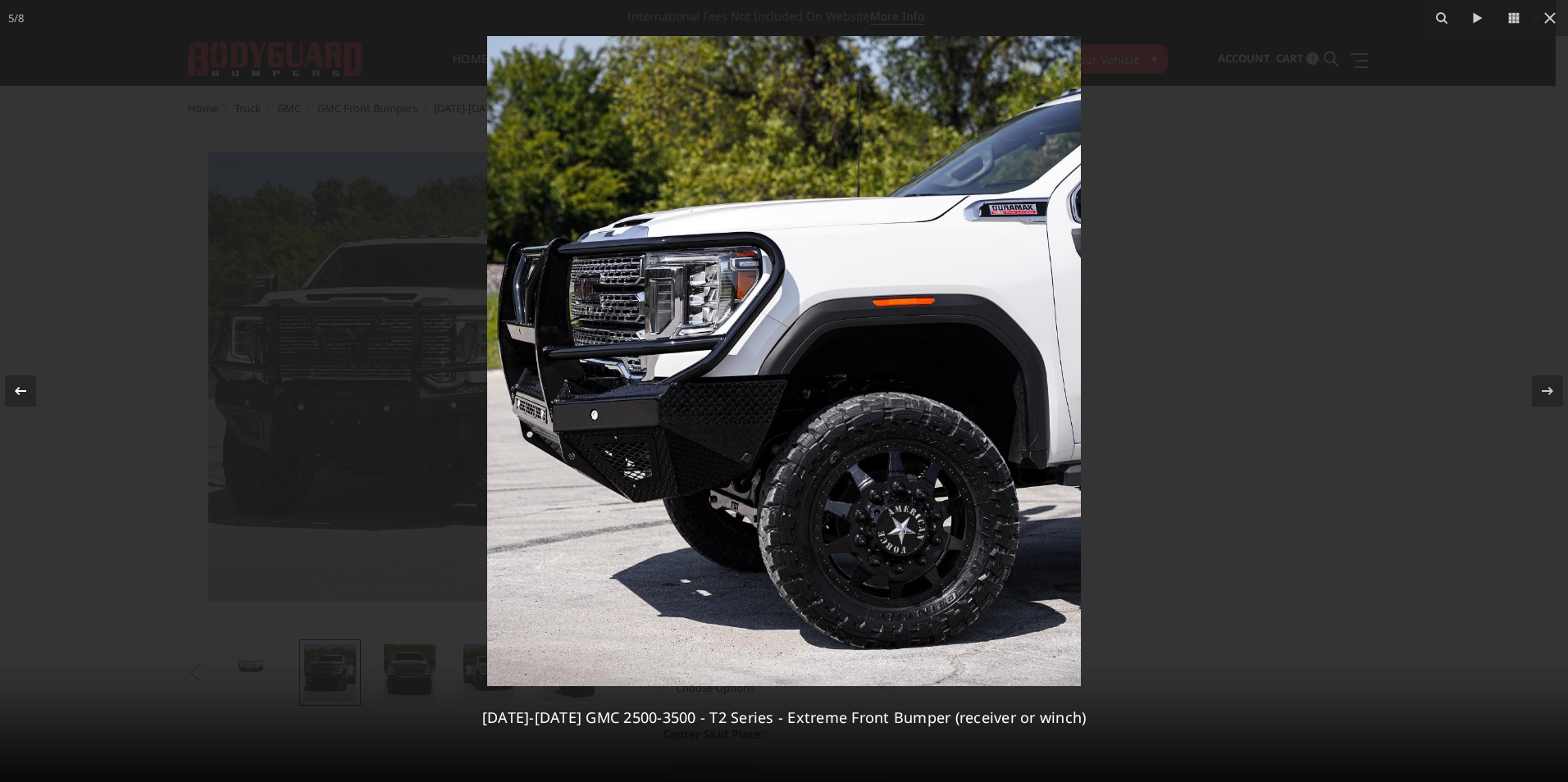
click at [17, 376] on div at bounding box center [20, 390] width 31 height 31
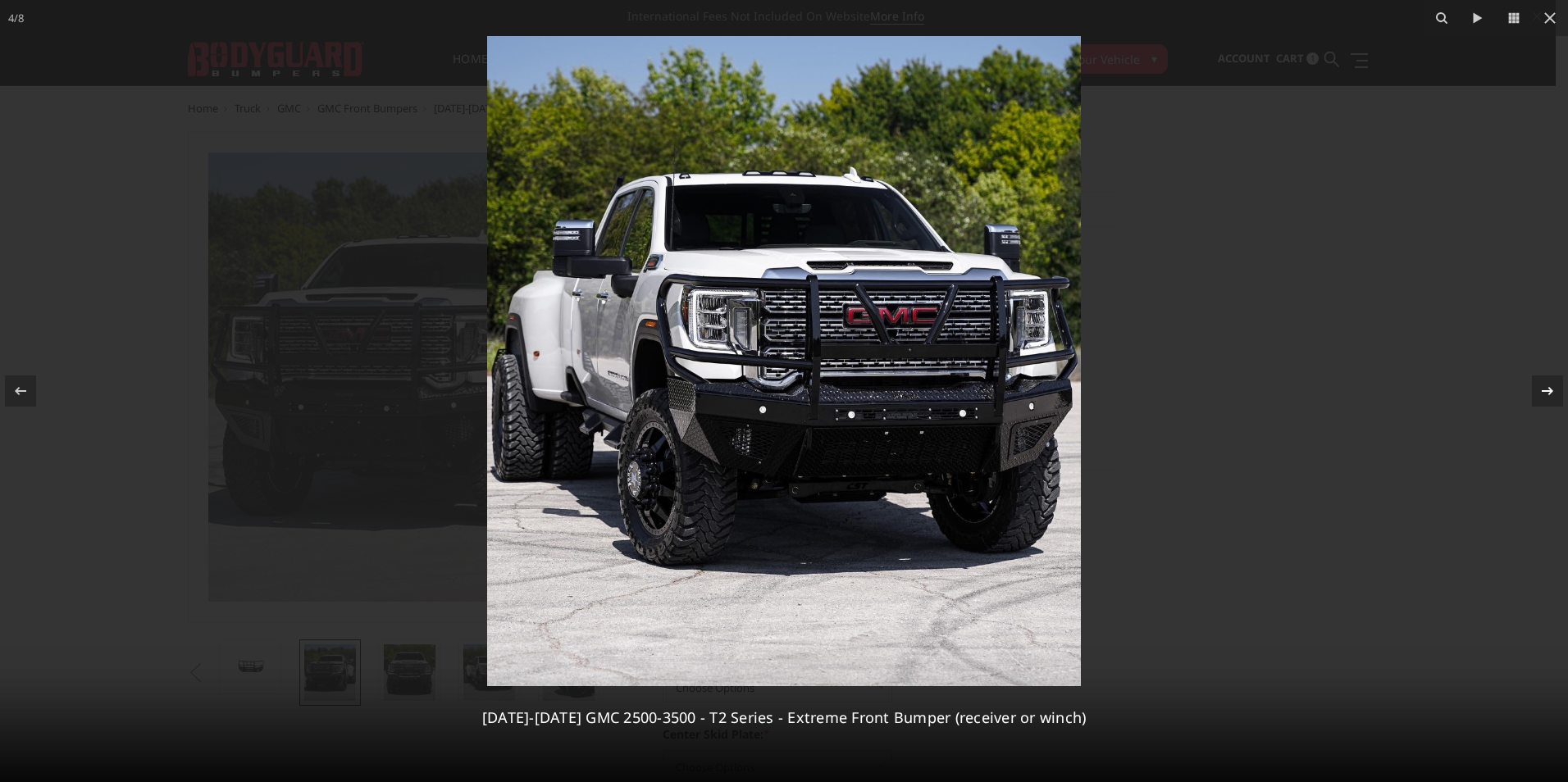
click at [1548, 400] on icon at bounding box center [1547, 391] width 19 height 19
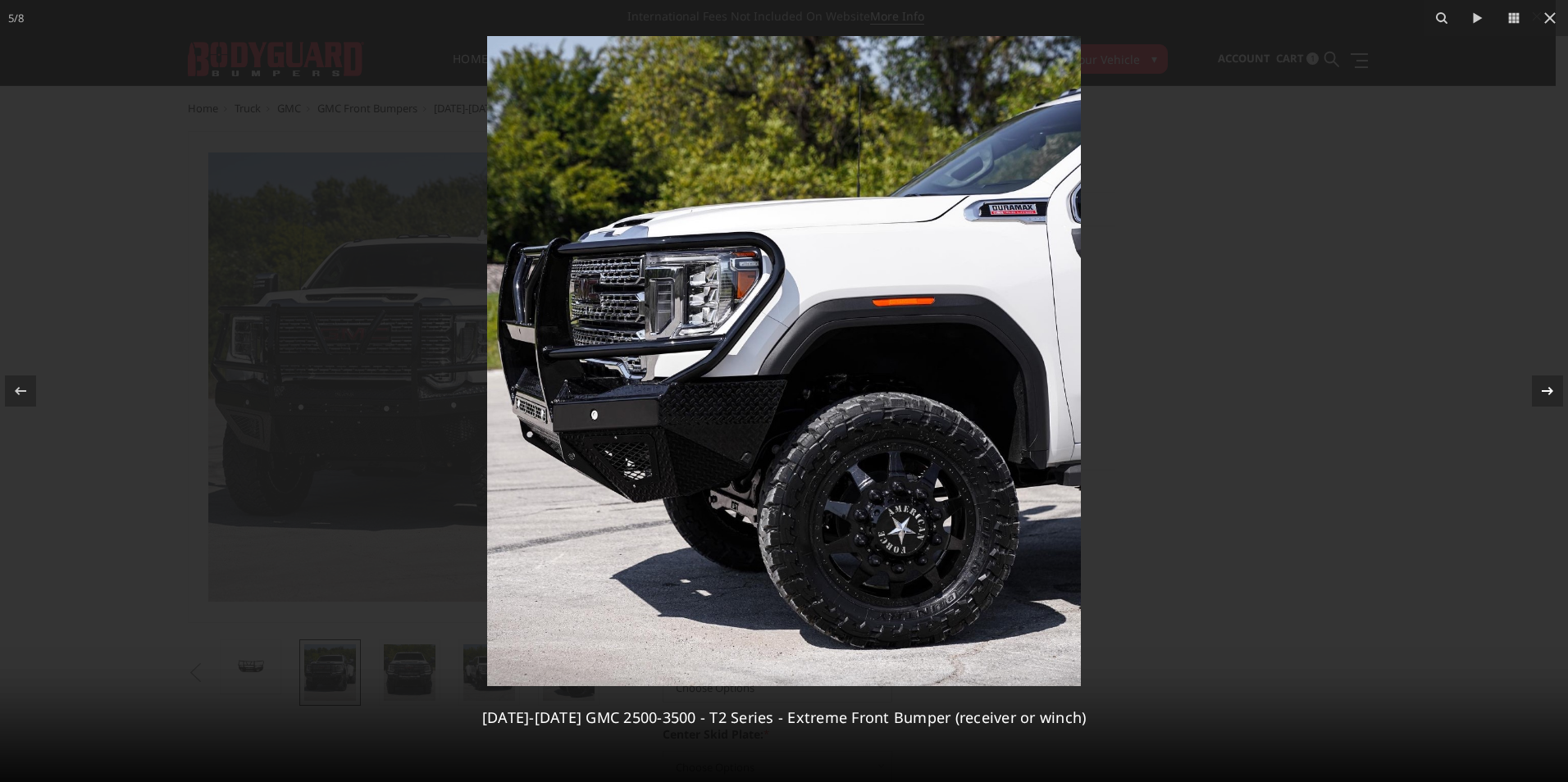
click at [1548, 400] on icon at bounding box center [1547, 391] width 19 height 19
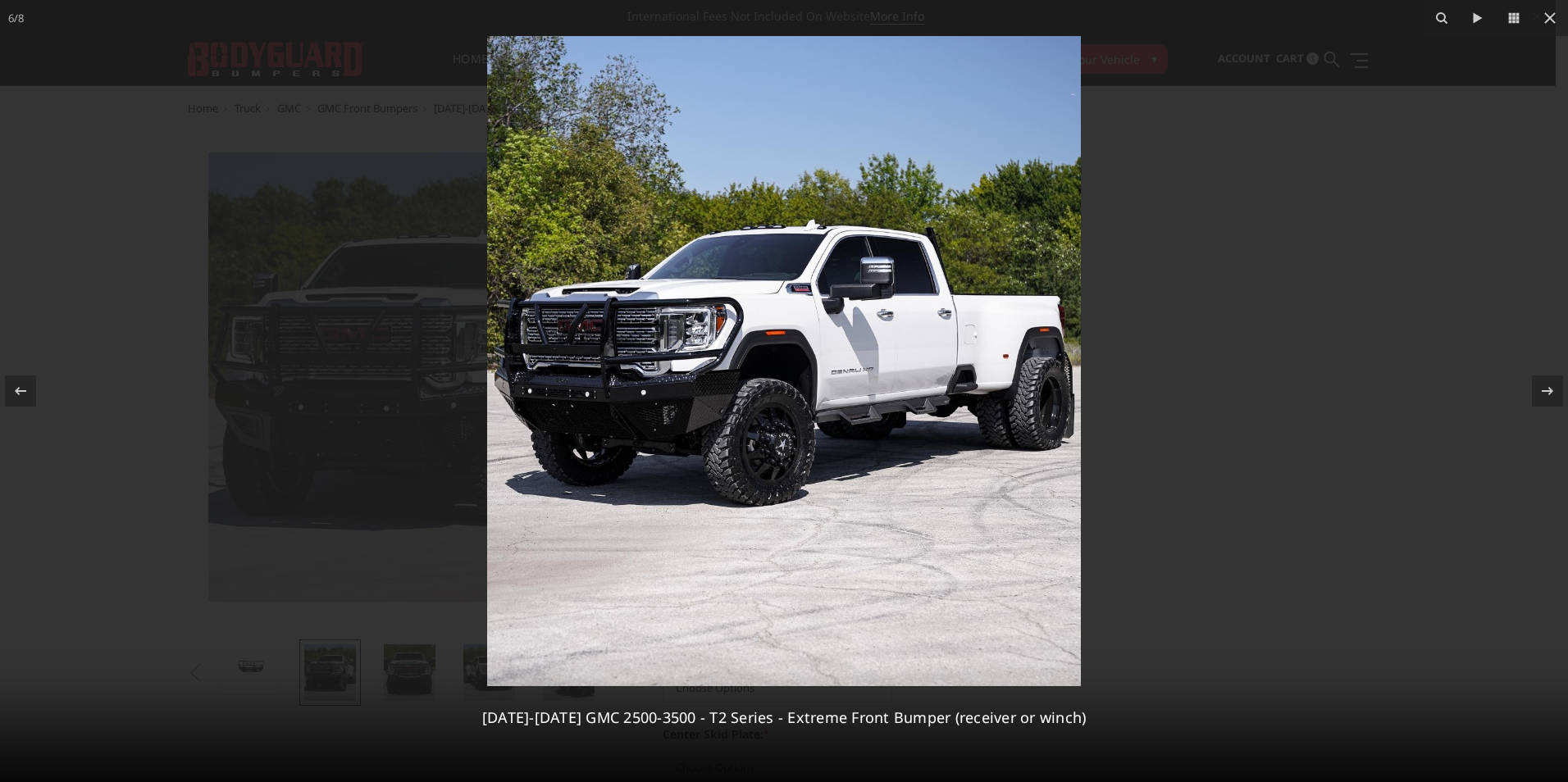
click at [1235, 777] on div at bounding box center [784, 391] width 1568 height 782
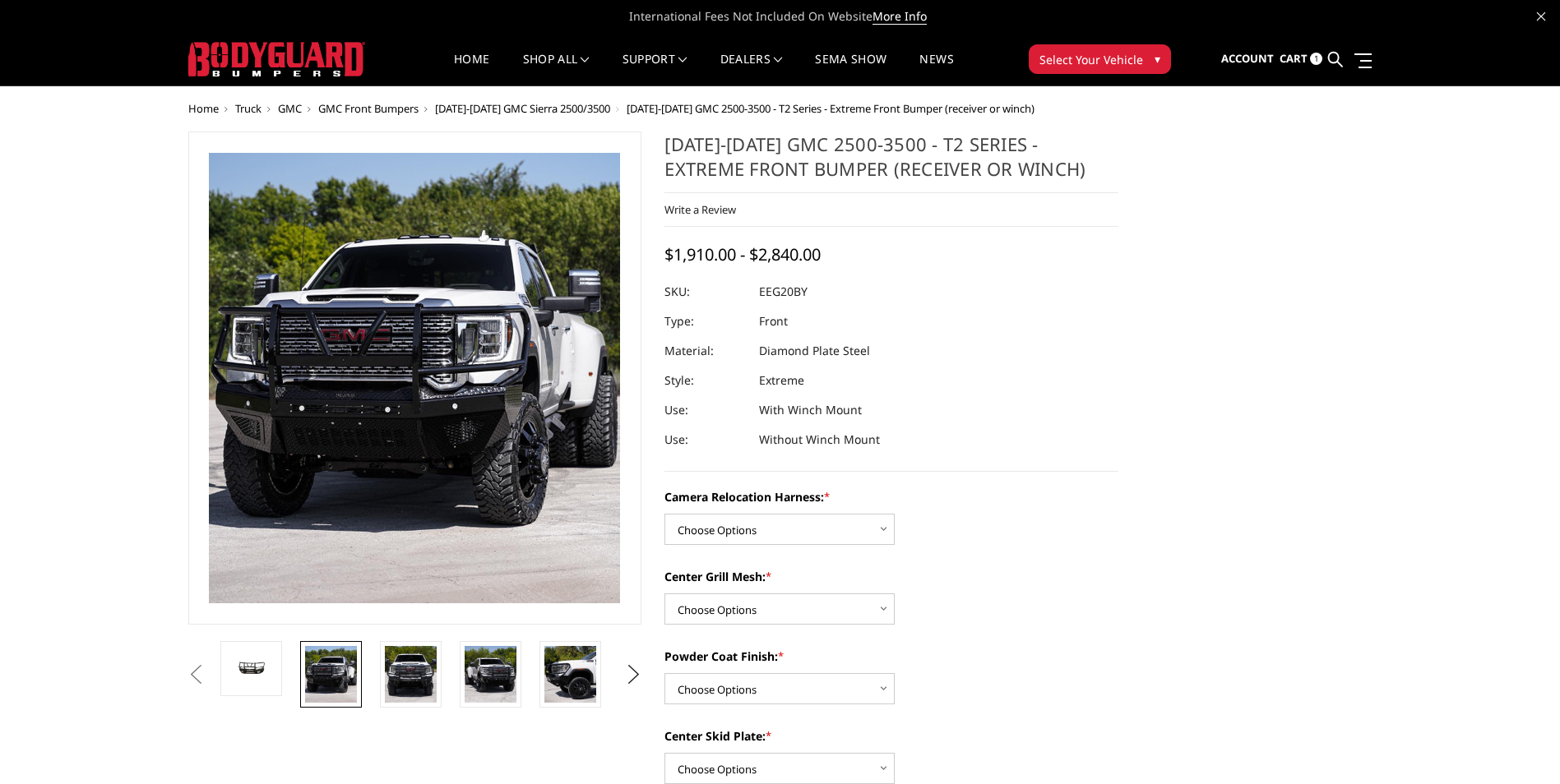
scroll to position [0, 236]
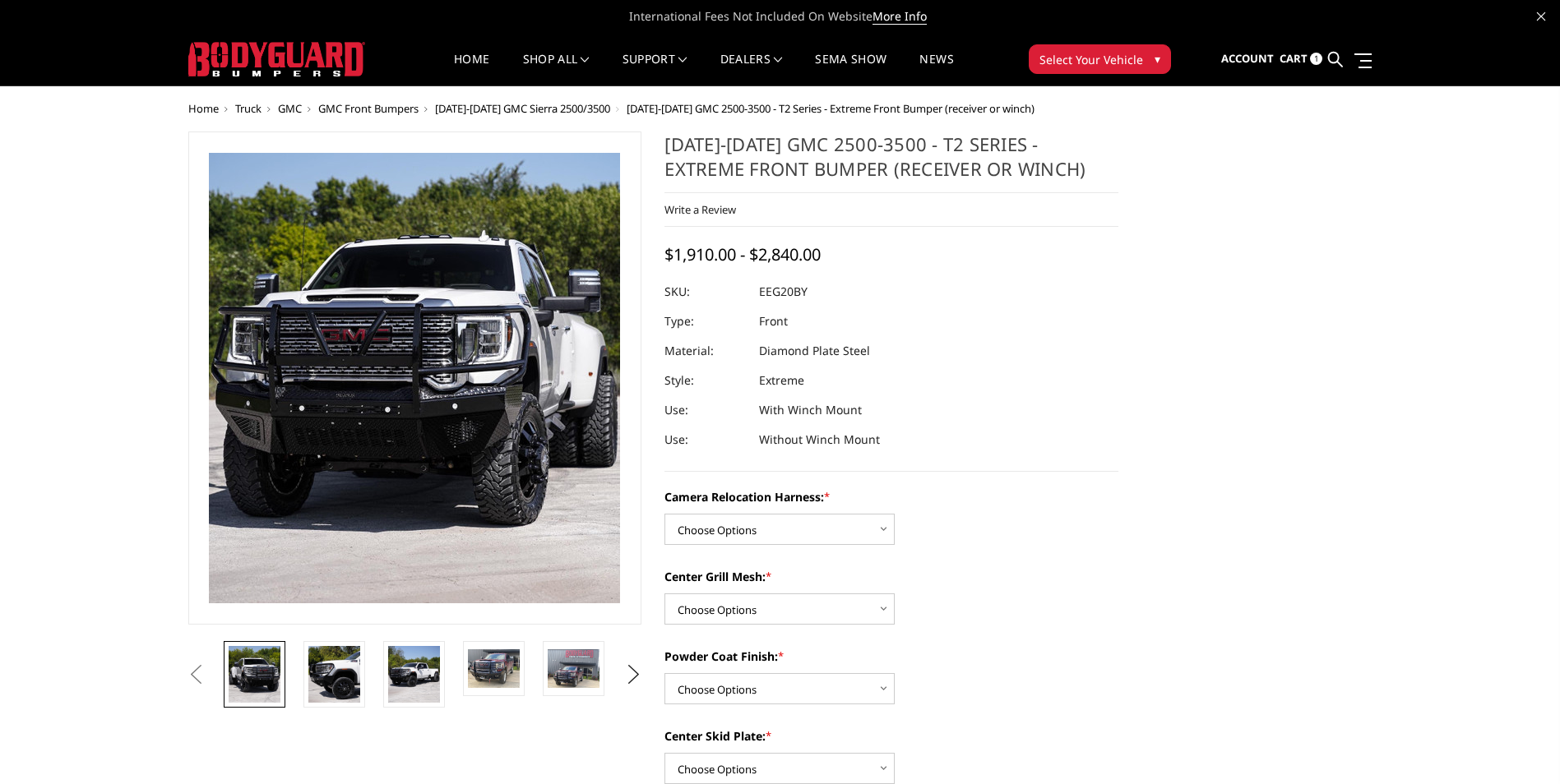
click at [254, 691] on img at bounding box center [255, 674] width 51 height 57
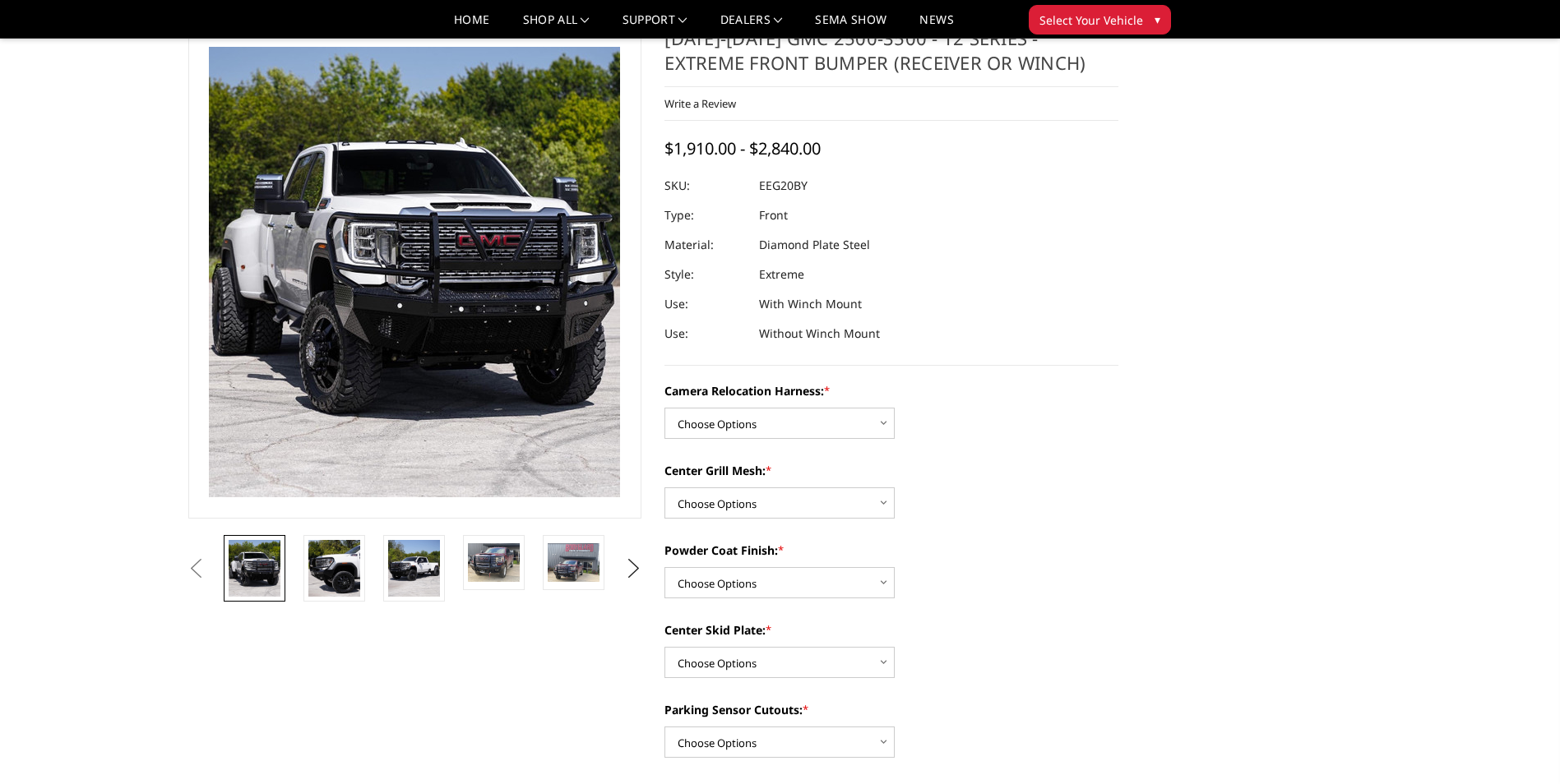
scroll to position [82, 0]
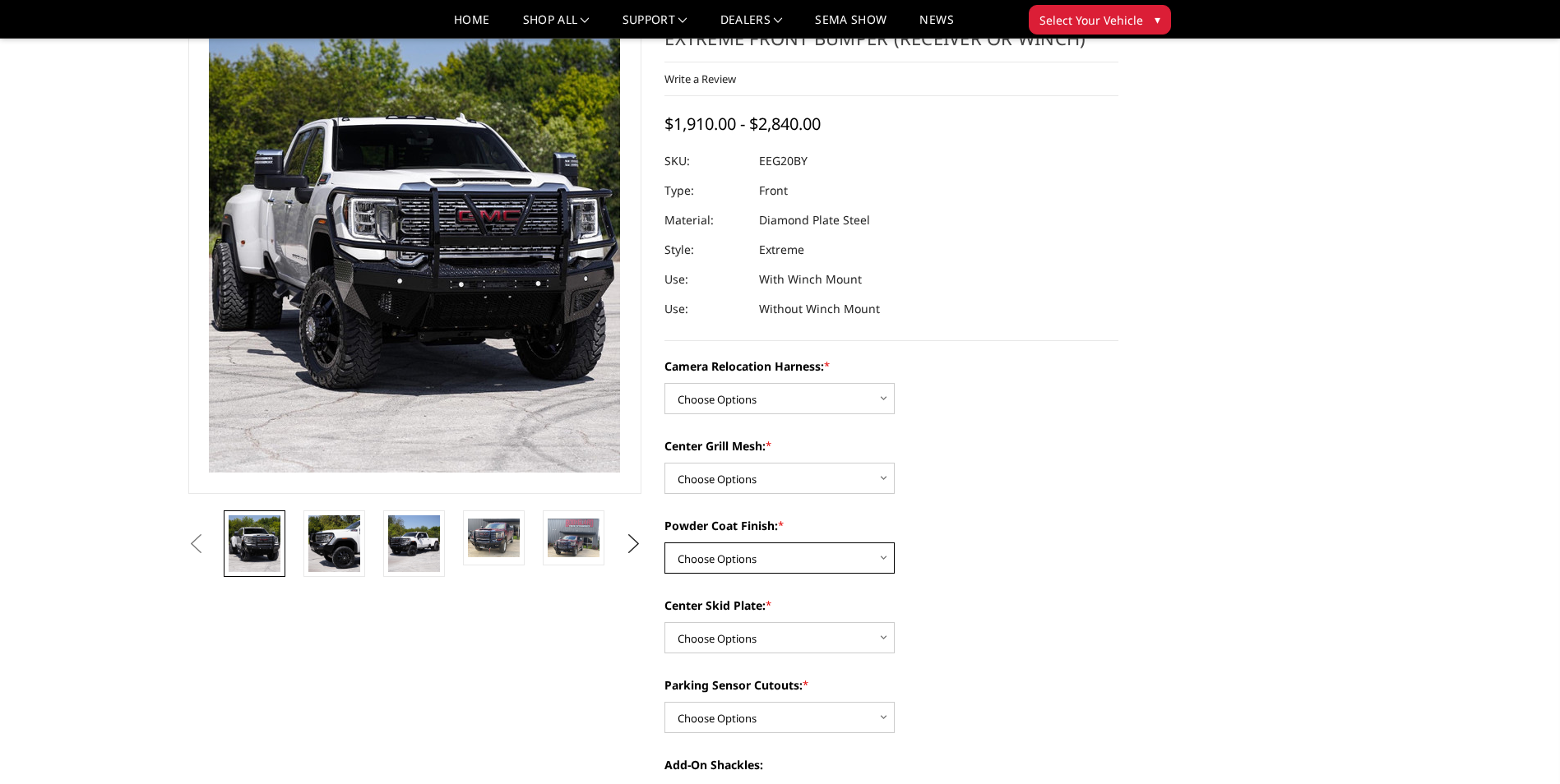
click at [880, 553] on select "Choose Options Textured Black Powder Coat Gloss Black Powder Coat Bare Metal" at bounding box center [779, 558] width 230 height 31
click at [836, 386] on select "Choose Options Without camera harness With camera harness" at bounding box center [779, 398] width 230 height 31
select select "3797"
click at [665, 383] on select "Choose Options Without camera harness With camera harness" at bounding box center [779, 398] width 230 height 31
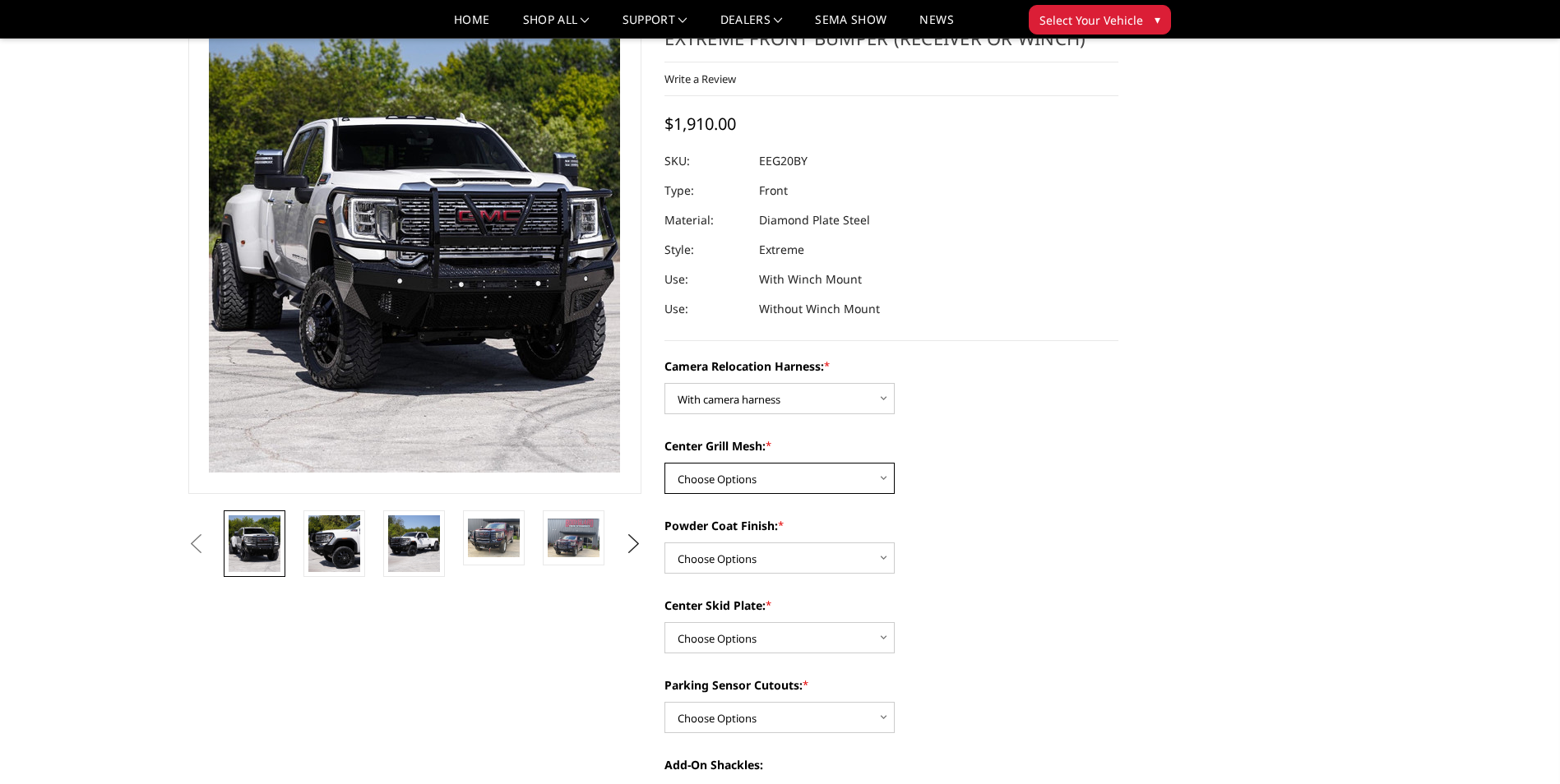
click at [776, 483] on select "Choose Options Without expanded metal With expanded metal" at bounding box center [779, 478] width 230 height 31
select select "3795"
click at [665, 463] on select "Choose Options Without expanded metal With expanded metal" at bounding box center [779, 478] width 230 height 31
click at [710, 576] on div "Camera Relocation Harness: * Choose Options Without camera harness With camera …" at bounding box center [892, 788] width 454 height 862
click at [710, 567] on select "Choose Options Textured Black Powder Coat Gloss Black Powder Coat Bare Metal" at bounding box center [779, 558] width 230 height 31
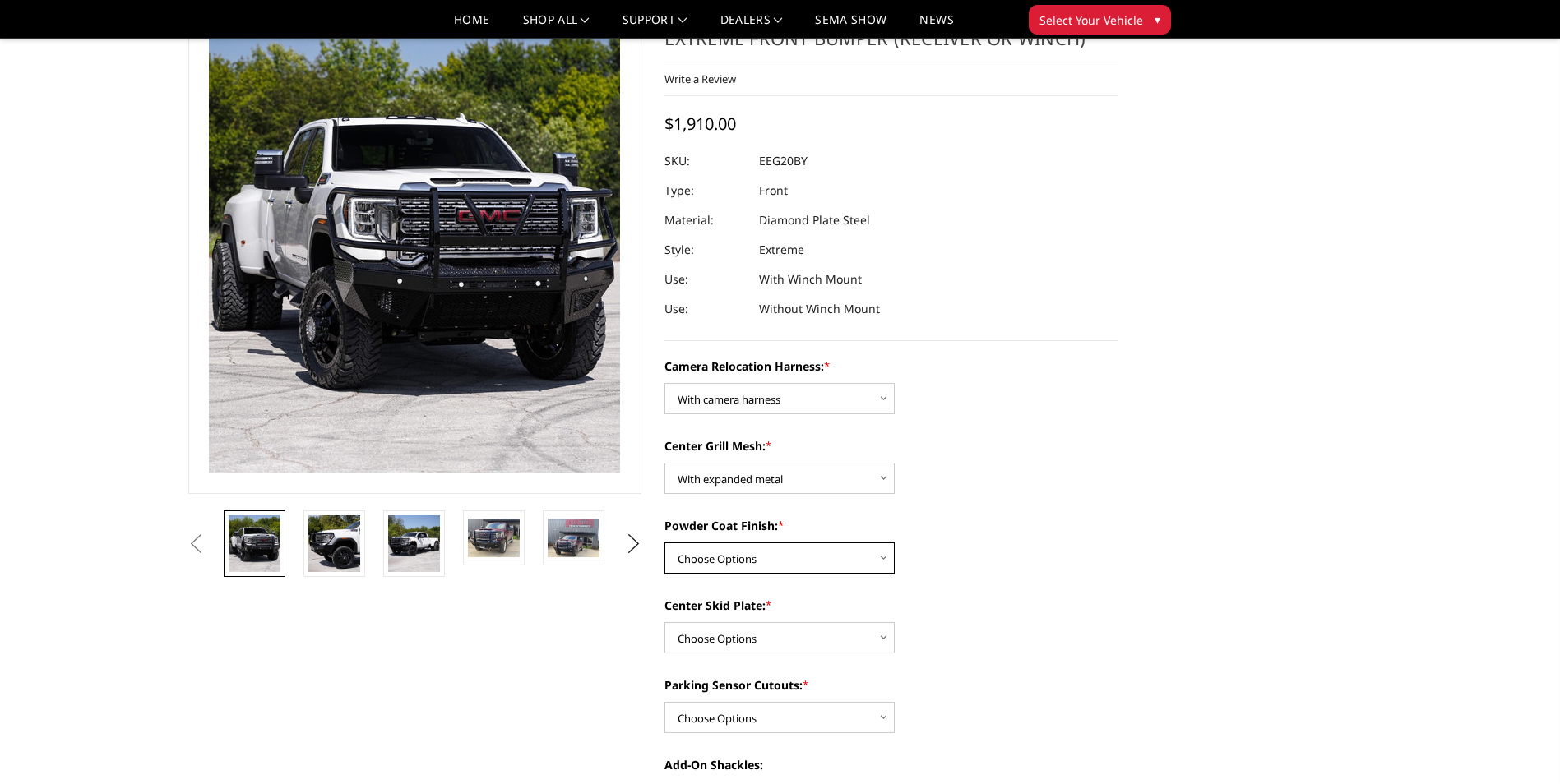
select select "3792"
click at [665, 543] on select "Choose Options Textured Black Powder Coat Gloss Black Powder Coat Bare Metal" at bounding box center [779, 558] width 230 height 31
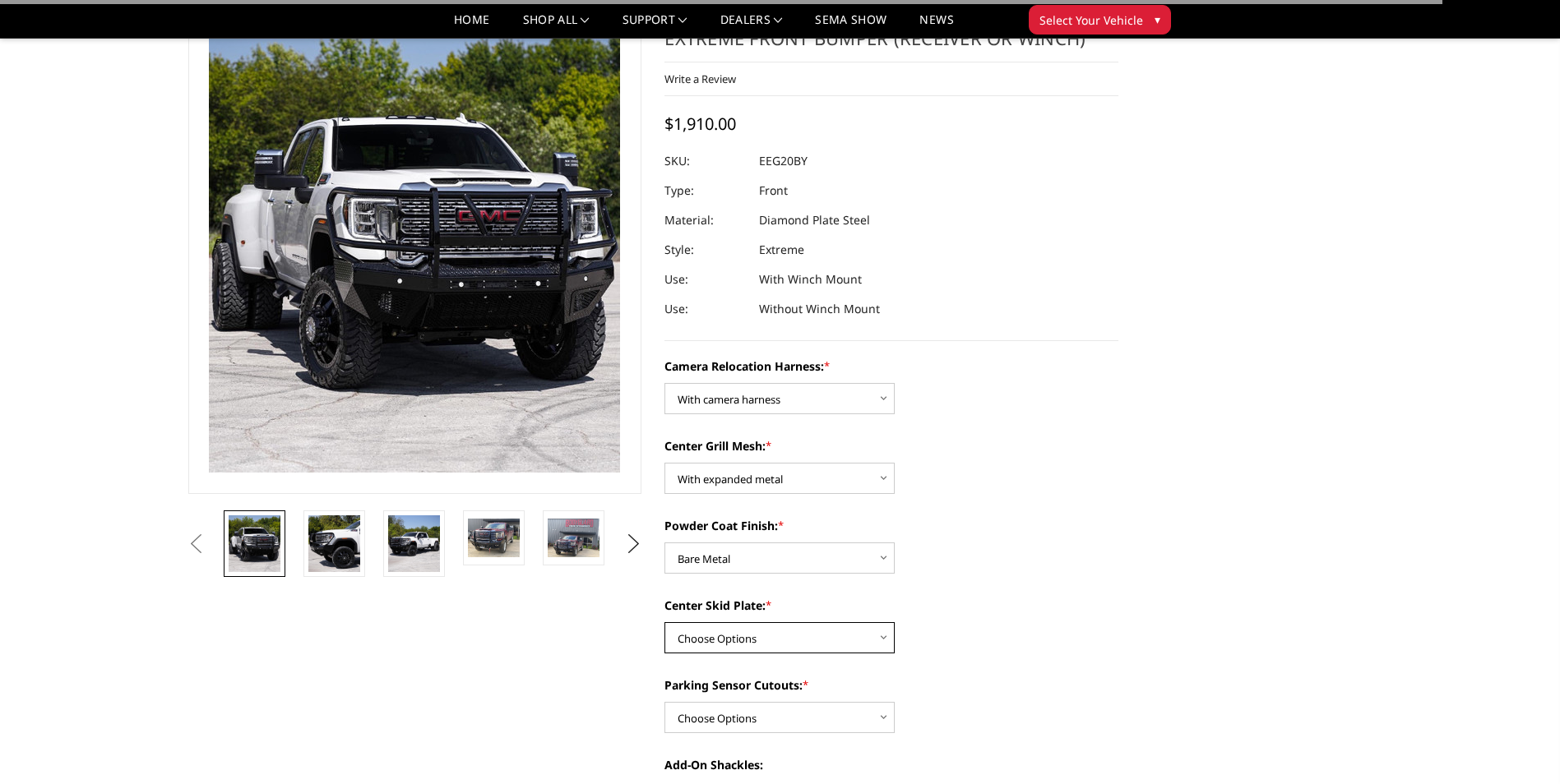
click at [704, 646] on select "Choose Options Winch Mount Skid Plate Standard Skid Plate (included) 2" Receive…" at bounding box center [779, 637] width 230 height 31
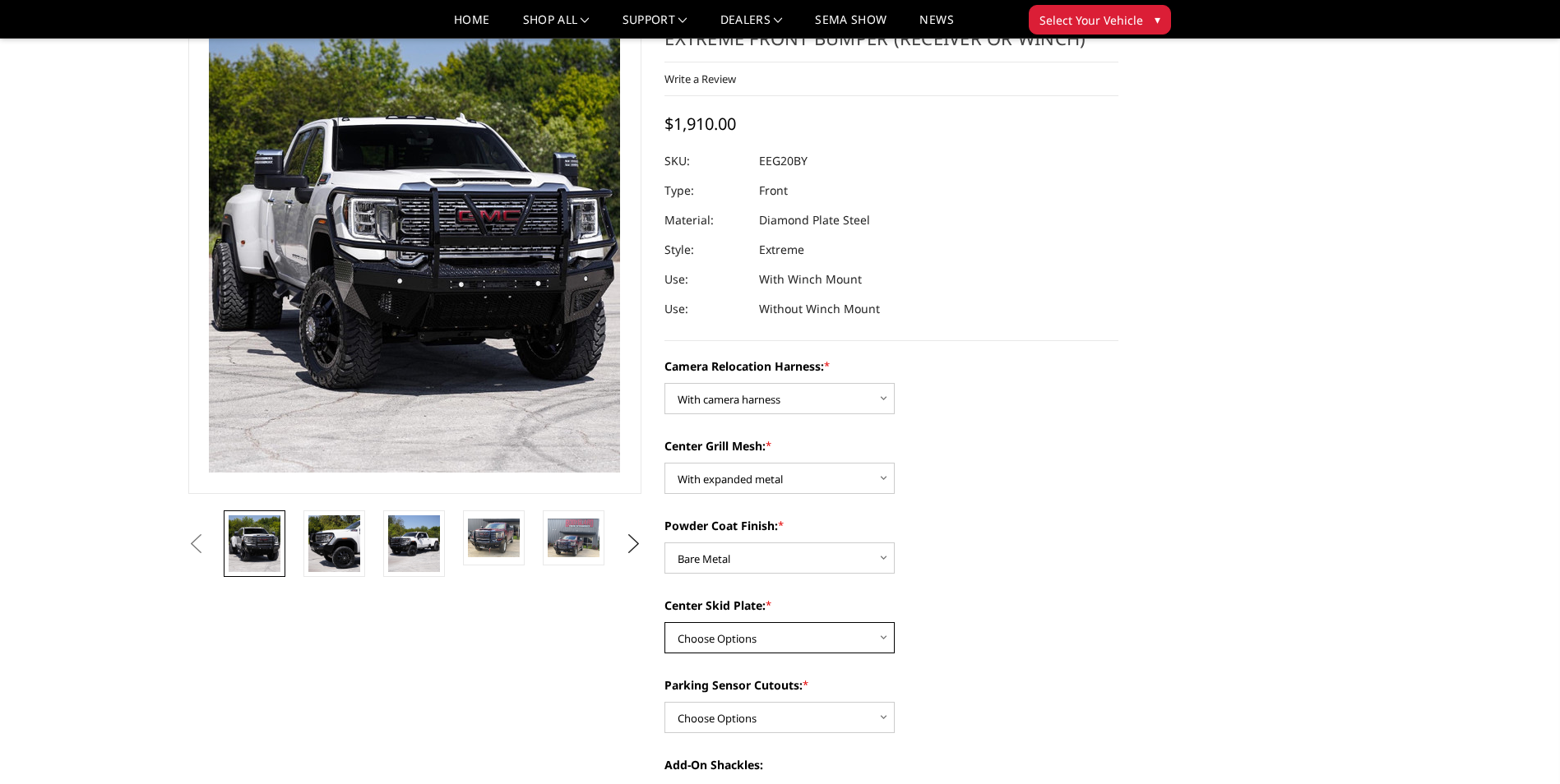
select select "3790"
click at [665, 622] on select "Choose Options Winch Mount Skid Plate Standard Skid Plate (included) 2" Receive…" at bounding box center [779, 637] width 230 height 31
click at [778, 714] on select "Choose Options Yes - With Parking Sensor Cutouts" at bounding box center [779, 717] width 230 height 31
select select "3788"
click at [665, 702] on select "Choose Options Yes - With Parking Sensor Cutouts" at bounding box center [779, 717] width 230 height 31
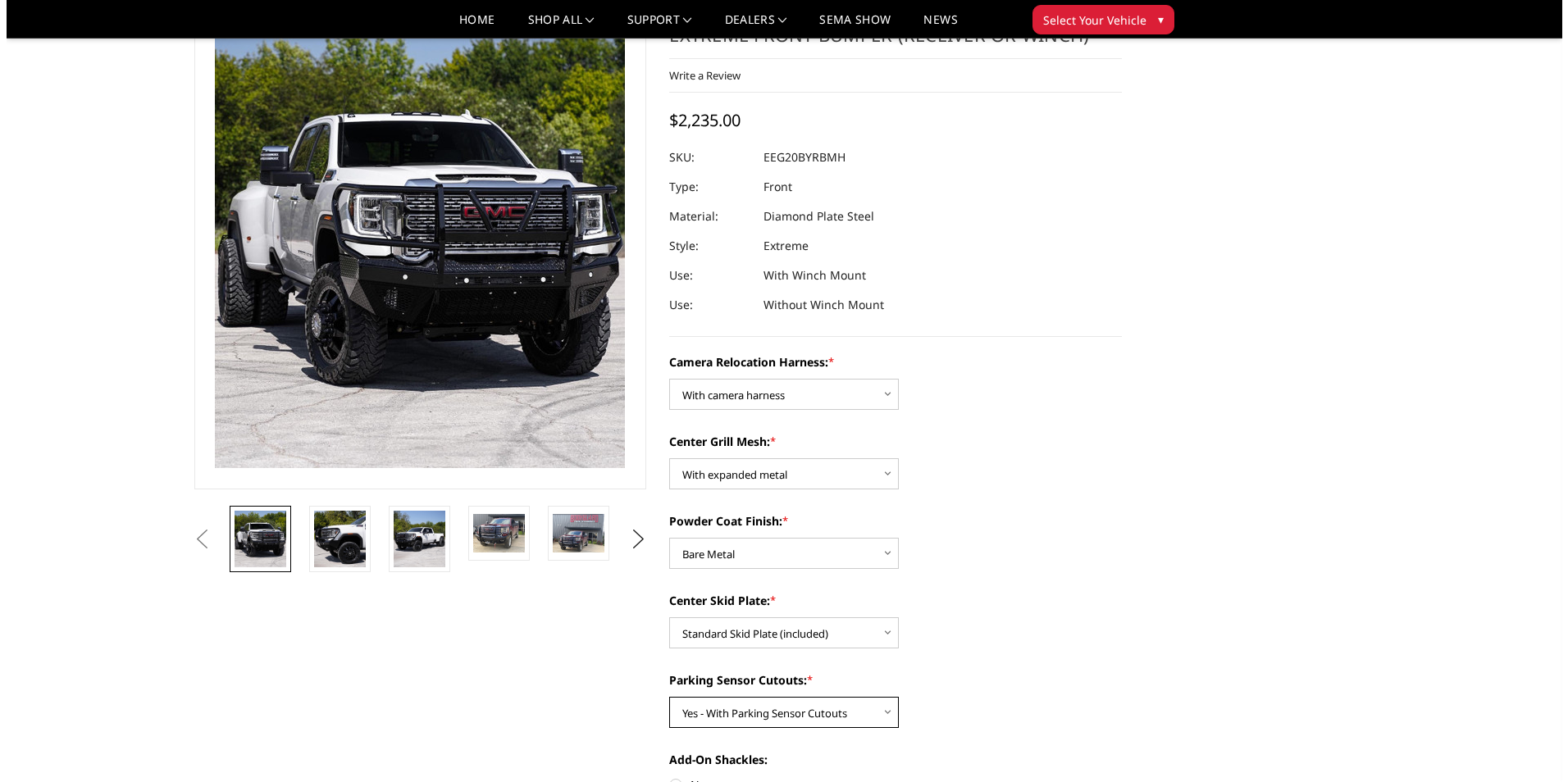
scroll to position [0, 0]
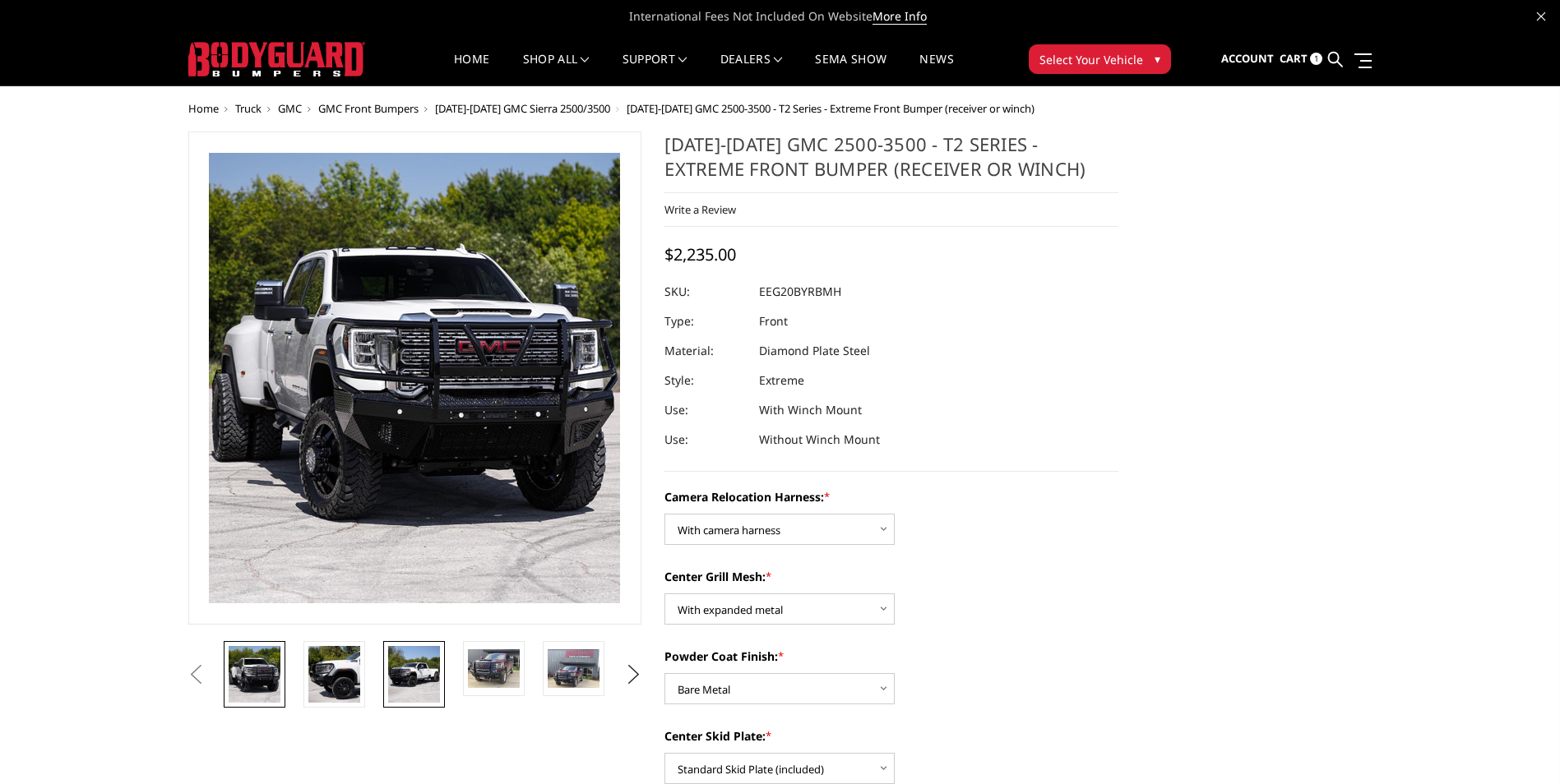
click at [414, 683] on img at bounding box center [414, 674] width 51 height 57
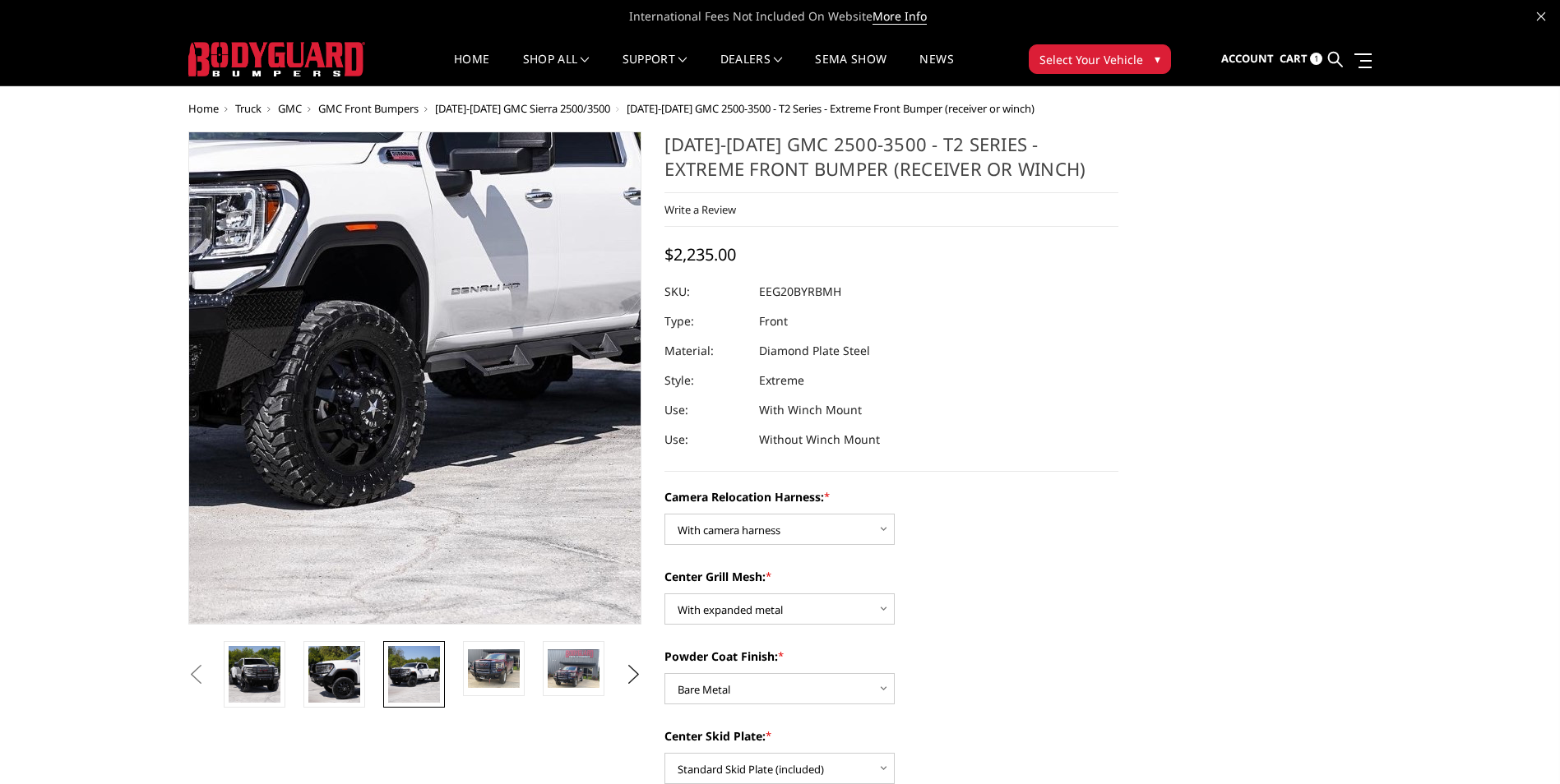
click at [452, 472] on img at bounding box center [374, 273] width 960 height 1052
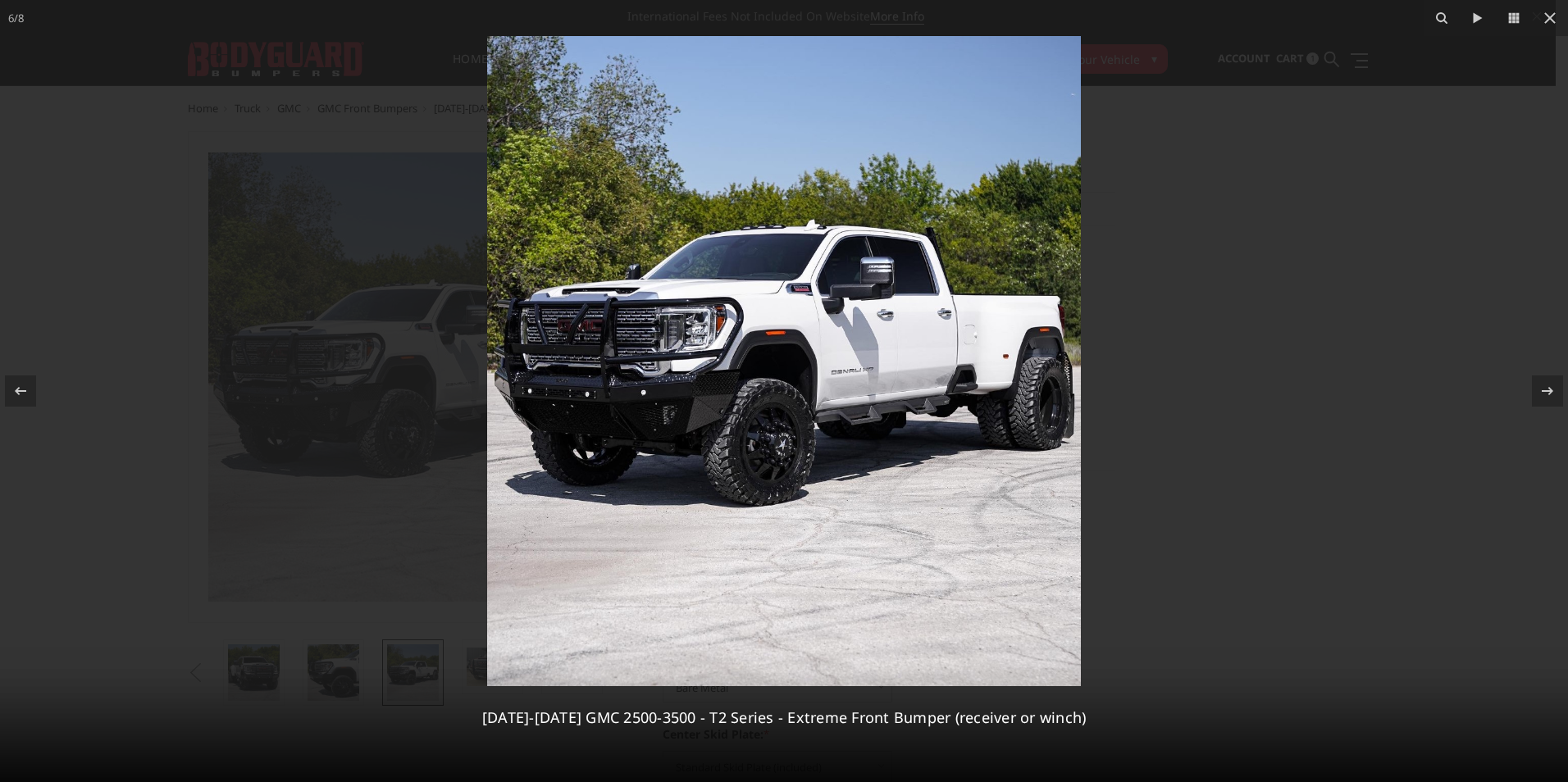
click at [707, 447] on img at bounding box center [783, 361] width 594 height 650
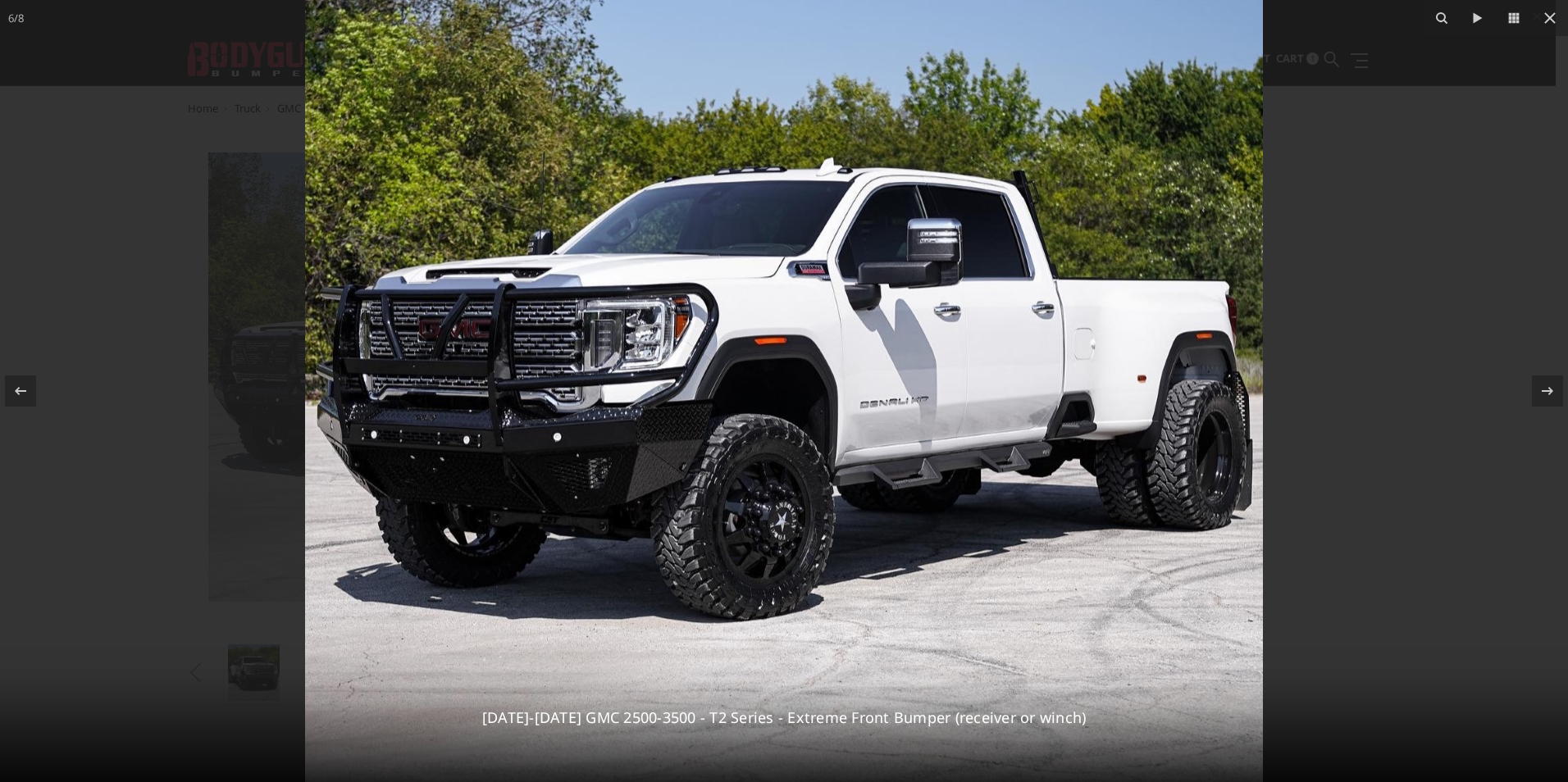
drag, startPoint x: 707, startPoint y: 447, endPoint x: 801, endPoint y: 526, distance: 122.8
click at [801, 526] on img at bounding box center [784, 386] width 957 height 1049
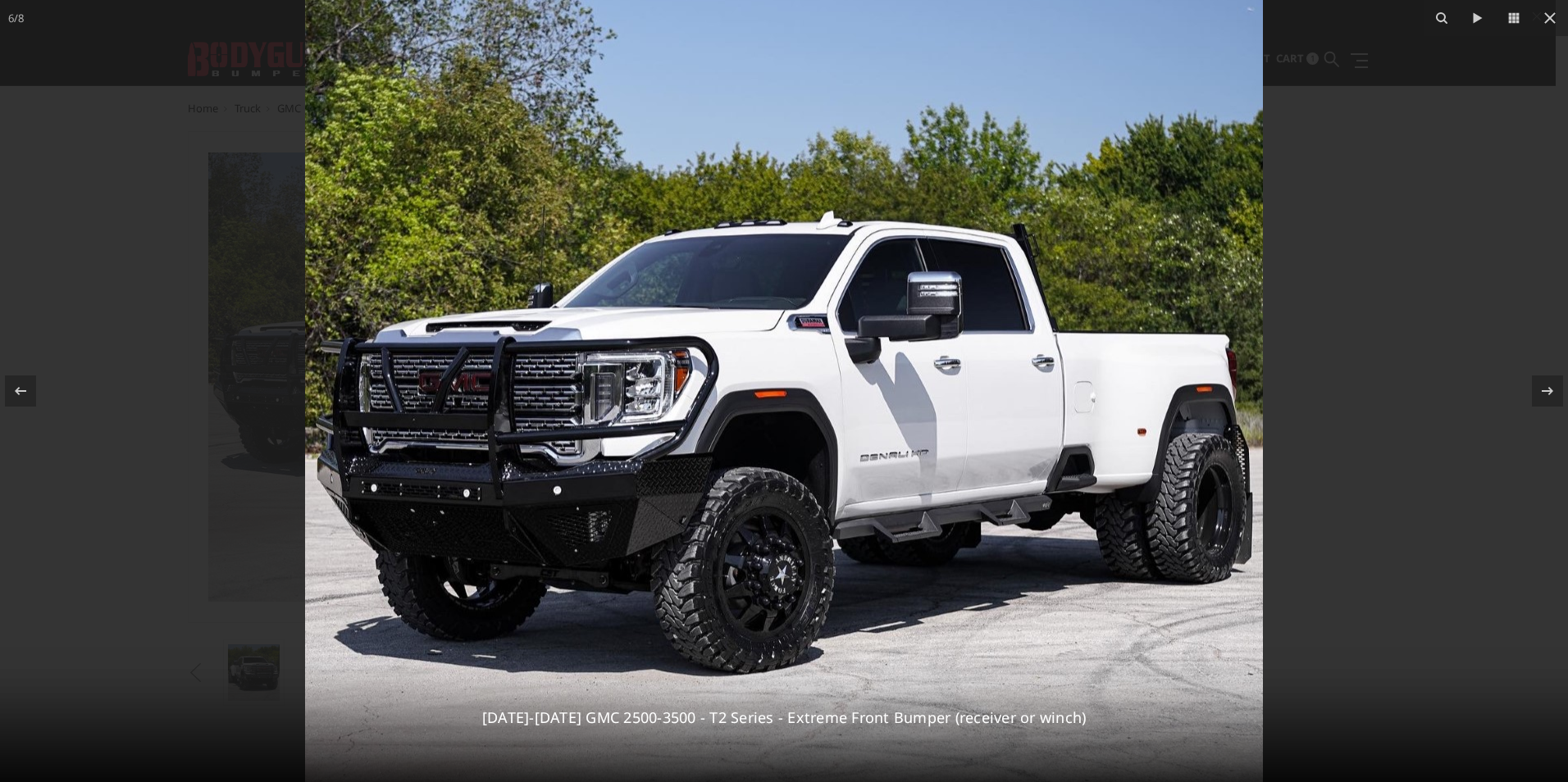
drag, startPoint x: 845, startPoint y: 570, endPoint x: 991, endPoint y: 623, distance: 155.3
click at [991, 623] on img at bounding box center [784, 440] width 957 height 1049
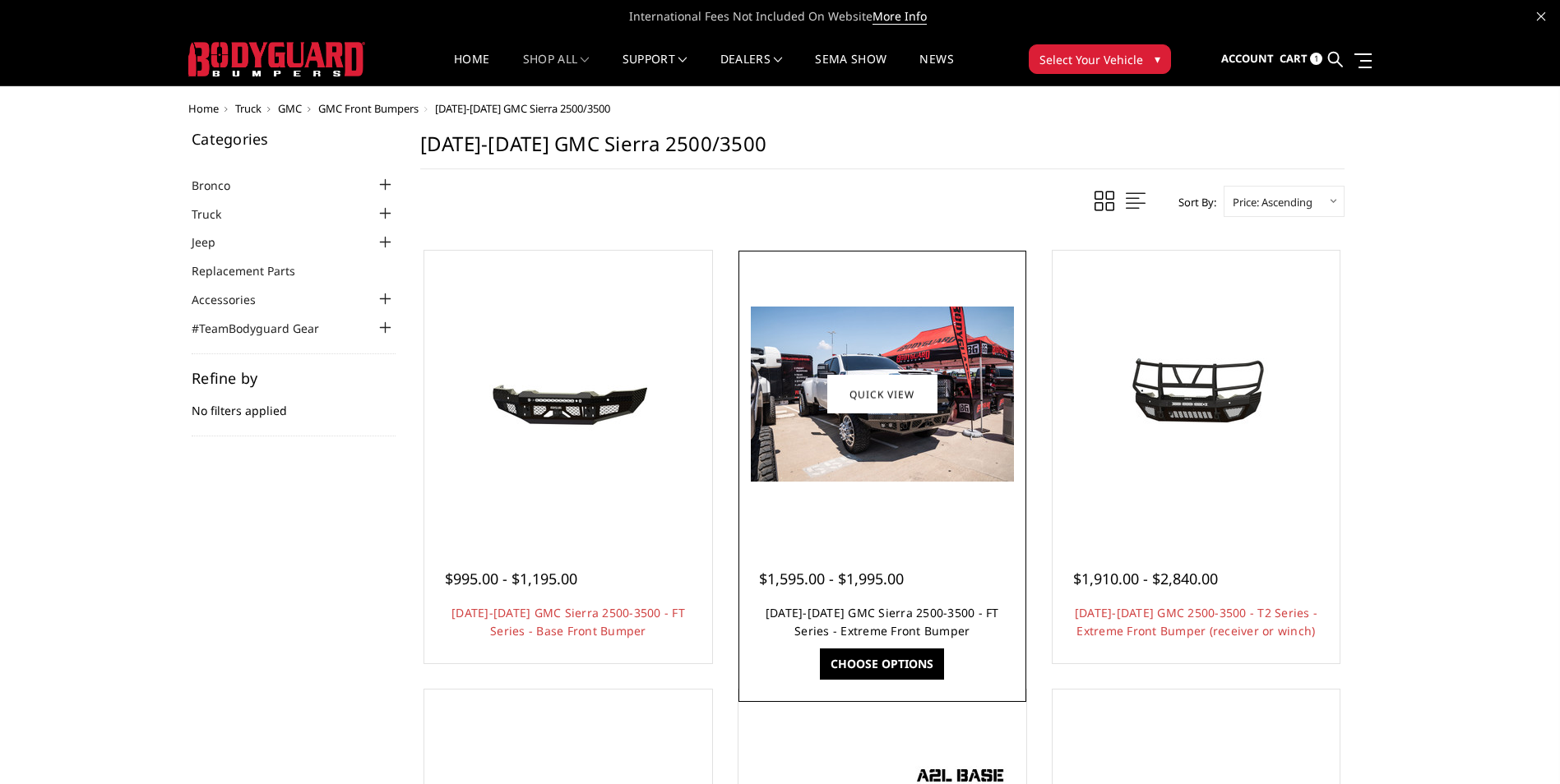
click at [894, 614] on link "[DATE]-[DATE] GMC Sierra 2500-3500 - FT Series - Extreme Front Bumper" at bounding box center [882, 622] width 233 height 34
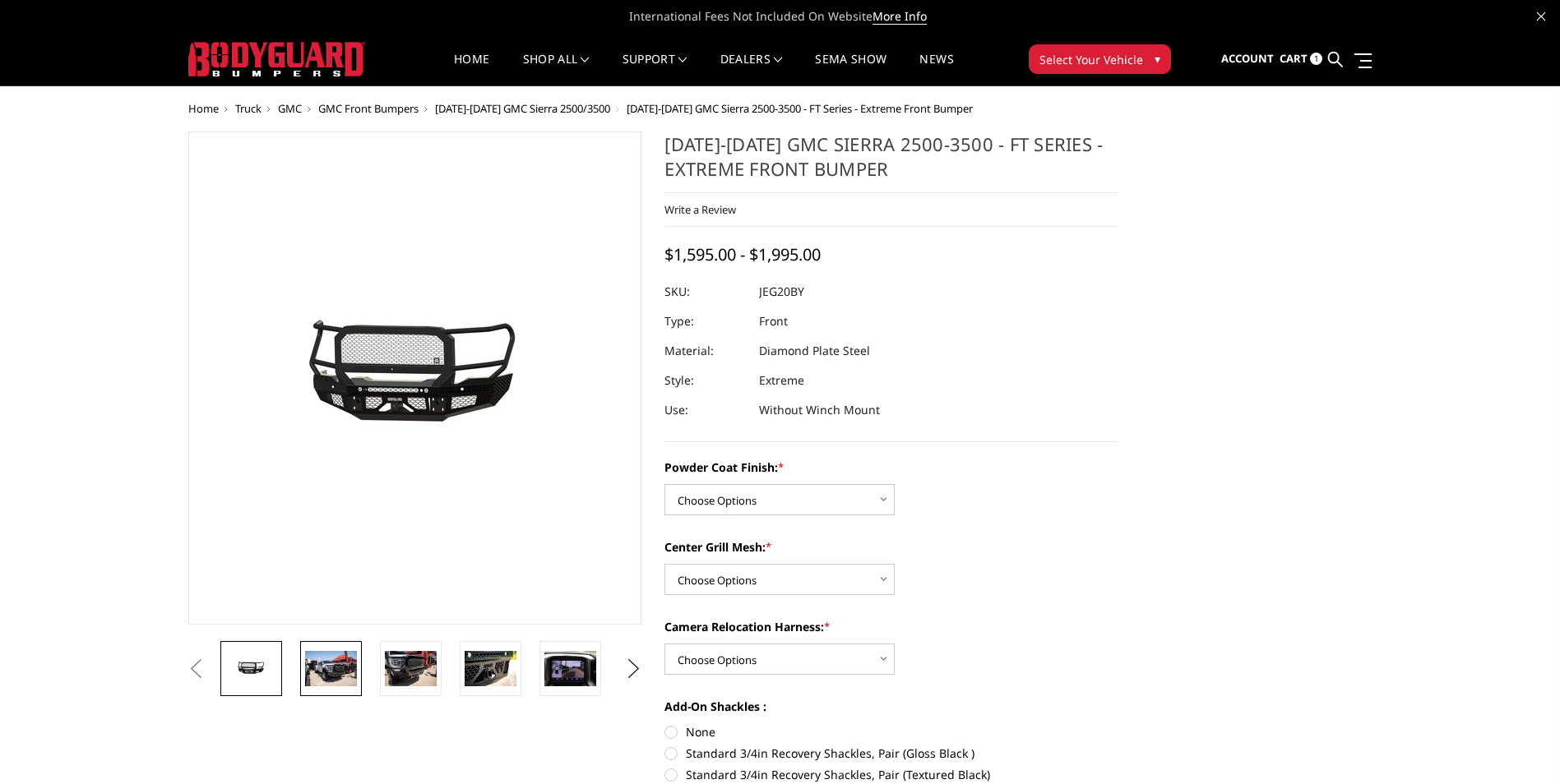
click at [317, 657] on img at bounding box center [331, 668] width 51 height 35
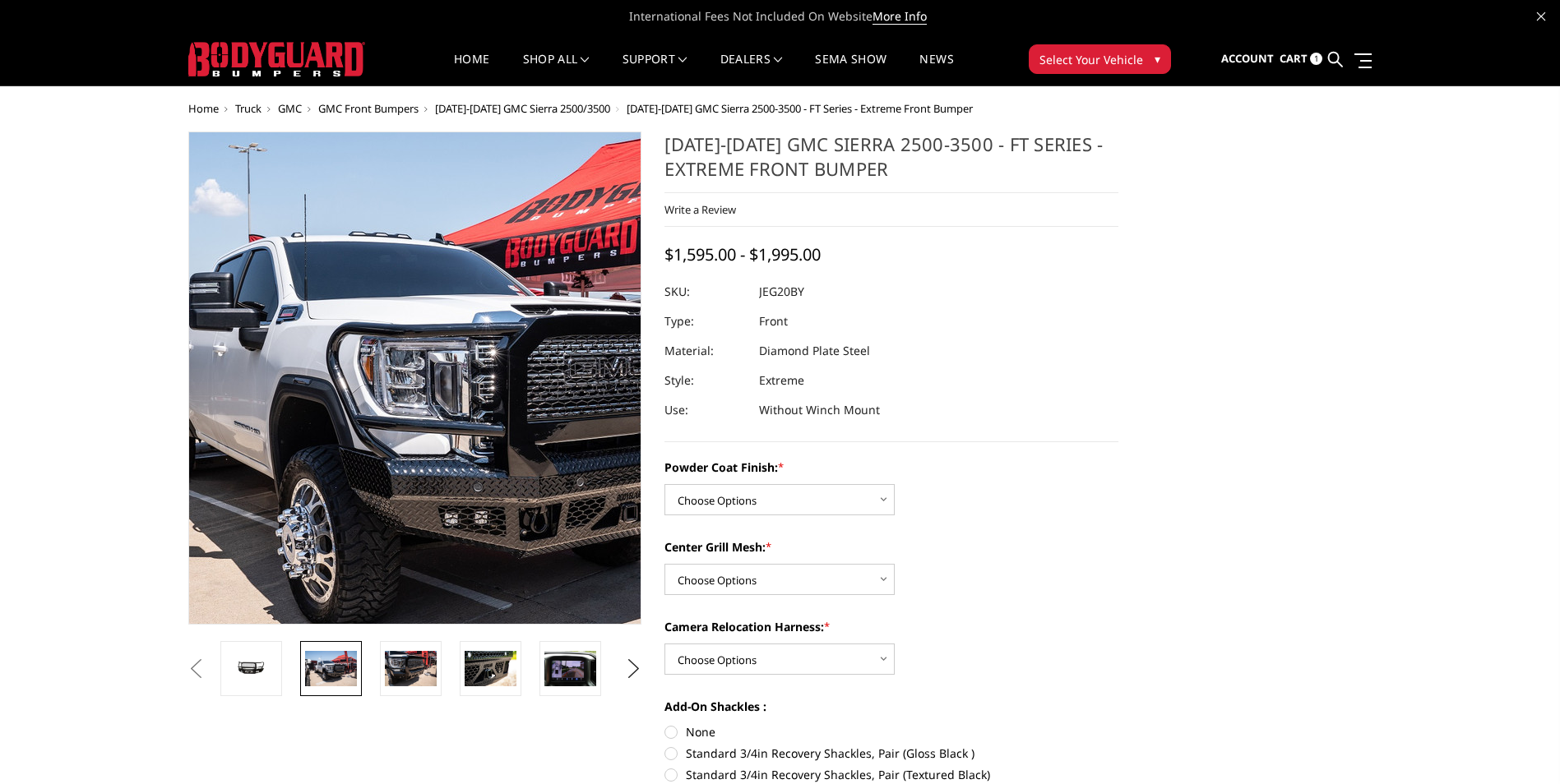
click at [398, 322] on img at bounding box center [449, 394] width 1052 height 702
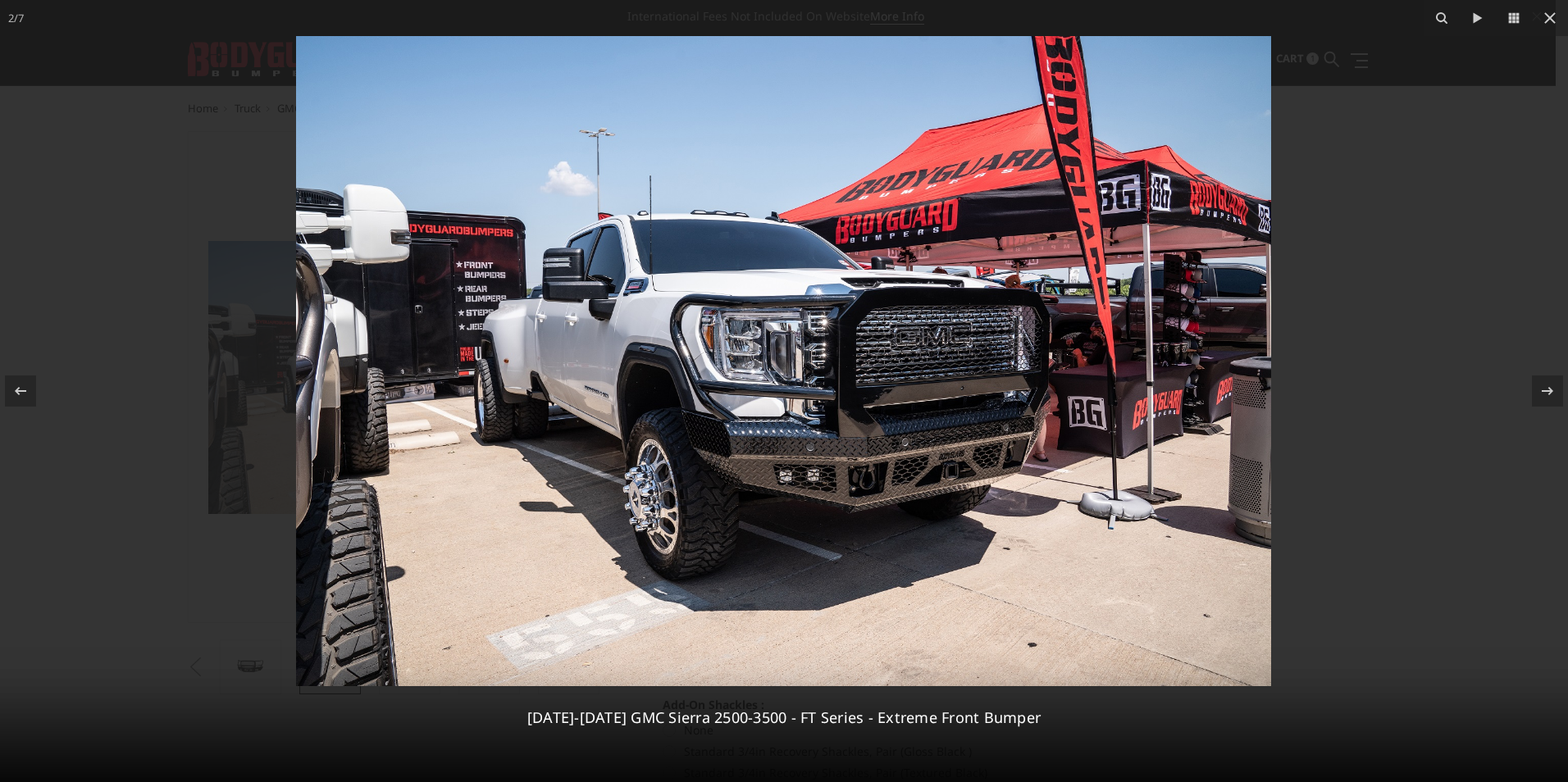
click at [842, 330] on img at bounding box center [784, 361] width 975 height 650
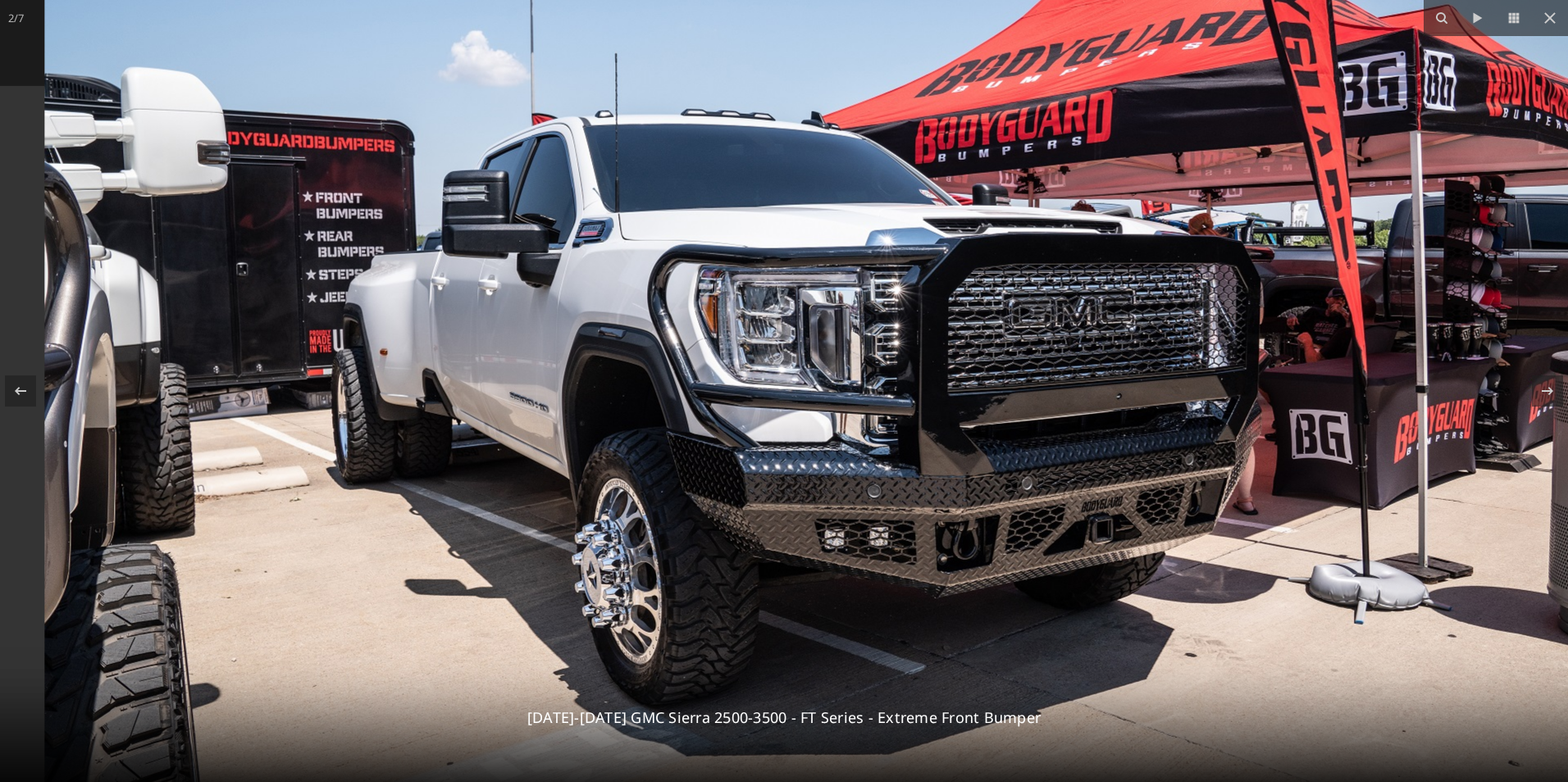
drag, startPoint x: 917, startPoint y: 473, endPoint x: 962, endPoint y: 403, distance: 83.2
click at [962, 403] on img at bounding box center [830, 352] width 1572 height 1048
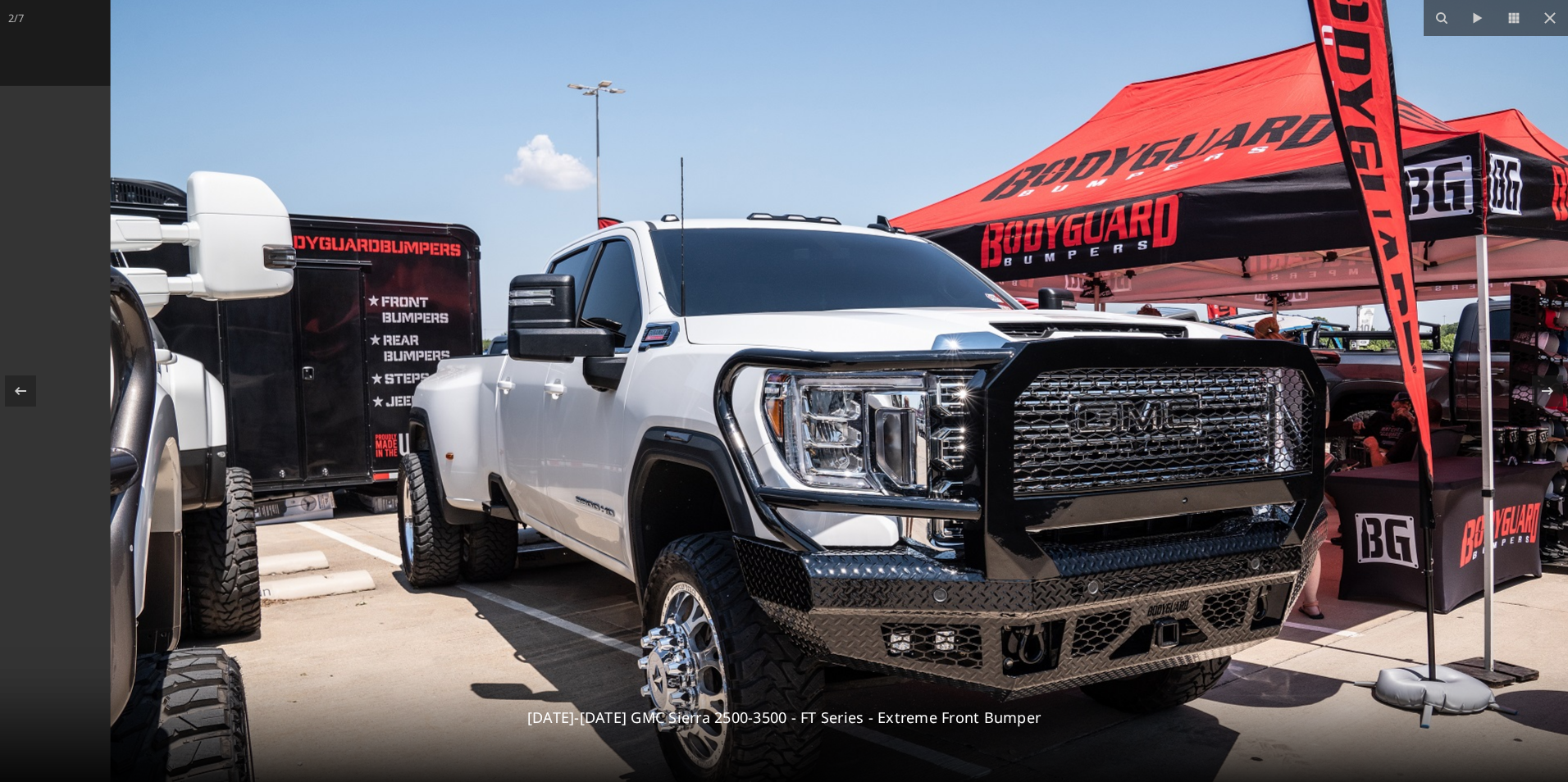
drag, startPoint x: 962, startPoint y: 403, endPoint x: 1345, endPoint y: 508, distance: 397.1
click at [1345, 508] on img at bounding box center [896, 456] width 1572 height 1048
